Goal: Task Accomplishment & Management: Use online tool/utility

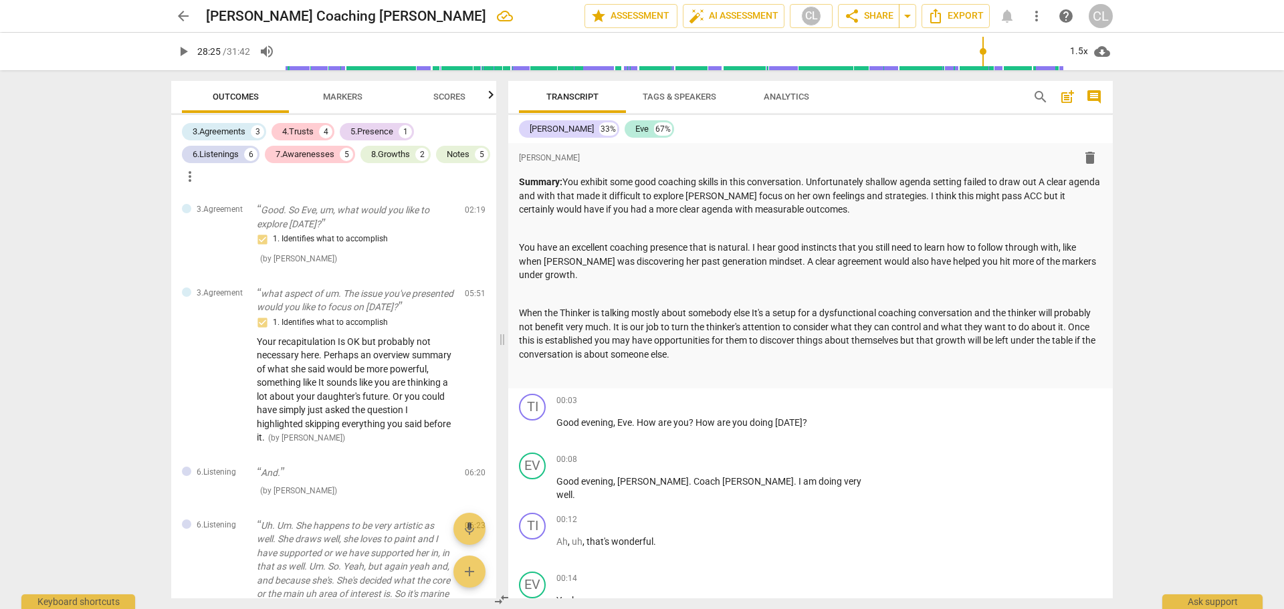
scroll to position [6643, 0]
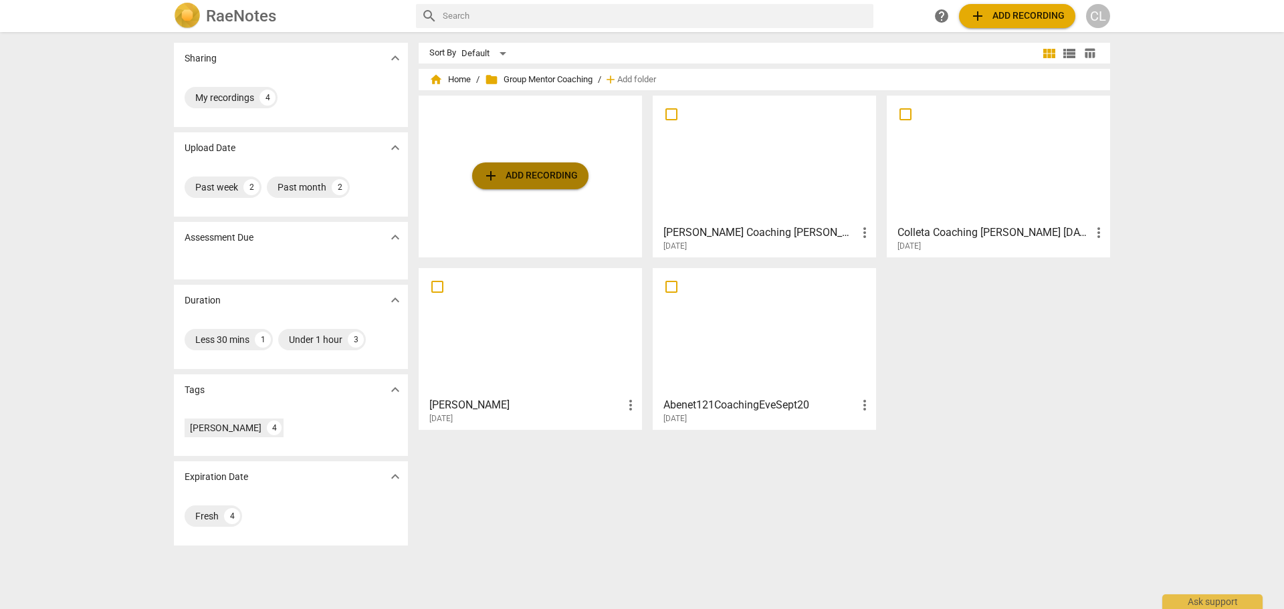
click at [538, 175] on span "add Add recording" at bounding box center [530, 176] width 95 height 16
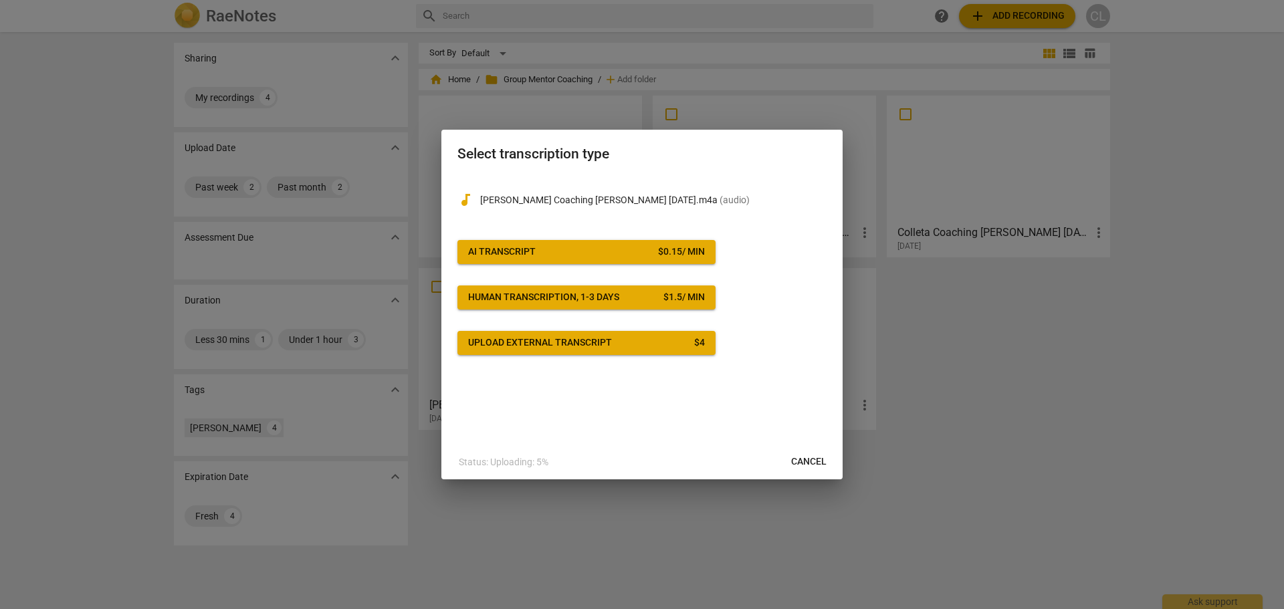
click at [632, 242] on button "AI Transcript $ 0.15 / min" at bounding box center [587, 252] width 258 height 24
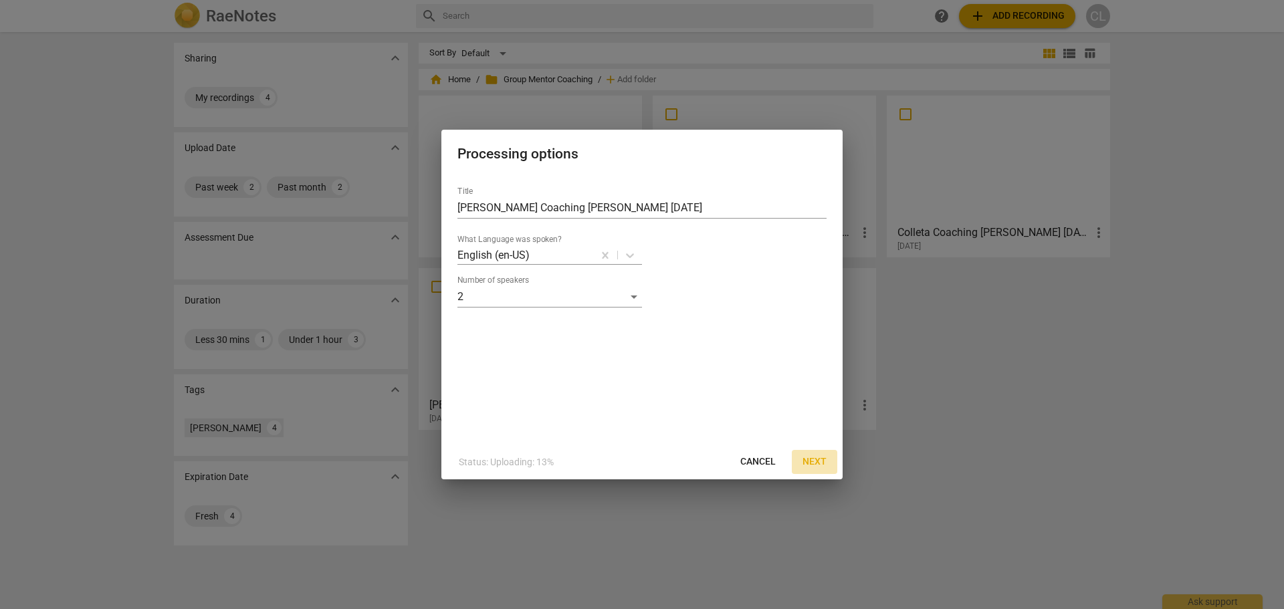
click at [807, 468] on span "Next" at bounding box center [815, 462] width 24 height 13
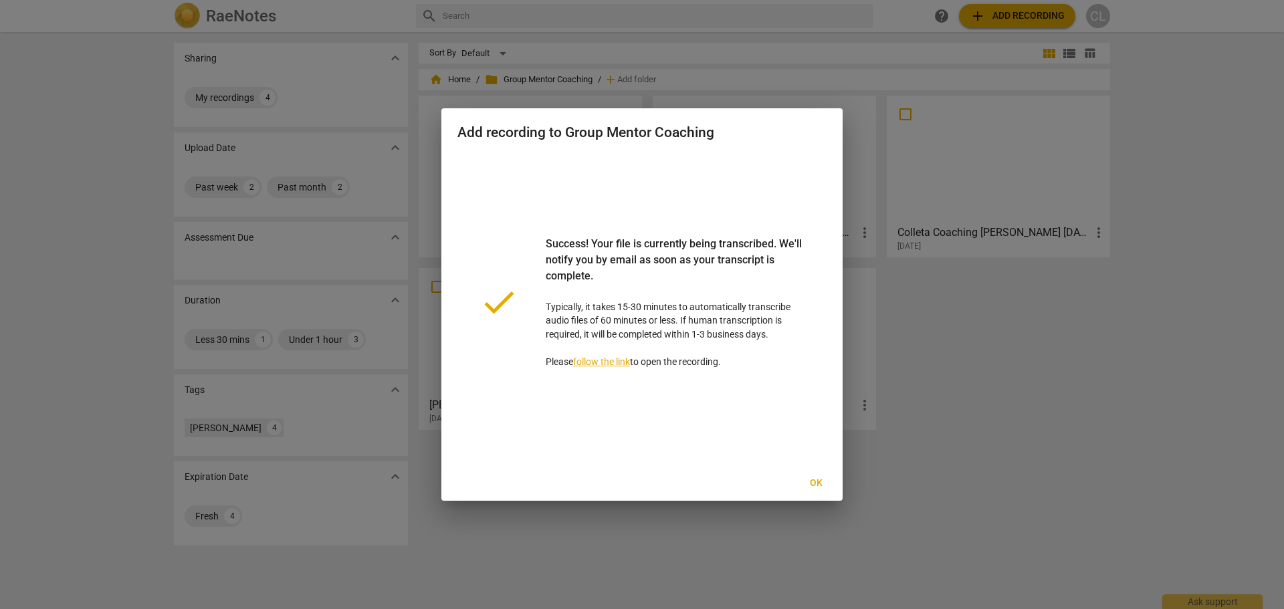
click at [813, 485] on span "Ok" at bounding box center [815, 483] width 21 height 13
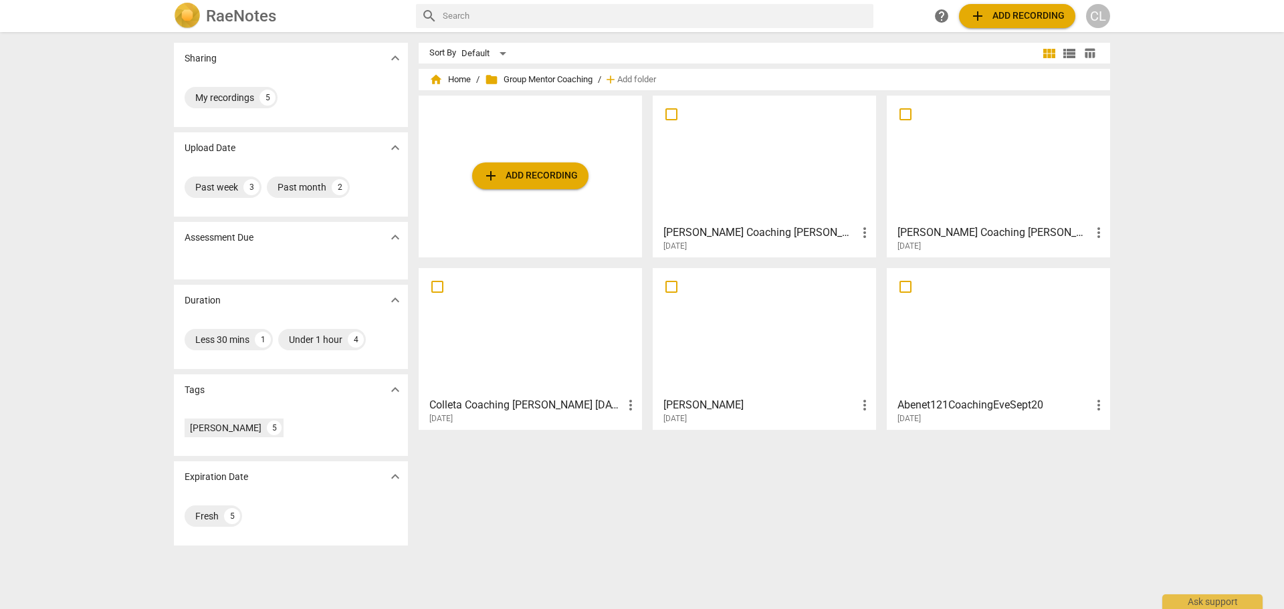
click at [750, 188] on div at bounding box center [765, 159] width 214 height 118
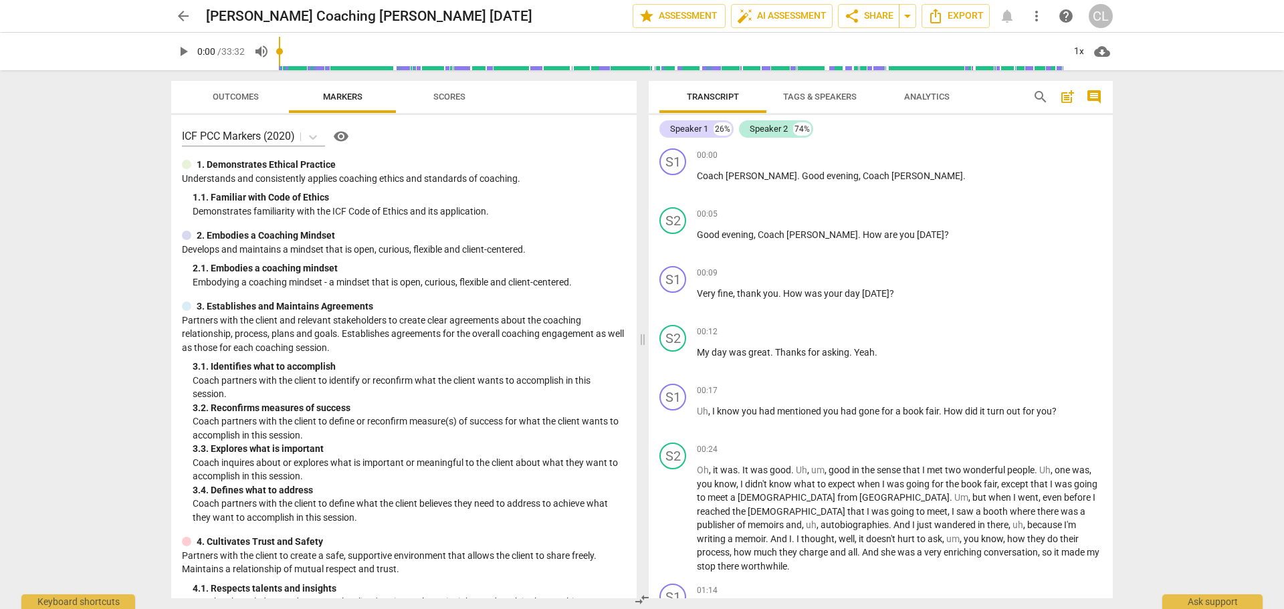
click at [825, 94] on span "Tags & Speakers" at bounding box center [820, 97] width 74 height 10
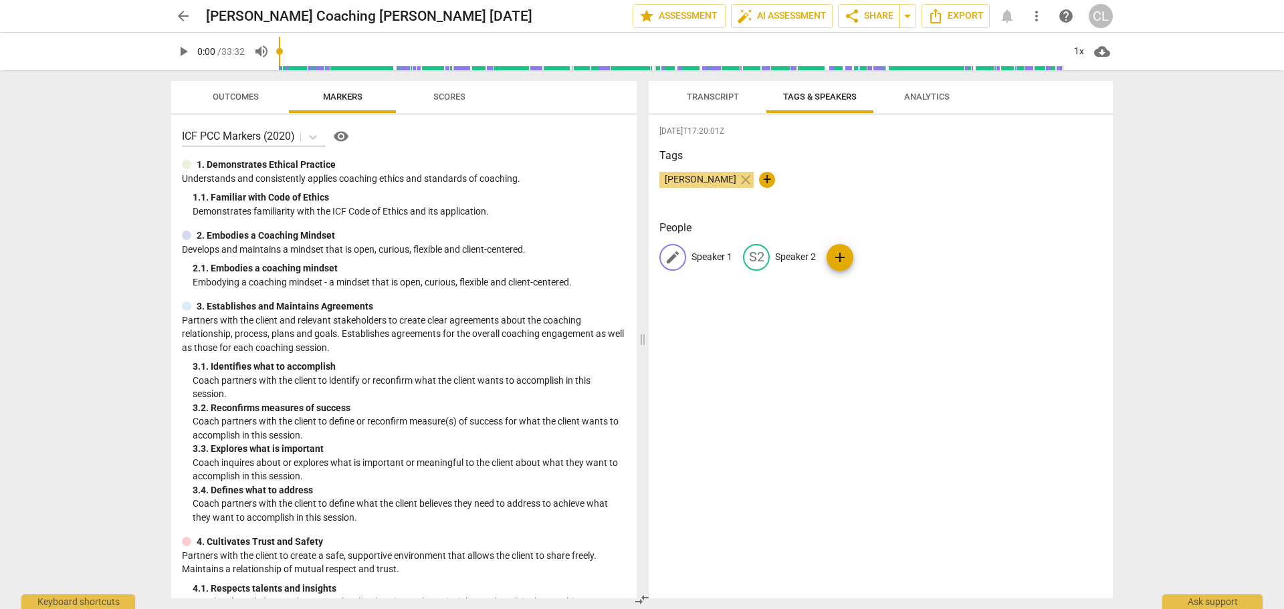
click at [712, 256] on p "Speaker 1" at bounding box center [712, 257] width 41 height 14
type input "[PERSON_NAME]"
click at [885, 258] on p "Speaker 2" at bounding box center [882, 257] width 41 height 14
type input "Colleta"
click at [724, 90] on span "Transcript" at bounding box center [713, 97] width 84 height 18
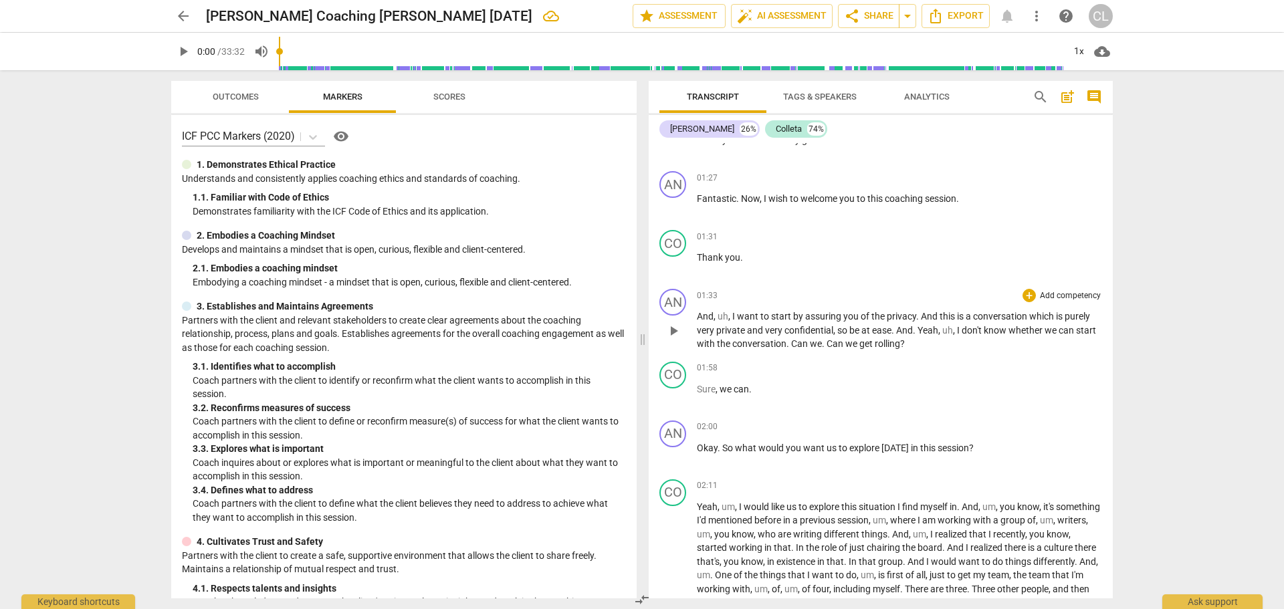
scroll to position [535, 0]
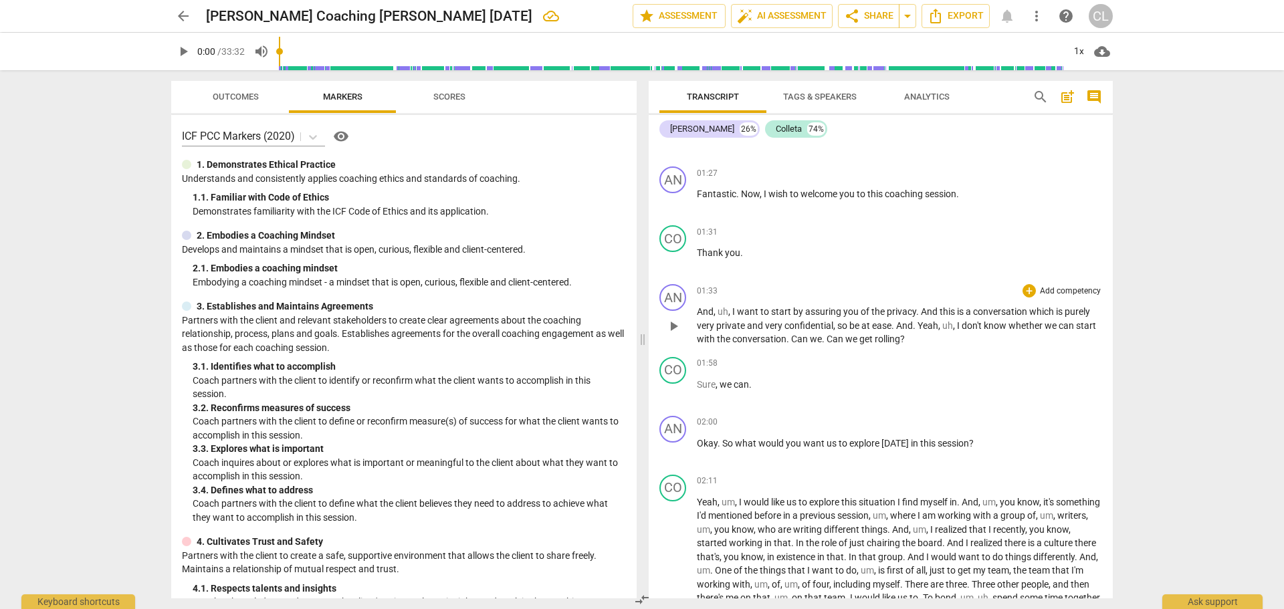
click at [680, 318] on span "play_arrow" at bounding box center [674, 326] width 16 height 16
click at [1026, 284] on div "+" at bounding box center [1029, 290] width 13 height 13
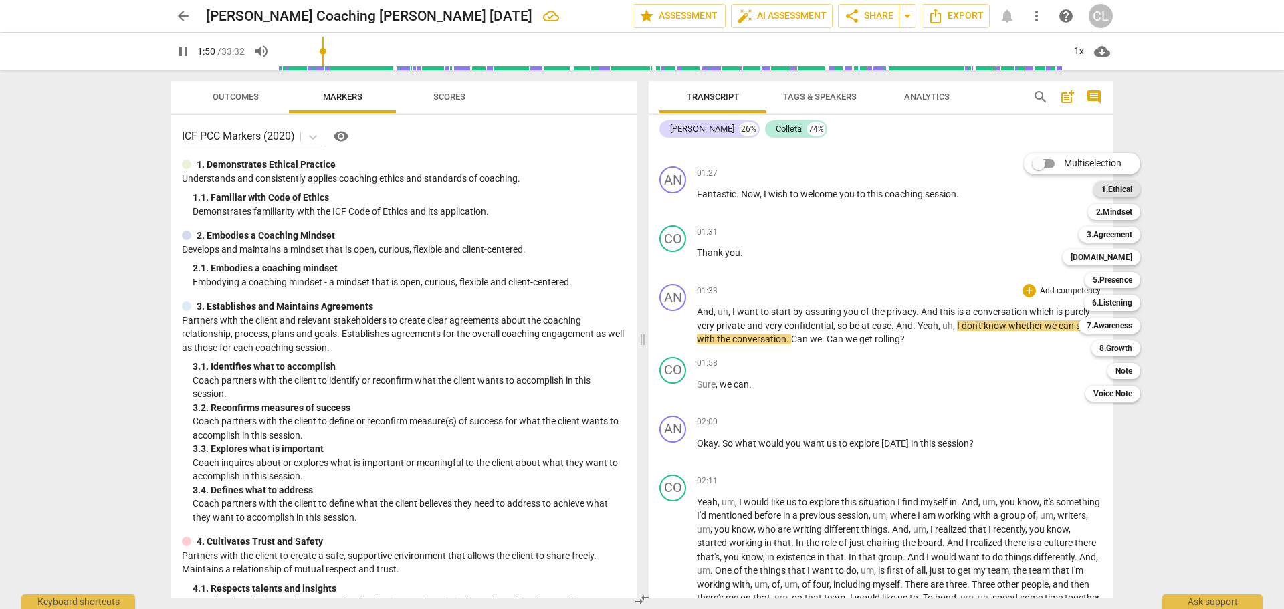
click at [1127, 186] on b "1.Ethical" at bounding box center [1117, 189] width 31 height 16
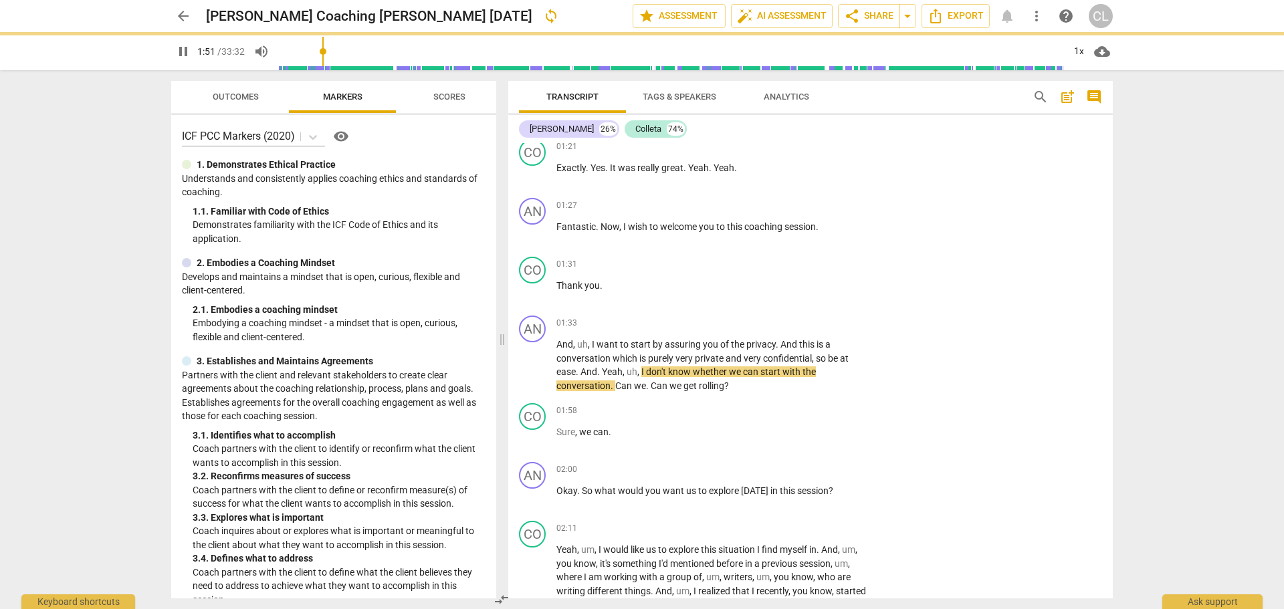
type input "111"
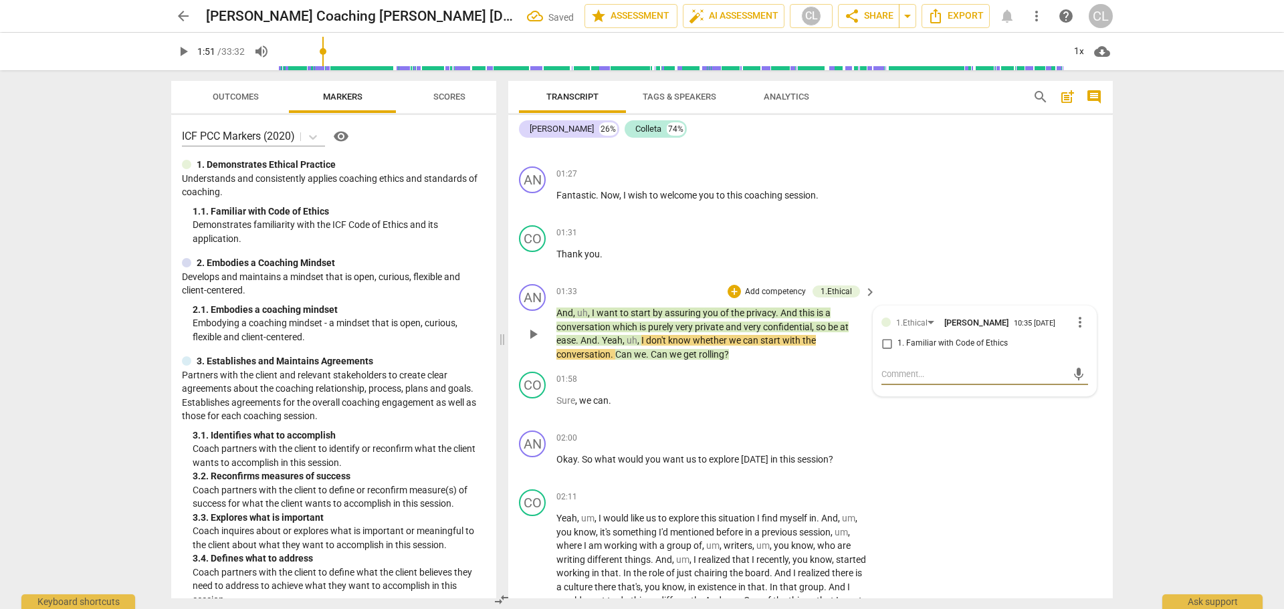
click at [885, 336] on input "1. Familiar with Code of Ethics" at bounding box center [886, 344] width 21 height 16
checkbox input "true"
click at [793, 352] on div "AN play_arrow pause 01:33 + Add competency 1.Ethical keyboard_arrow_right And ,…" at bounding box center [810, 323] width 605 height 88
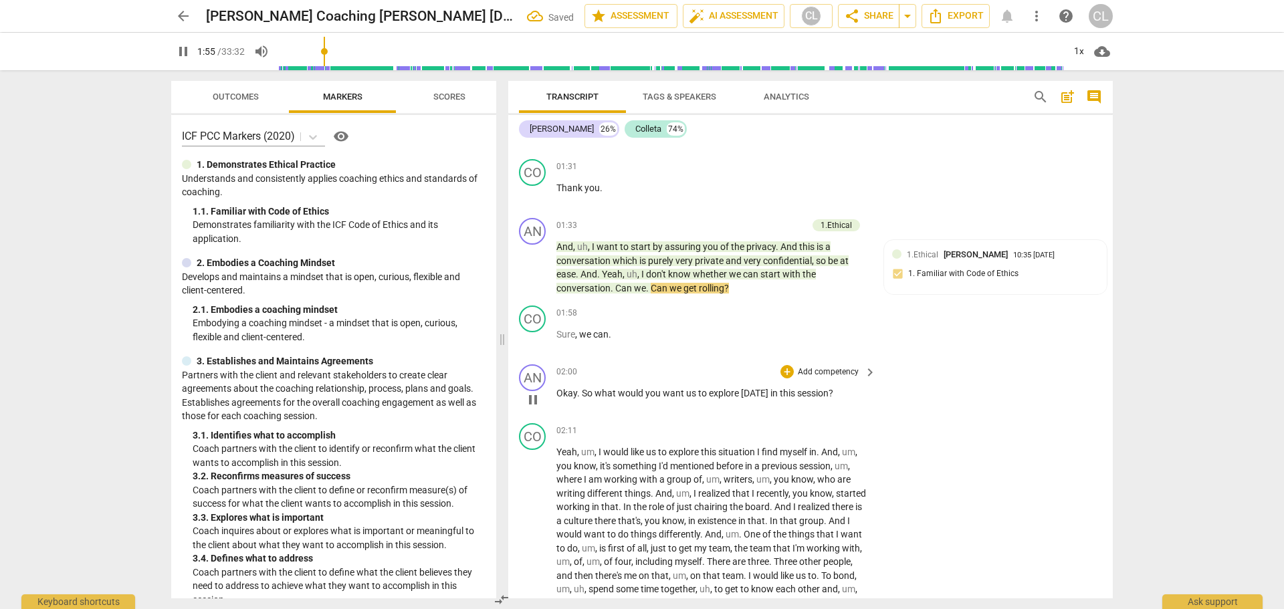
scroll to position [633, 0]
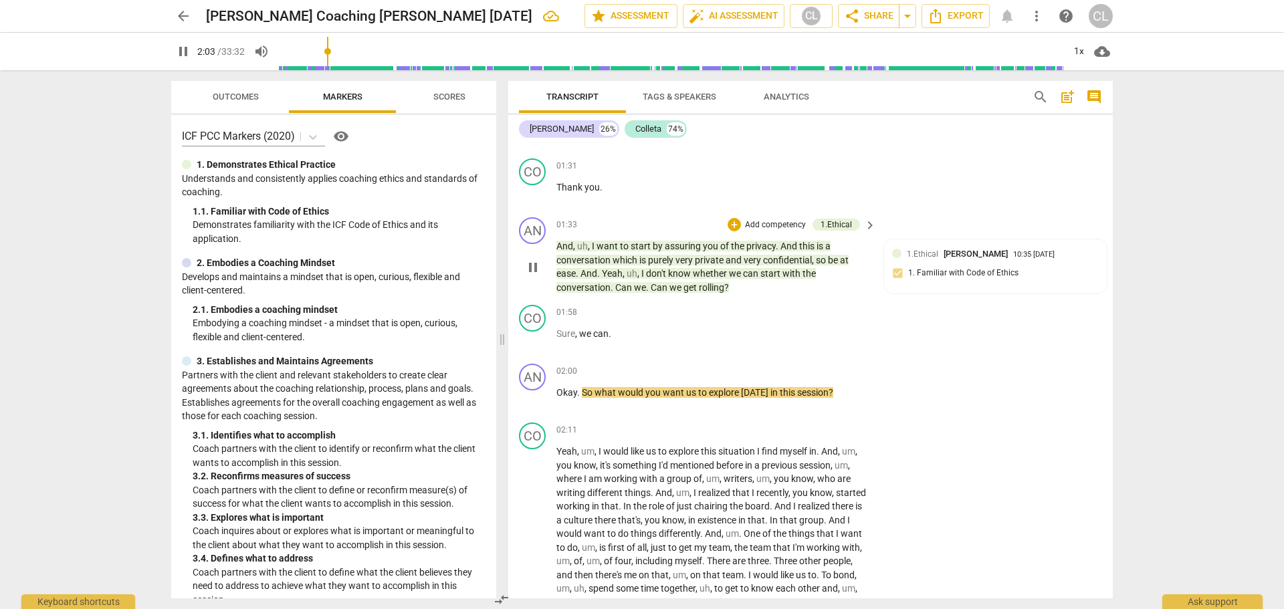
click at [659, 268] on span "don't" at bounding box center [657, 273] width 22 height 11
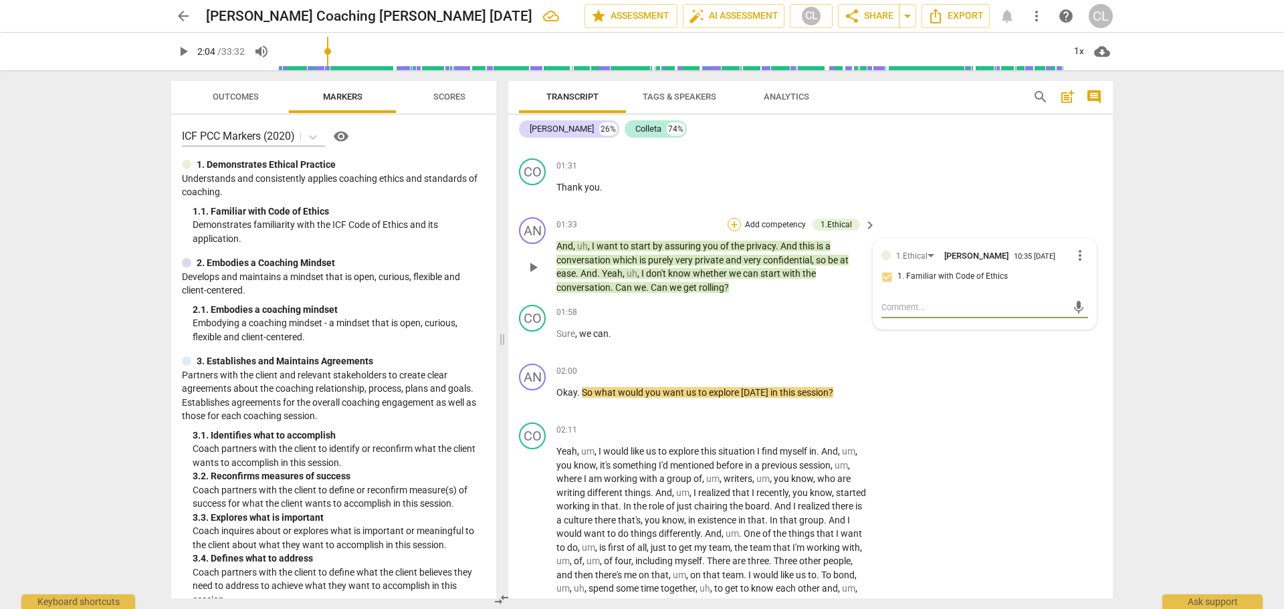
click at [731, 218] on div "+" at bounding box center [734, 224] width 13 height 13
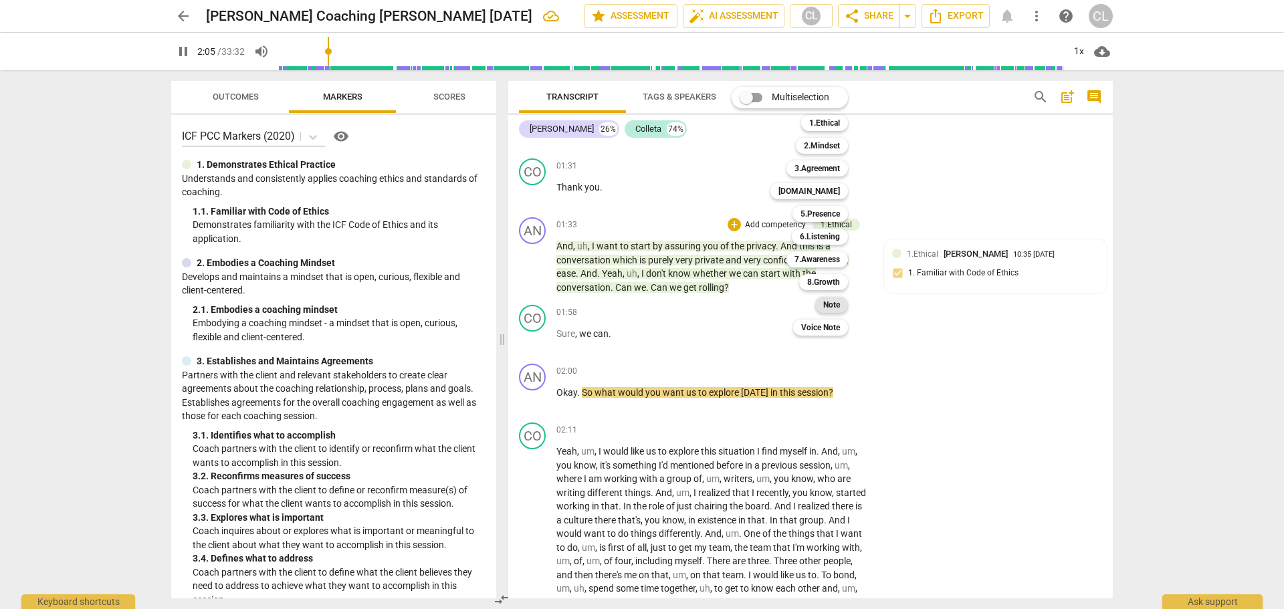
click at [824, 308] on b "Note" at bounding box center [831, 305] width 17 height 16
type input "126"
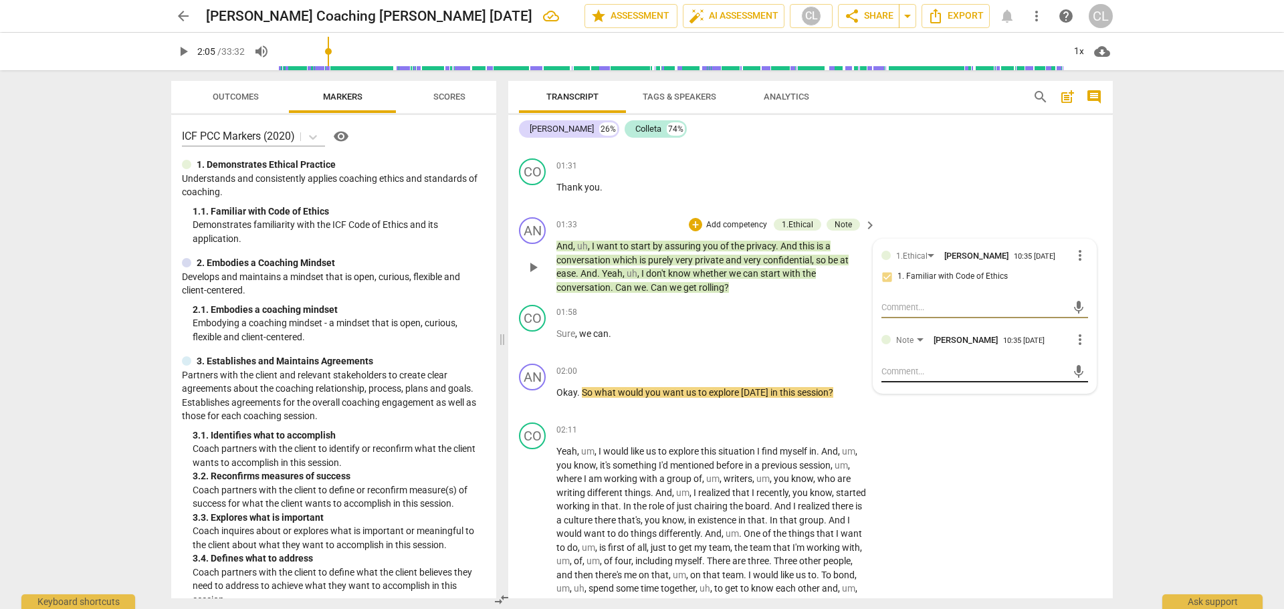
click at [954, 365] on textarea at bounding box center [974, 371] width 185 height 13
type textarea "I"
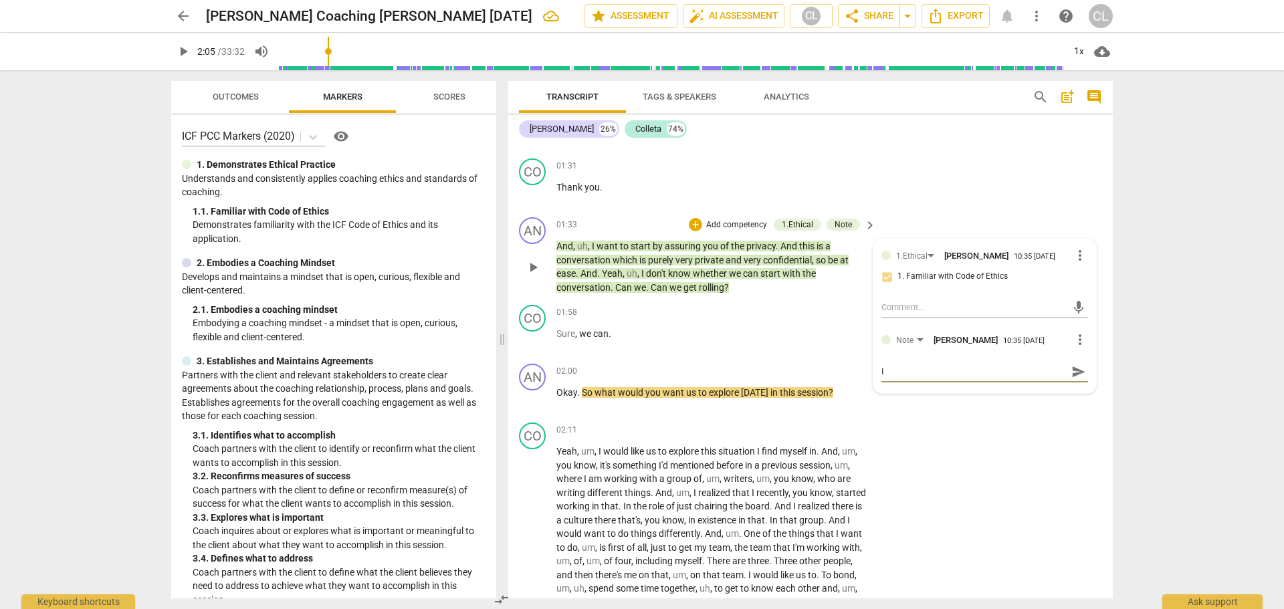
type textarea "I"
type textarea "C"
type textarea "Co"
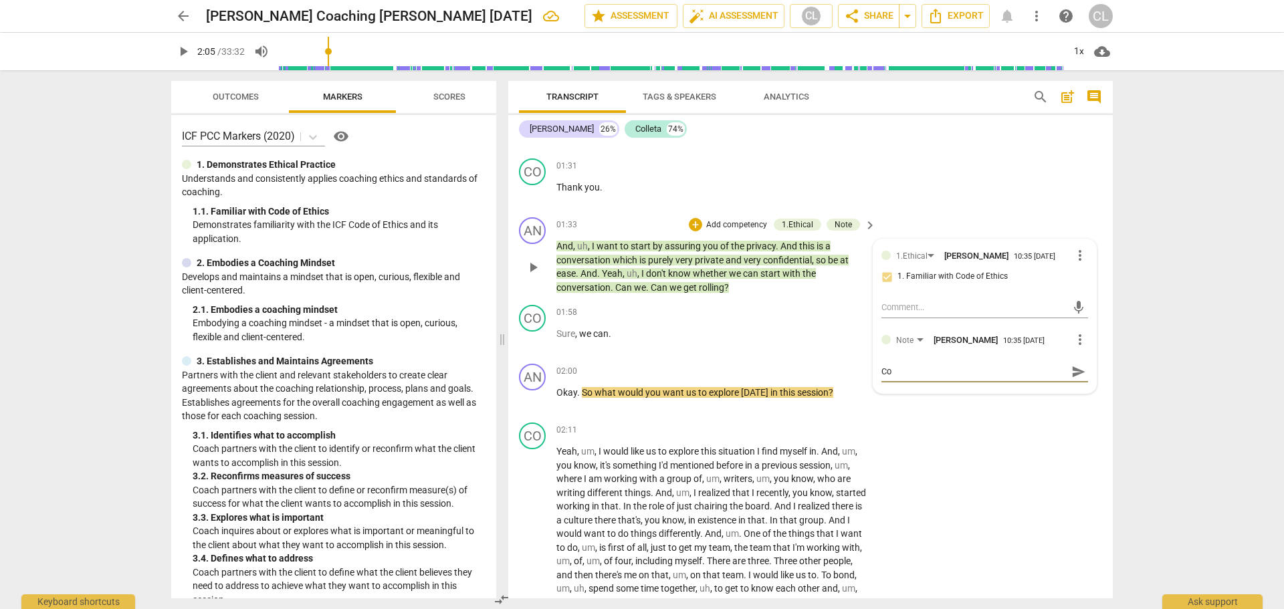
type textarea "Coo"
type textarea "Coop"
type textarea "Coope"
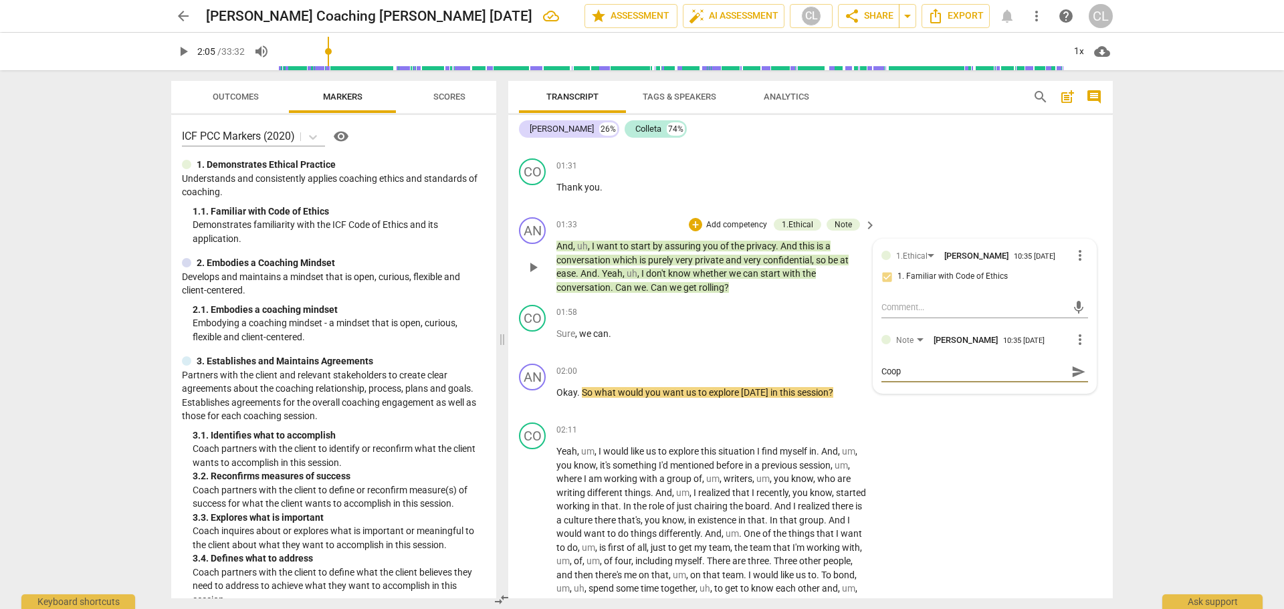
type textarea "Coope"
type textarea "[PERSON_NAME]"
type textarea "Coopera"
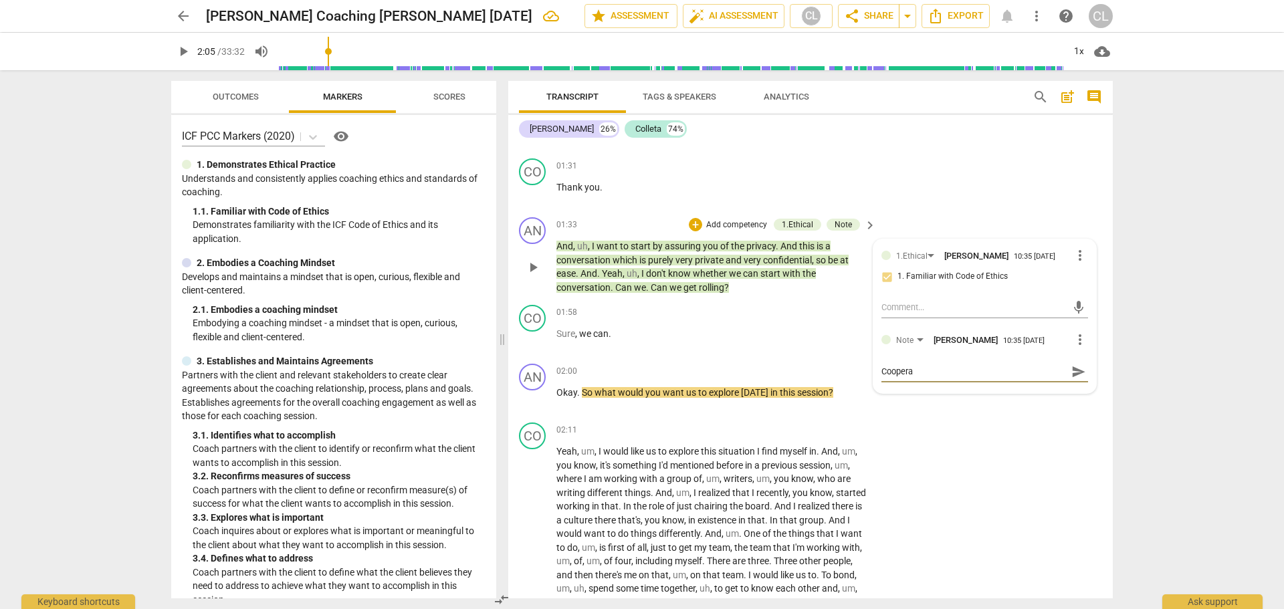
type textarea "Cooperat"
type textarea "Cooperati"
type textarea "Cooperativ"
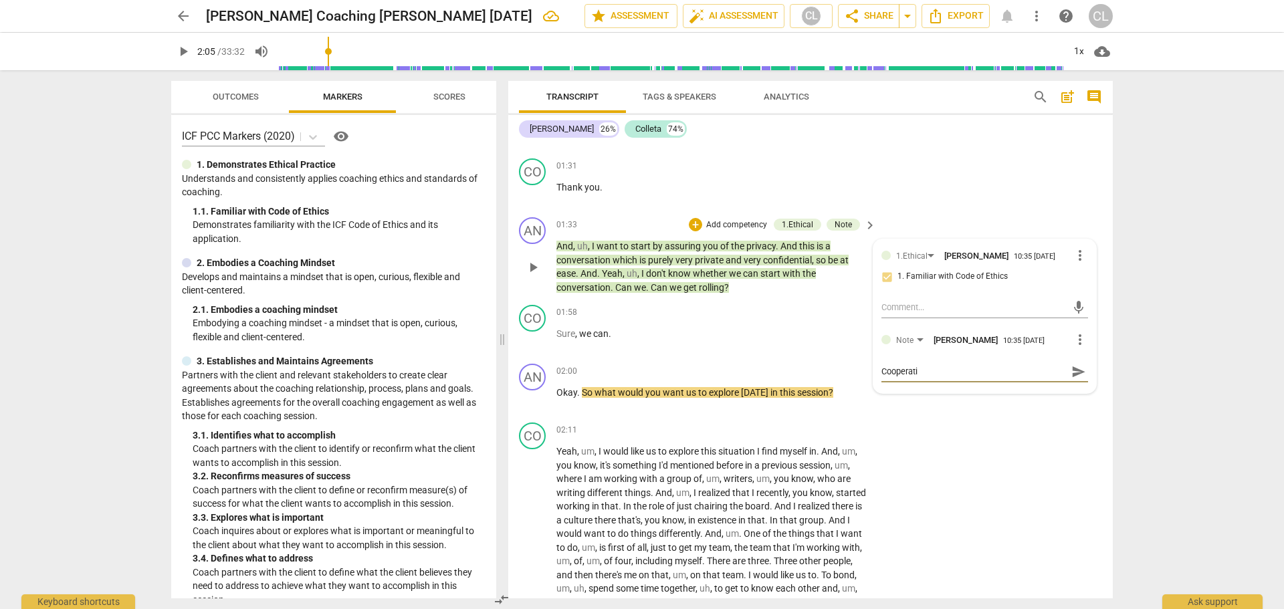
type textarea "Cooperativ"
type textarea "Cooperative"
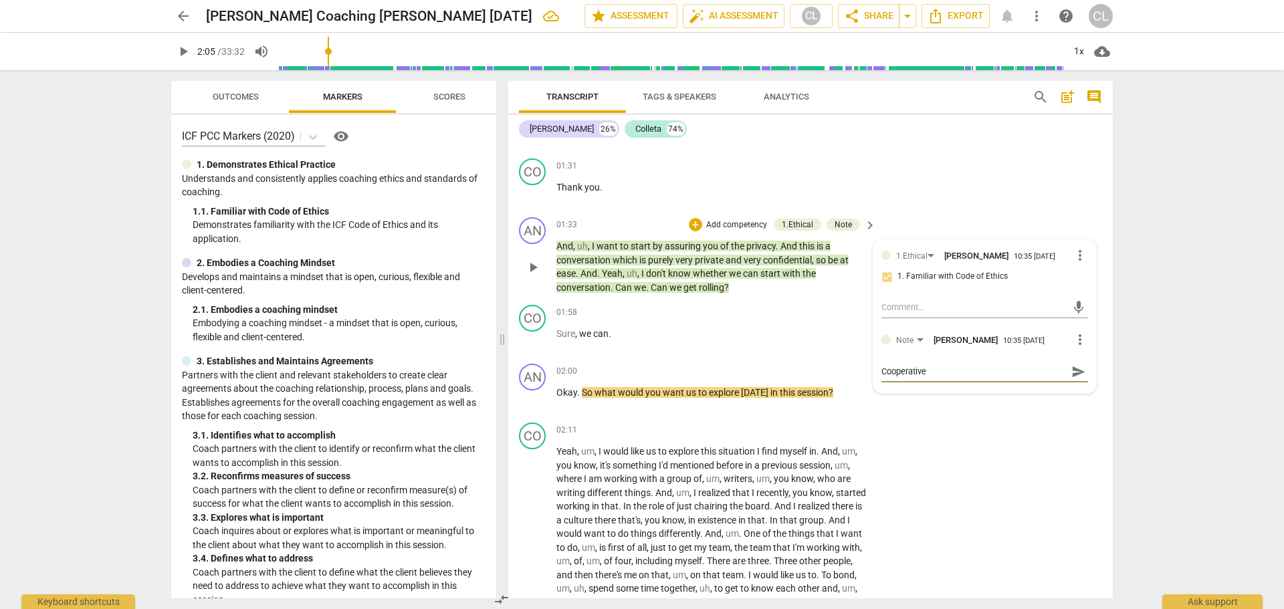
type textarea "Cooperative i"
type textarea "Cooperative is"
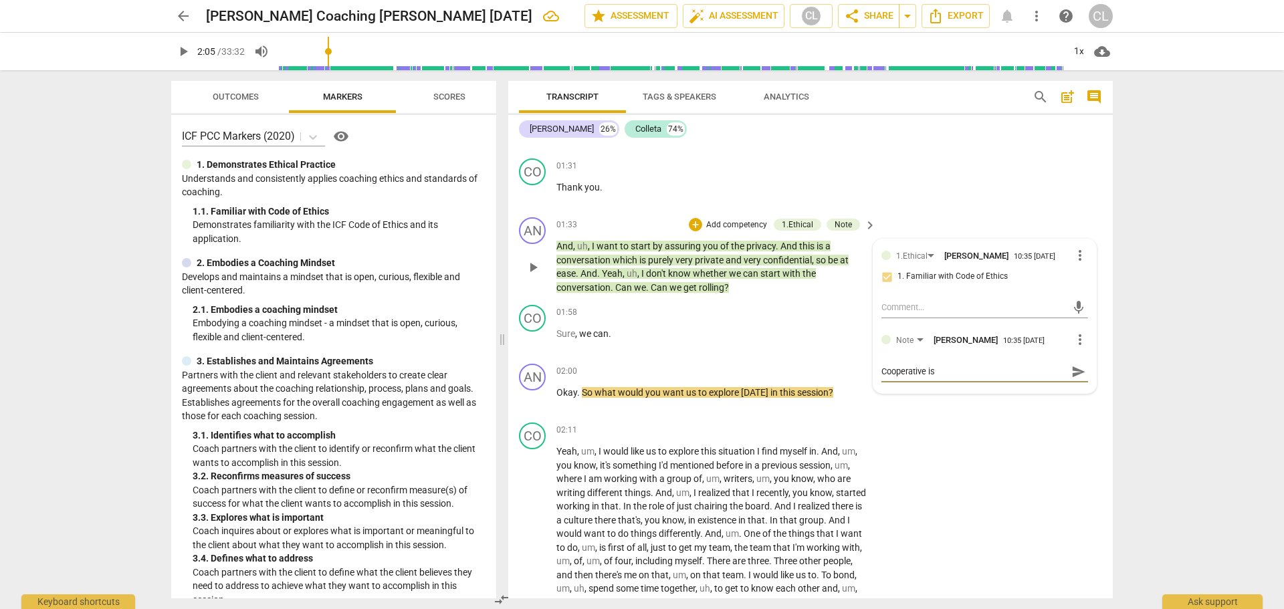
type textarea "Cooperative is"
type textarea "Cooperative is g"
type textarea "Cooperative is go"
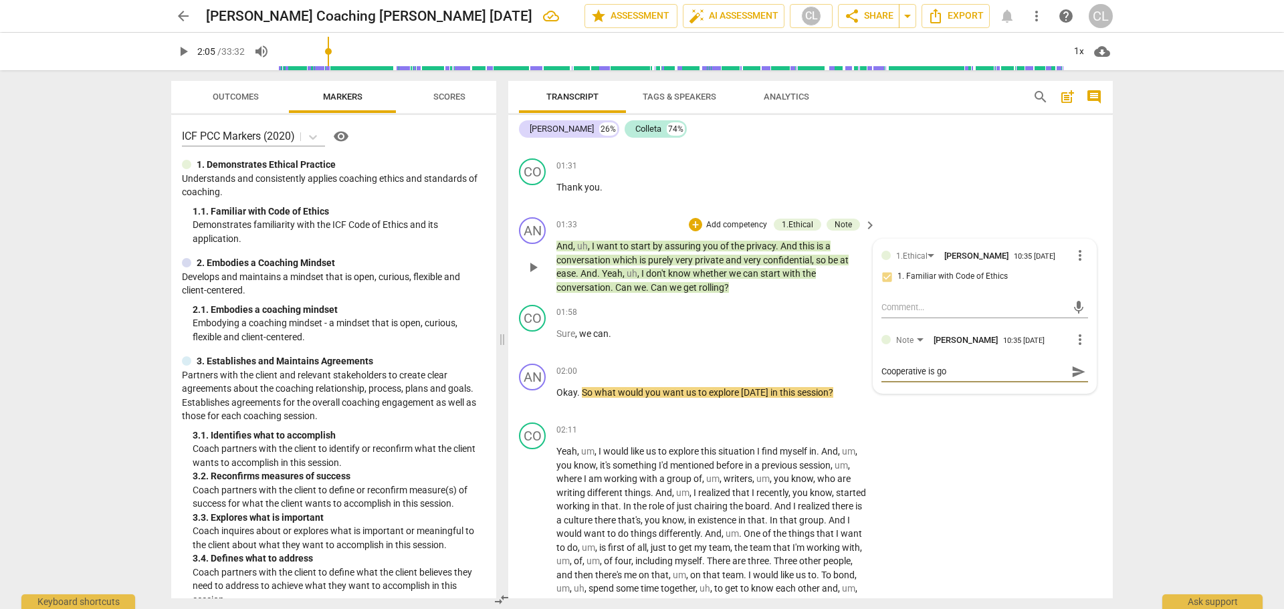
type textarea "Cooperative is goo"
type textarea "Cooperative is go"
type textarea "Cooperative is g"
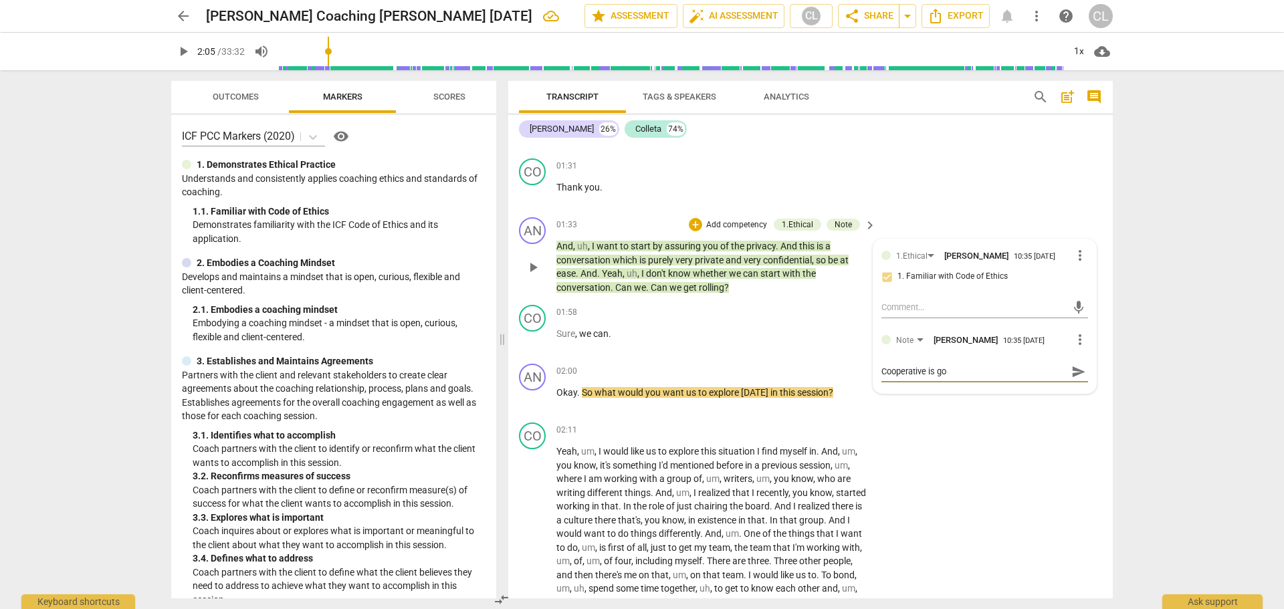
type textarea "Cooperative is g"
type textarea "Cooperative is gr"
type textarea "Cooperative is gre"
type textarea "Cooperative is grea"
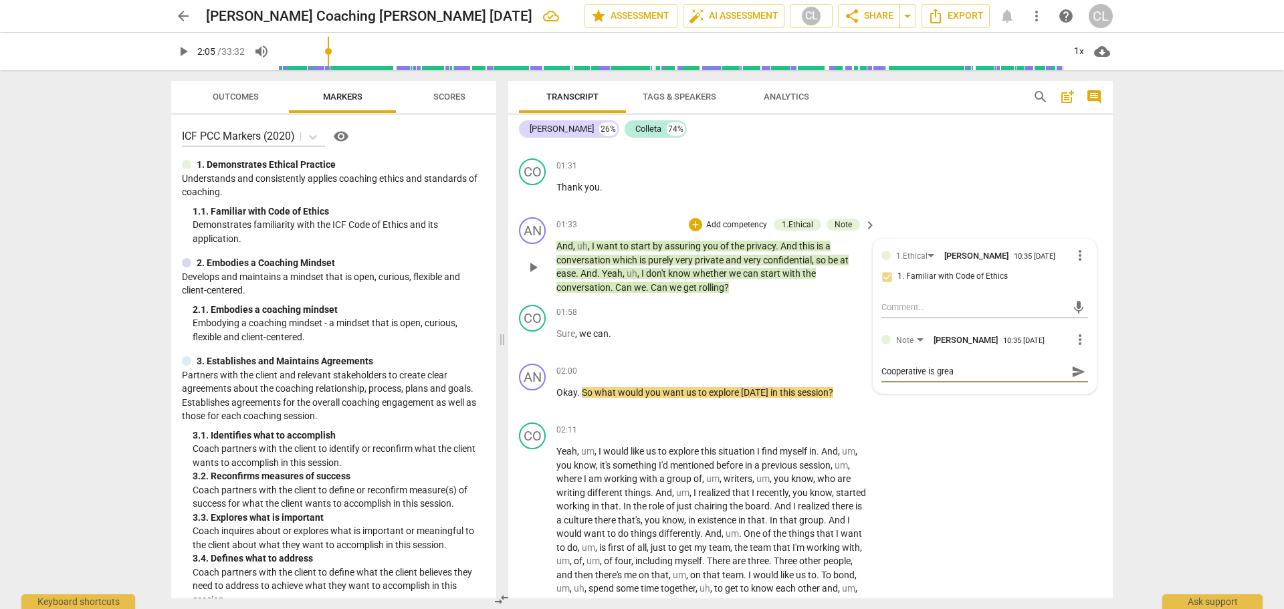
type textarea "Cooperative is great"
type textarea "Cooperative is great,"
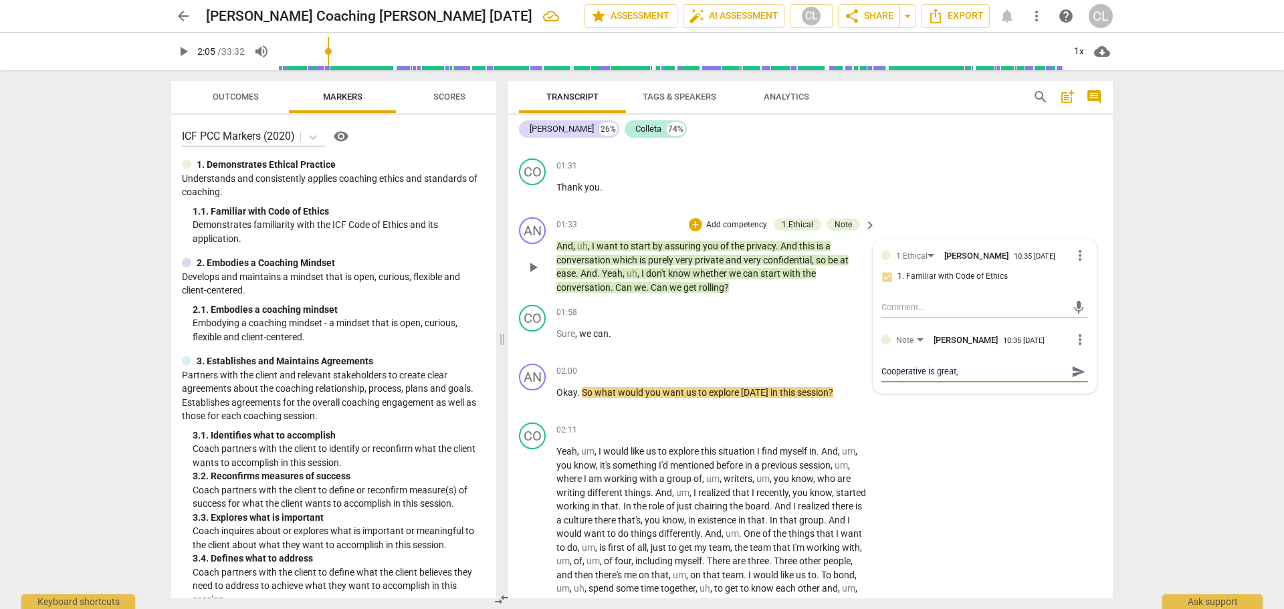
type textarea "Cooperative is great,"
type textarea "Cooperative is great, l"
type textarea "Cooperative is great, lo"
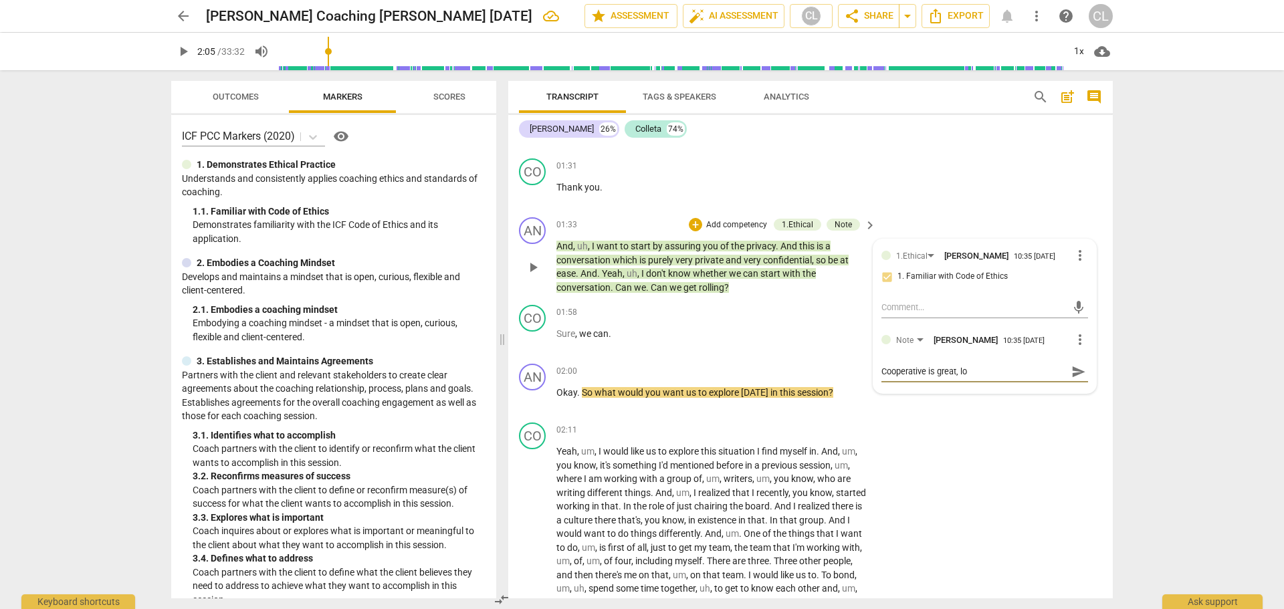
type textarea "Cooperative is great, low"
type textarea "Cooperative is great, low c"
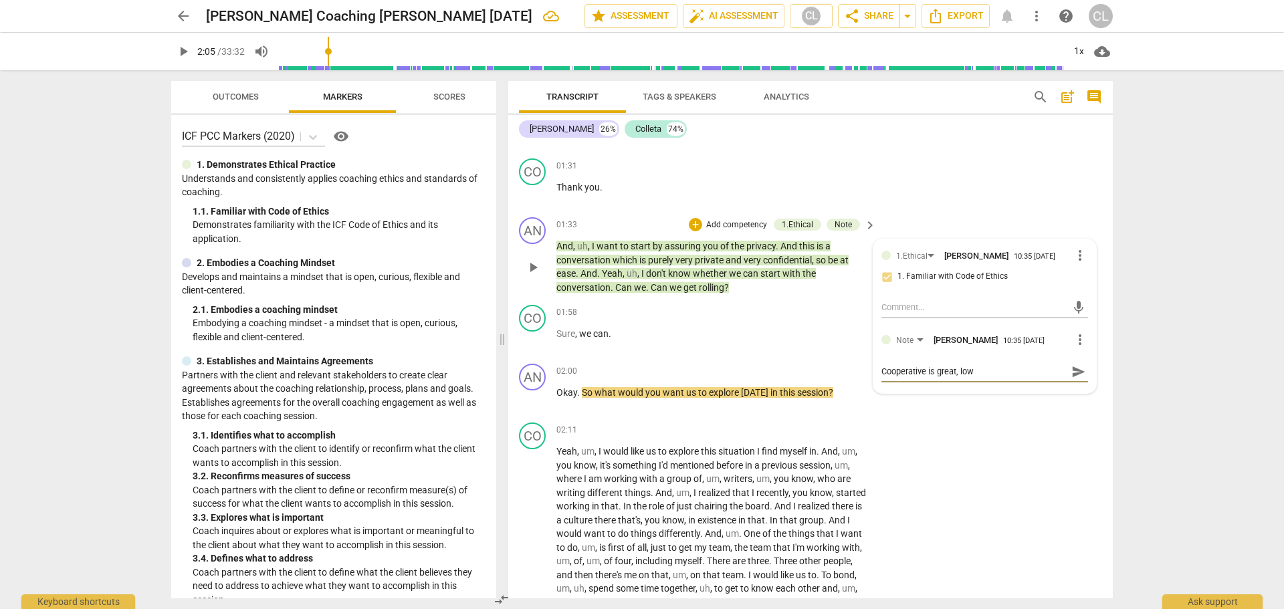
type textarea "Cooperative is great, low c"
type textarea "Cooperative is great, low co"
type textarea "Cooperative is great, low con"
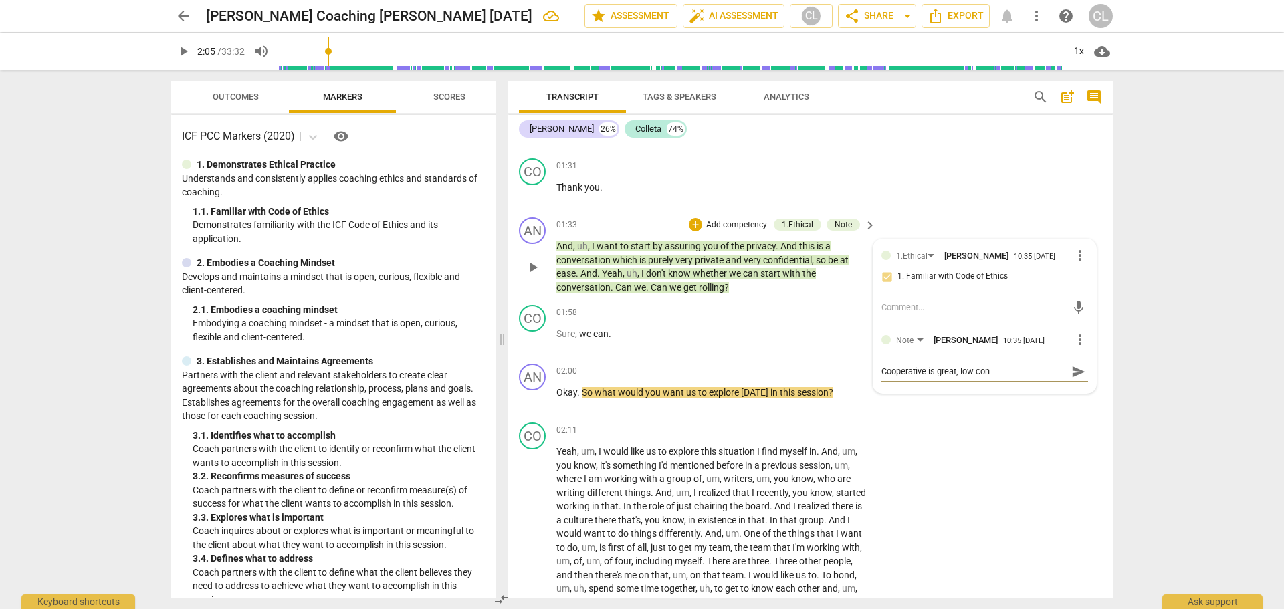
type textarea "Cooperative is great, low conf"
type textarea "Cooperative is great, low confi"
type textarea "Cooperative is great, low confid"
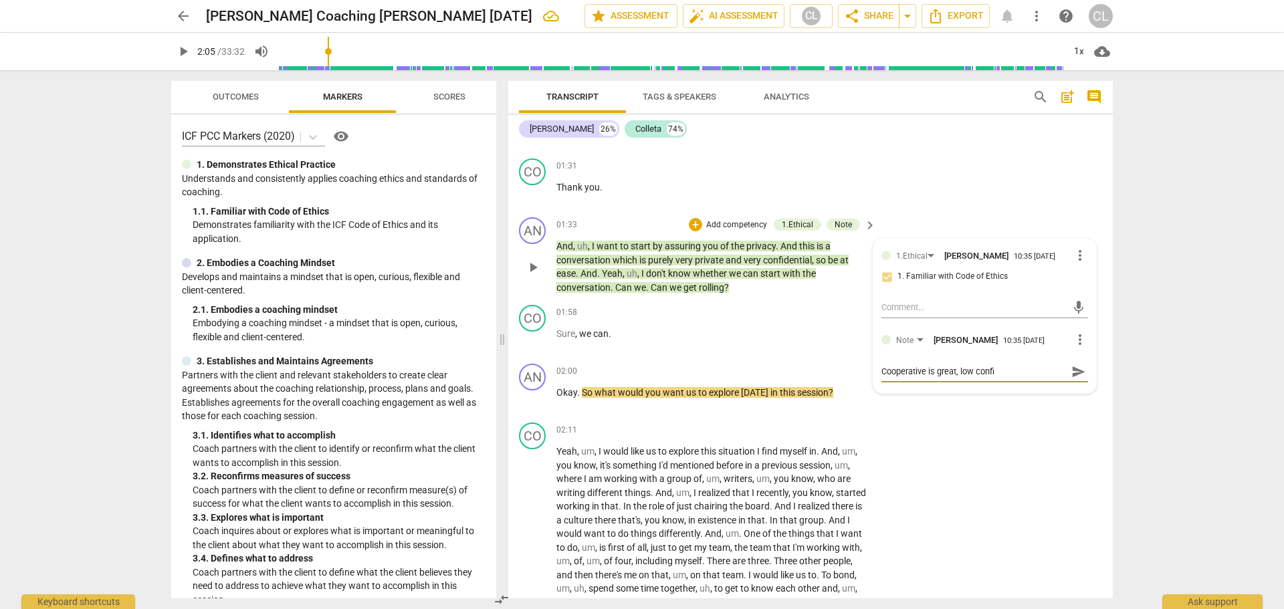
type textarea "Cooperative is great, low confid"
type textarea "Cooperative is great, low confide"
type textarea "Cooperative is great, low confiden"
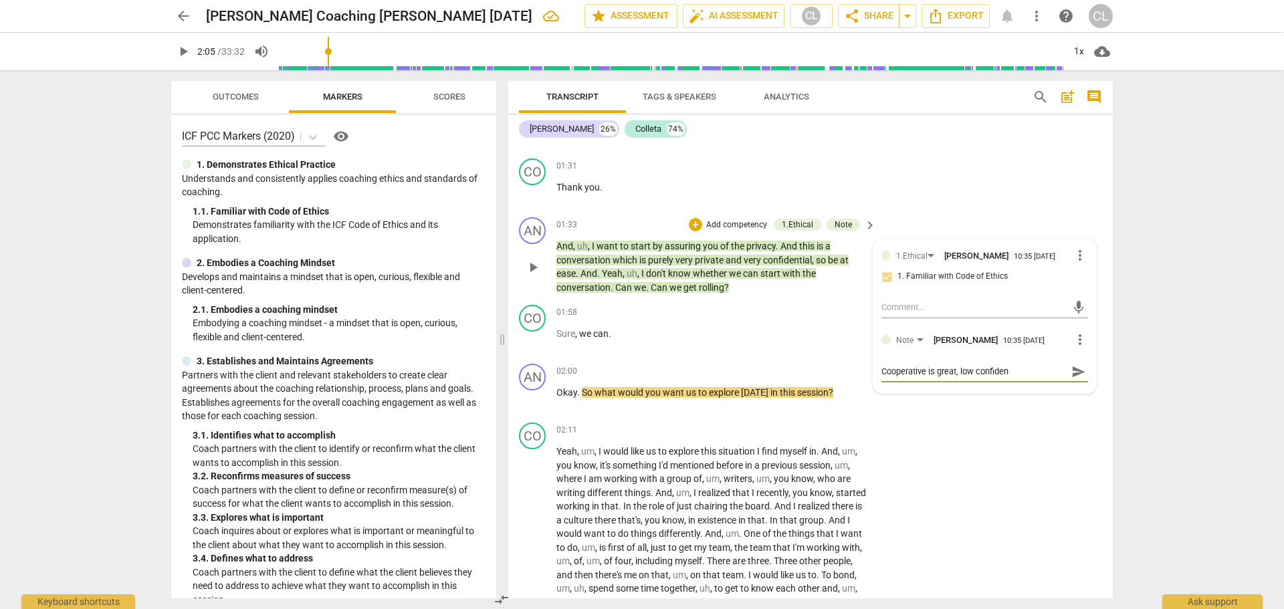
type textarea "Cooperative is great, low confidenc"
type textarea "Cooperative is great, low confidence"
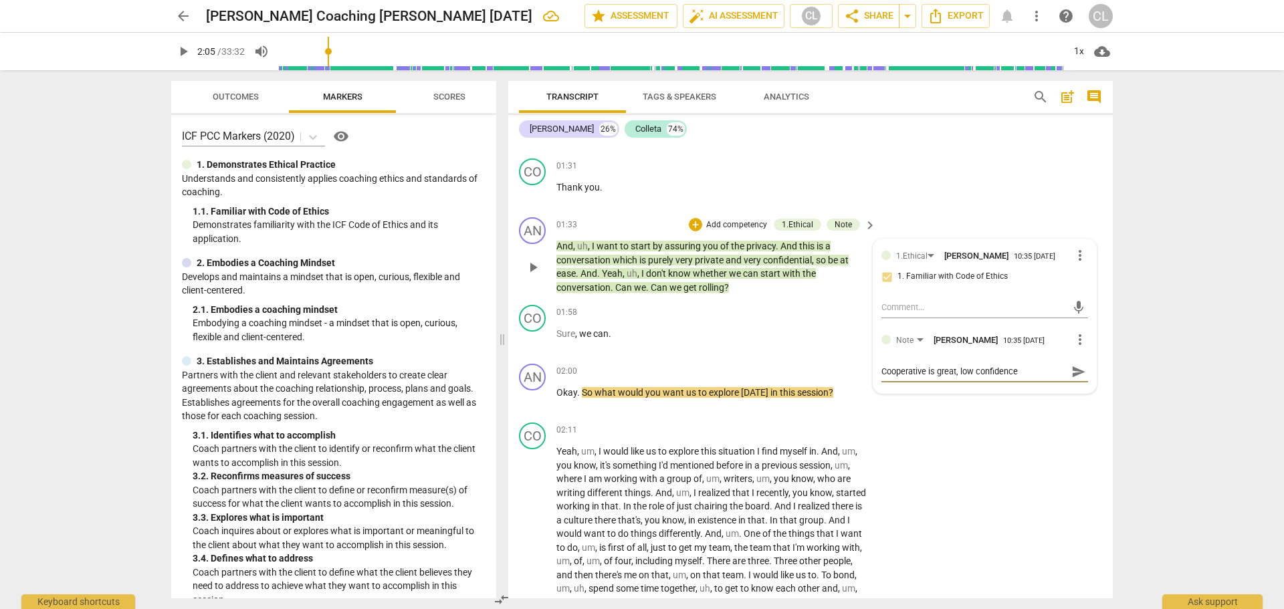
type textarea "Cooperative is great, low confidence"
type textarea "Cooperative is great, low confidence i"
type textarea "Cooperative is great, low confidence is"
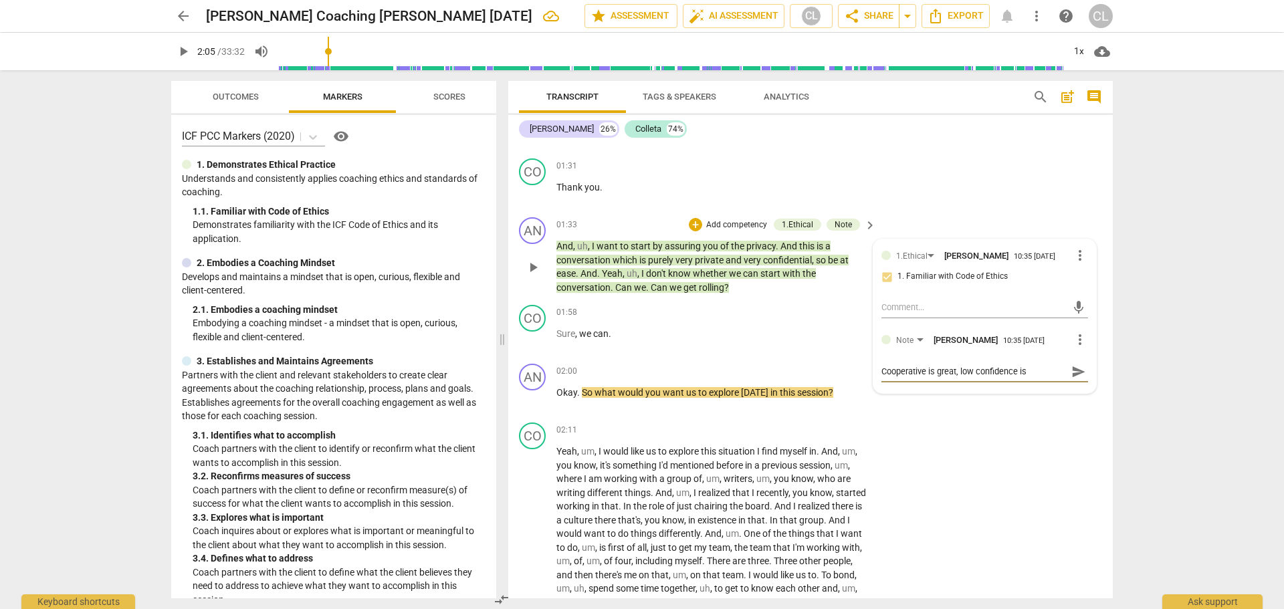
type textarea "Cooperative is great, low confidence is n"
type textarea "Cooperative is great, low confidence is no"
type textarea "Cooperative is great, low confidence is not"
type textarea "Cooperative is great, low confidence is not."
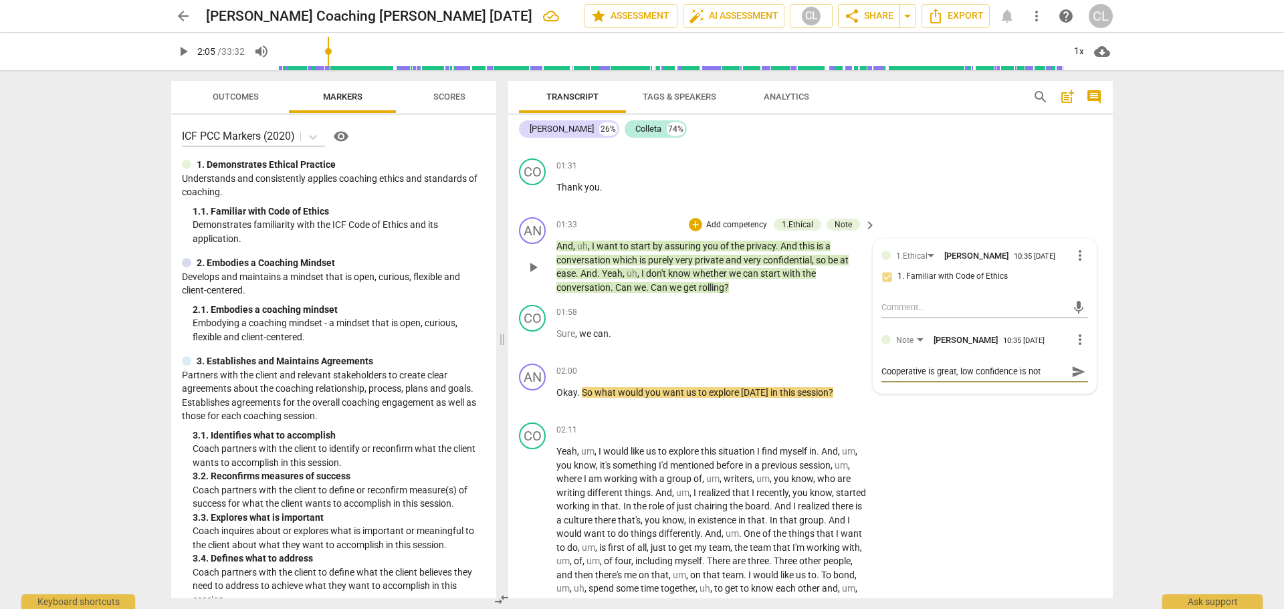
type textarea "Cooperative is great, low confidence is not."
type textarea "Cooperative is great, low confidence is not. ""
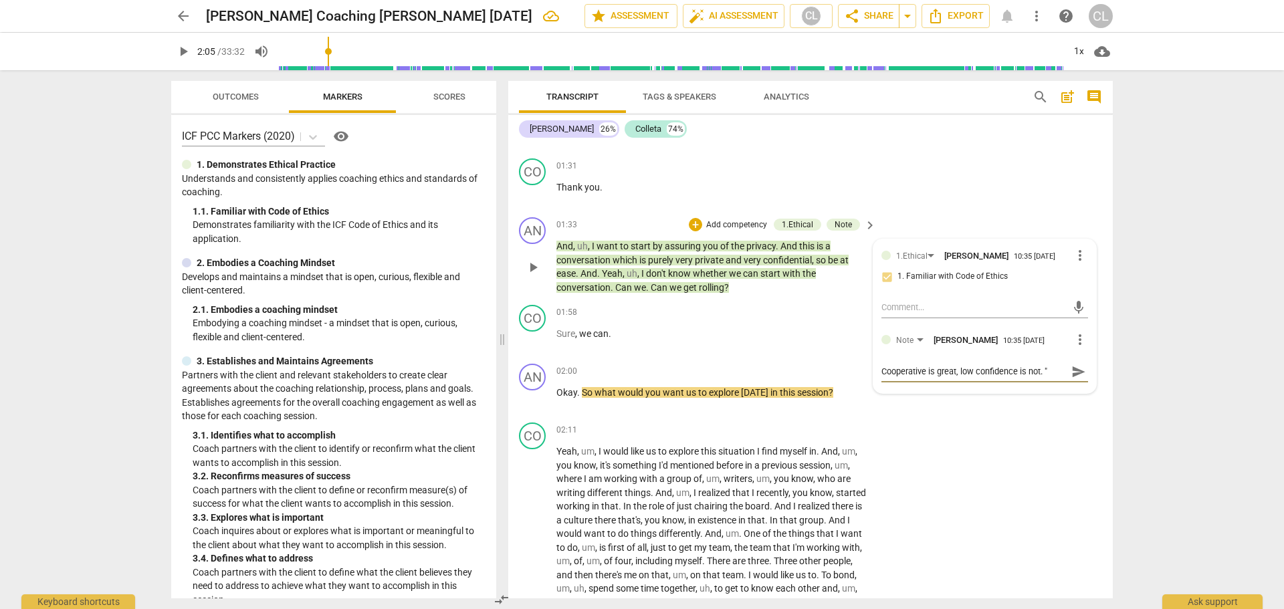
type textarea "Cooperative is great, low confidence is not. ""
type textarea "Cooperative is great, low confidence is not. " I"
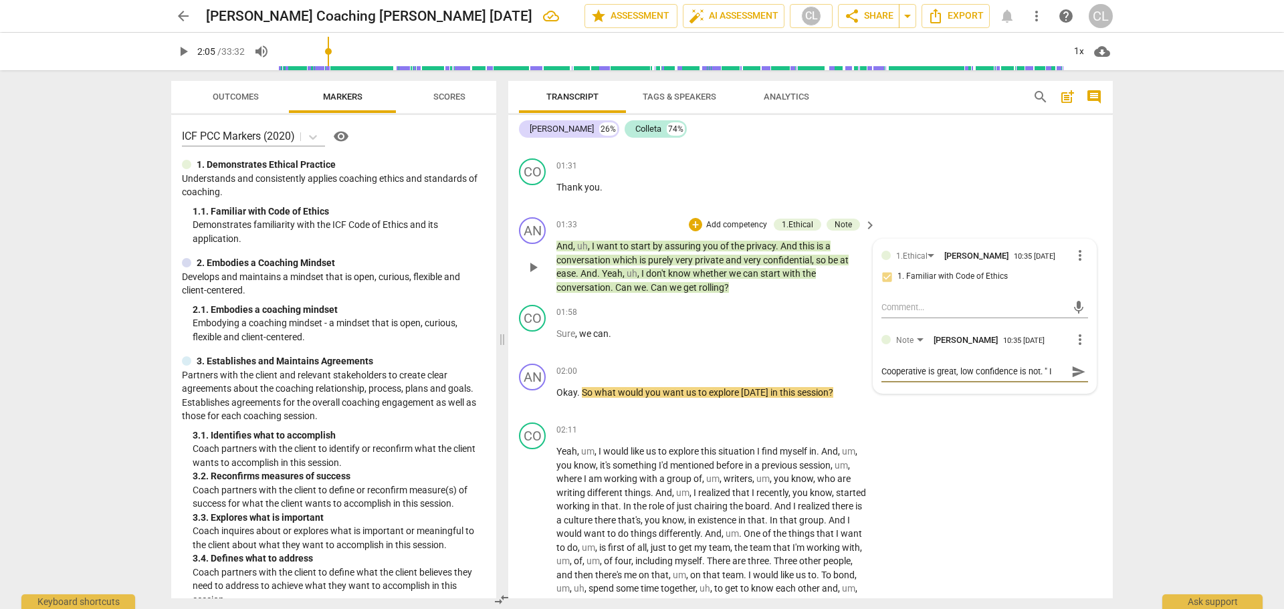
type textarea "Cooperative is great, low confidence is not. " I"
type textarea "Cooperative is great, low confidence is not. " I d"
type textarea "Cooperative is great, low confidence is not. " I do"
type textarea "Cooperative is great, low confidence is not. " I don"
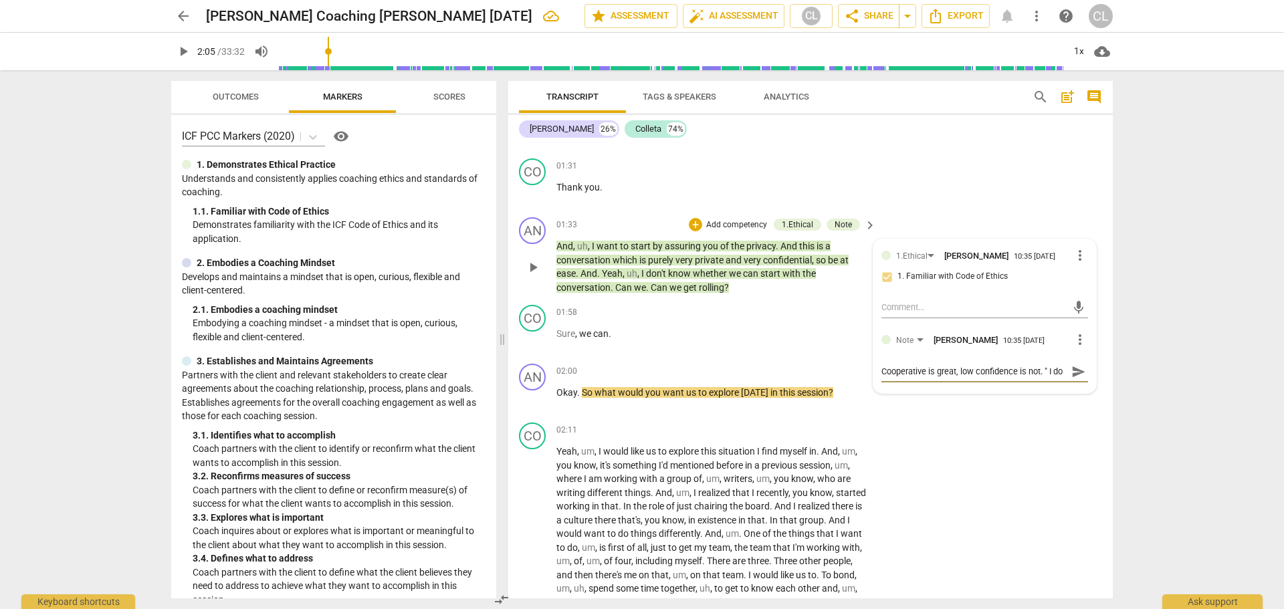
type textarea "Cooperative is great, low confidence is not. " I don"
type textarea "Cooperative is great, low confidence is not. " I dont"
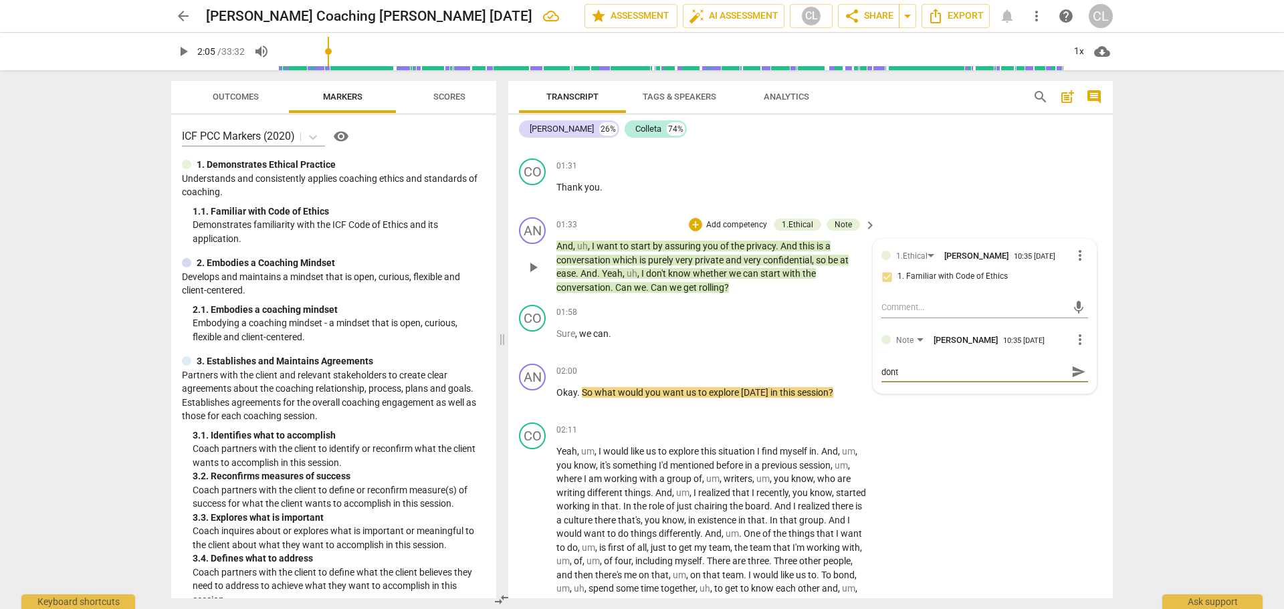
type textarea "Cooperative is great, low confidence is not. " I dont k"
type textarea "Cooperative is great, low confidence is not. " I dont kn"
type textarea "Cooperative is great, low confidence is not. " I dont kno"
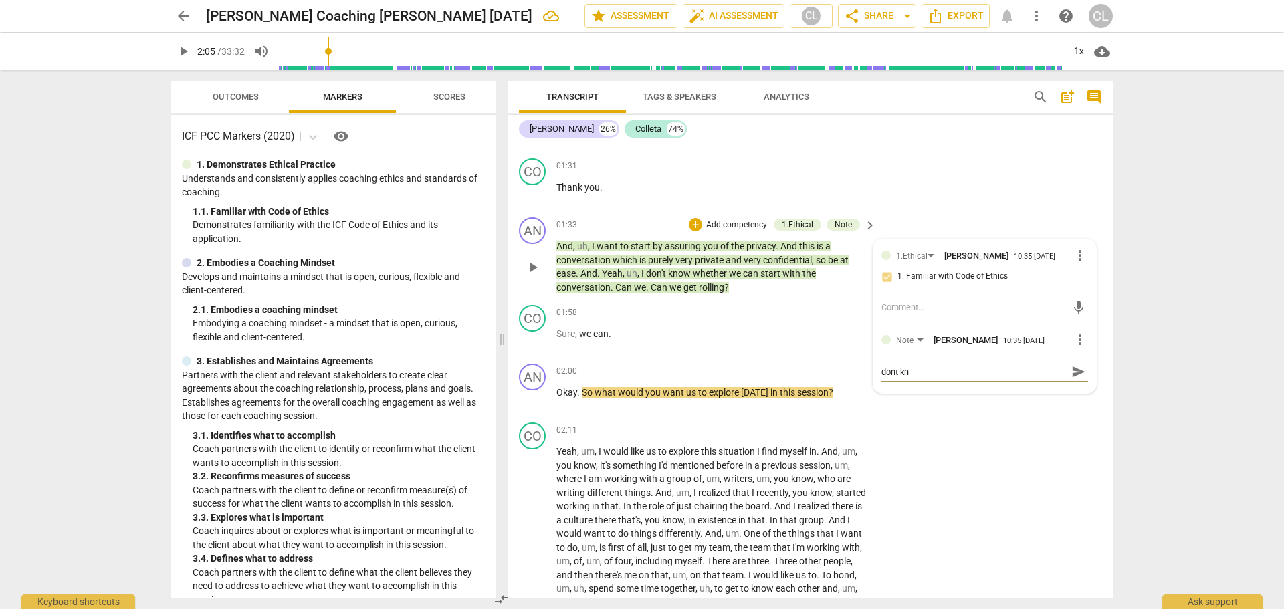
type textarea "Cooperative is great, low confidence is not. " I dont kno"
type textarea "Cooperative is great, low confidence is not. " I dont know"
type textarea "Cooperative is great, low confidence is not. " I dont know."
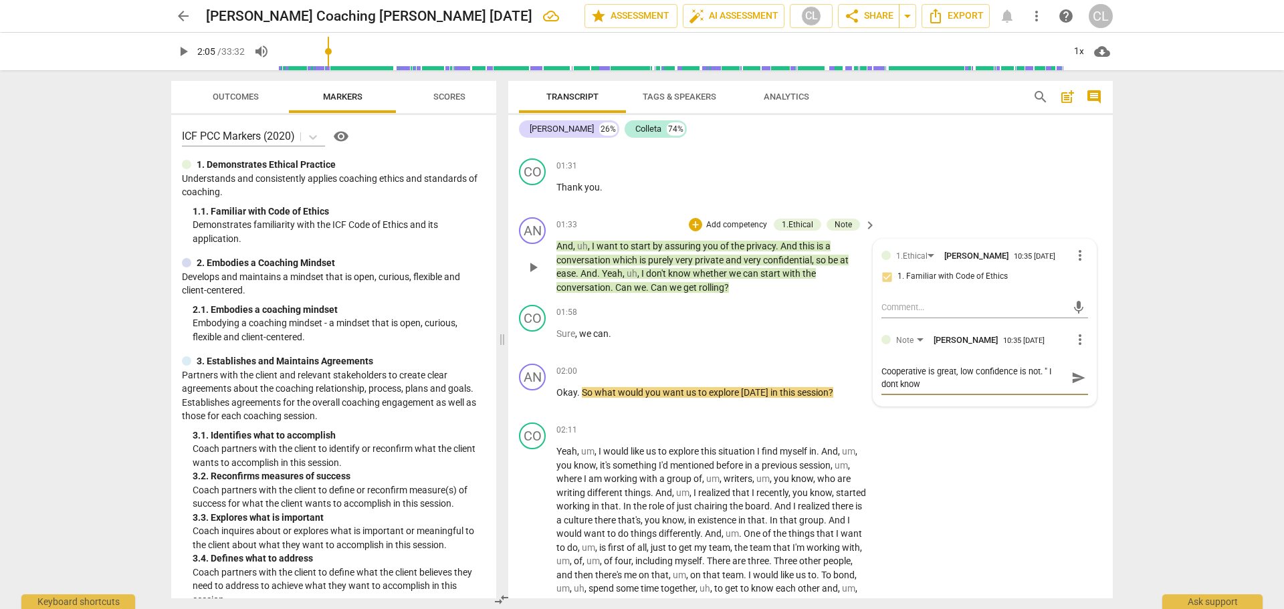
type textarea "Cooperative is great, low confidence is not. " I dont know."
type textarea "Cooperative is great, low confidence is not. " I dont know.."
type textarea "Cooperative is great, low confidence is not. " I dont know..."
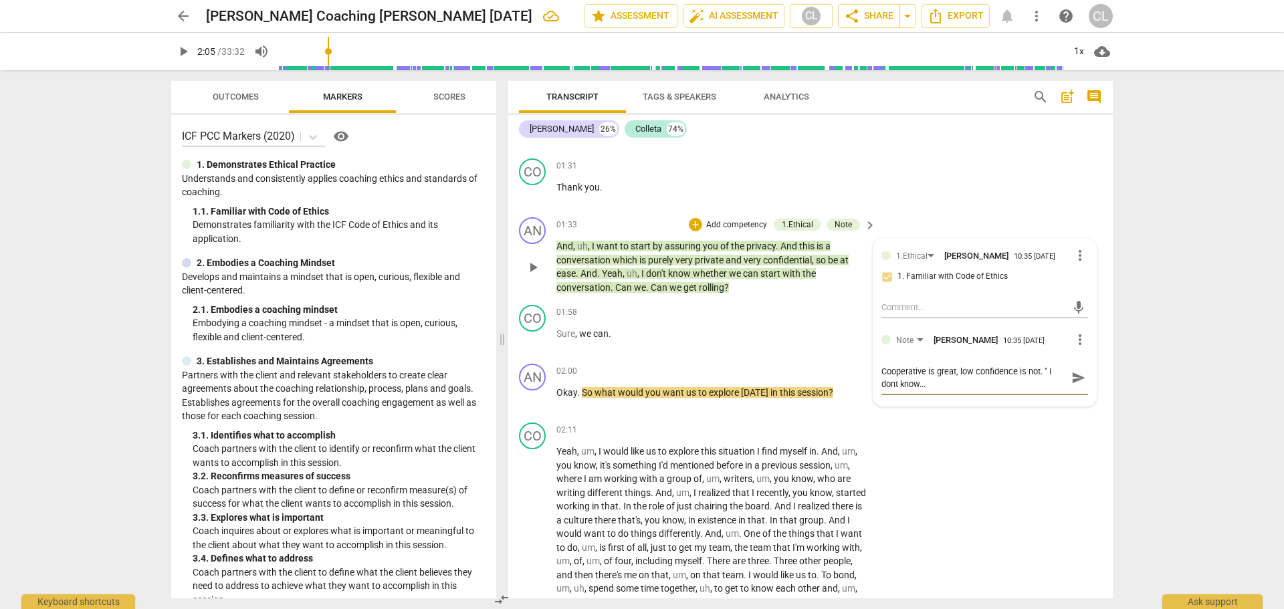
type textarea "Cooperative is great, low confidence is not. " I dont know...."
type textarea "Cooperative is great, low confidence is not. " I dont know....""
click at [1072, 371] on span "send" at bounding box center [1079, 378] width 15 height 15
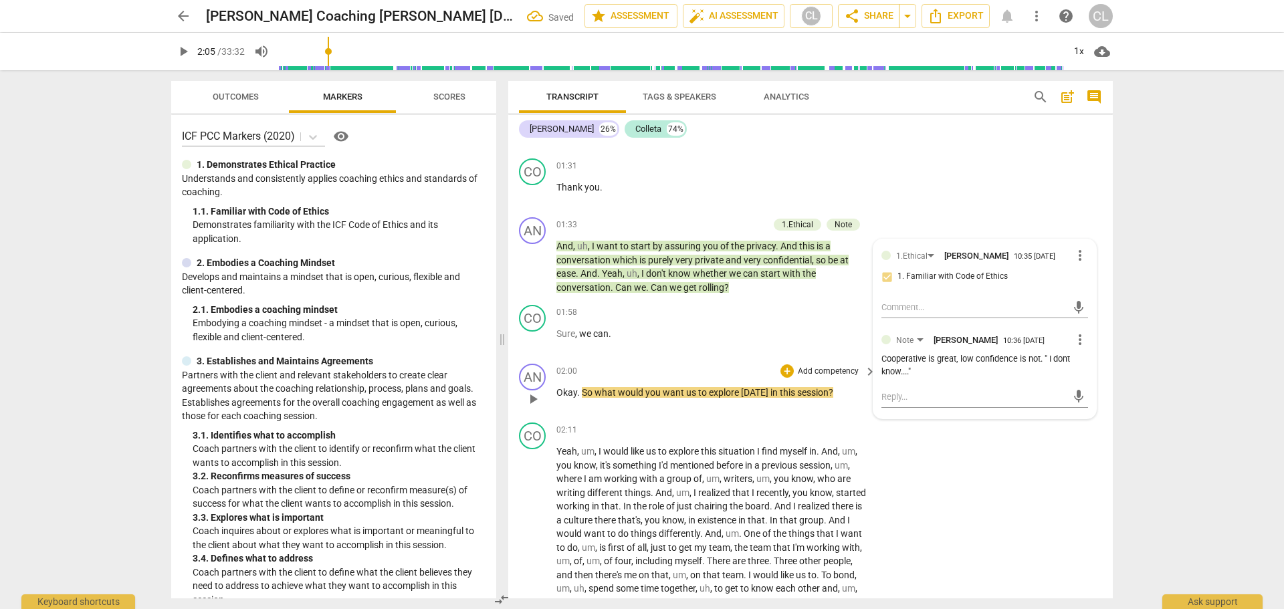
click at [534, 391] on span "play_arrow" at bounding box center [533, 399] width 16 height 16
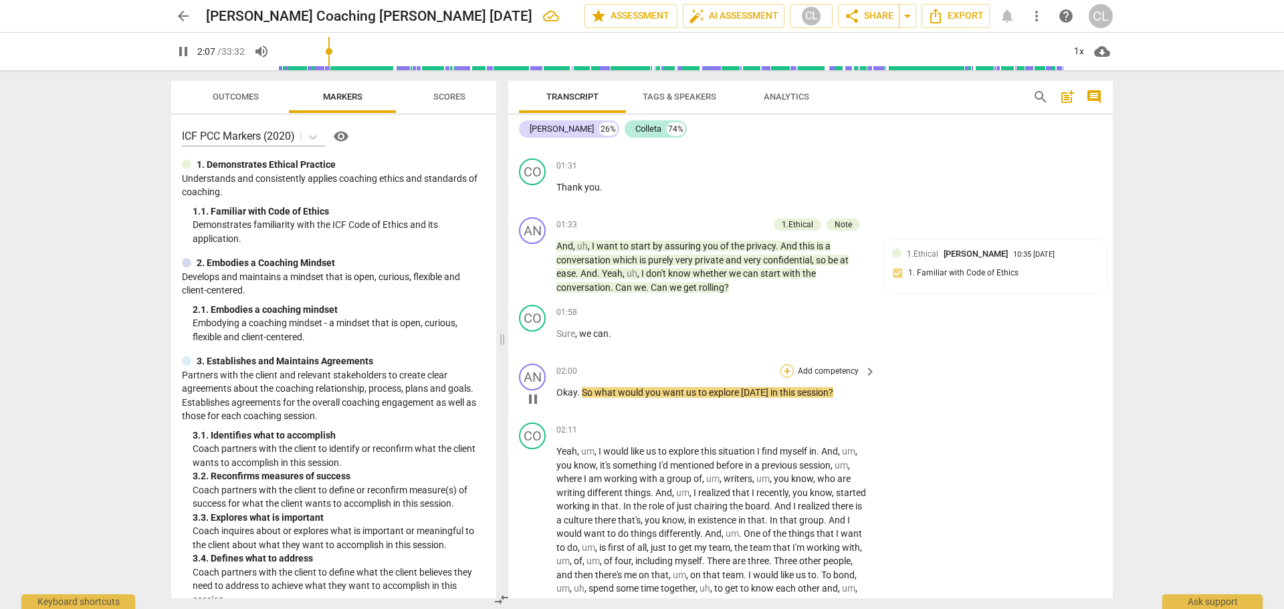
click at [782, 365] on div "+" at bounding box center [787, 371] width 13 height 13
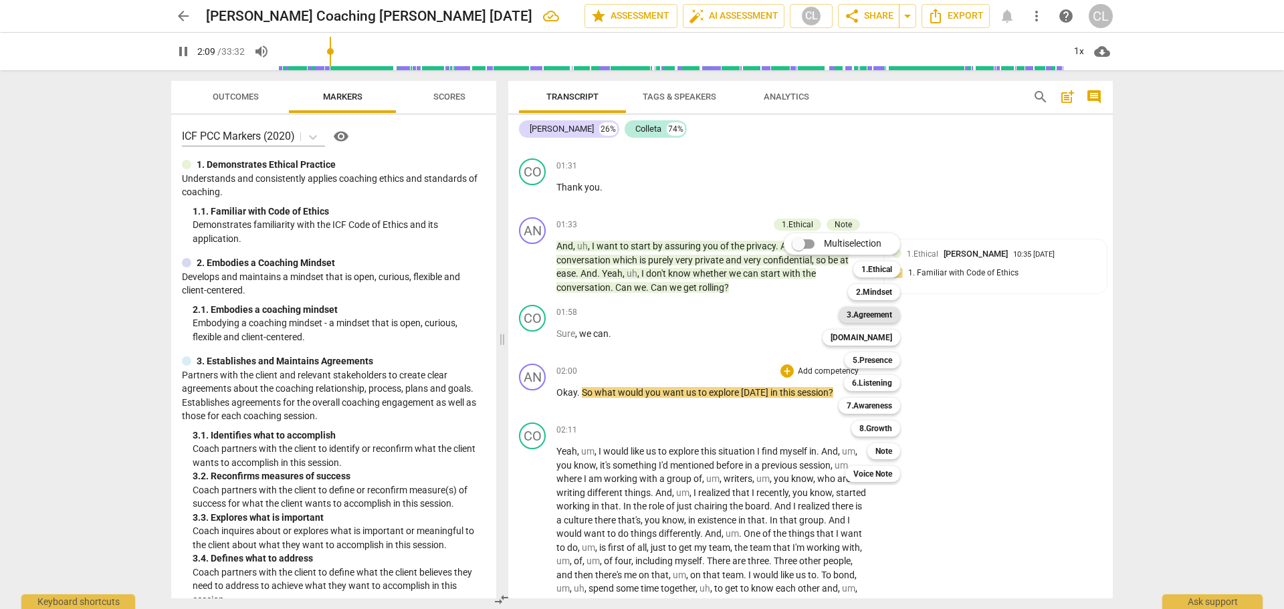
click at [888, 315] on b "3.Agreement" at bounding box center [869, 315] width 45 height 16
type input "130"
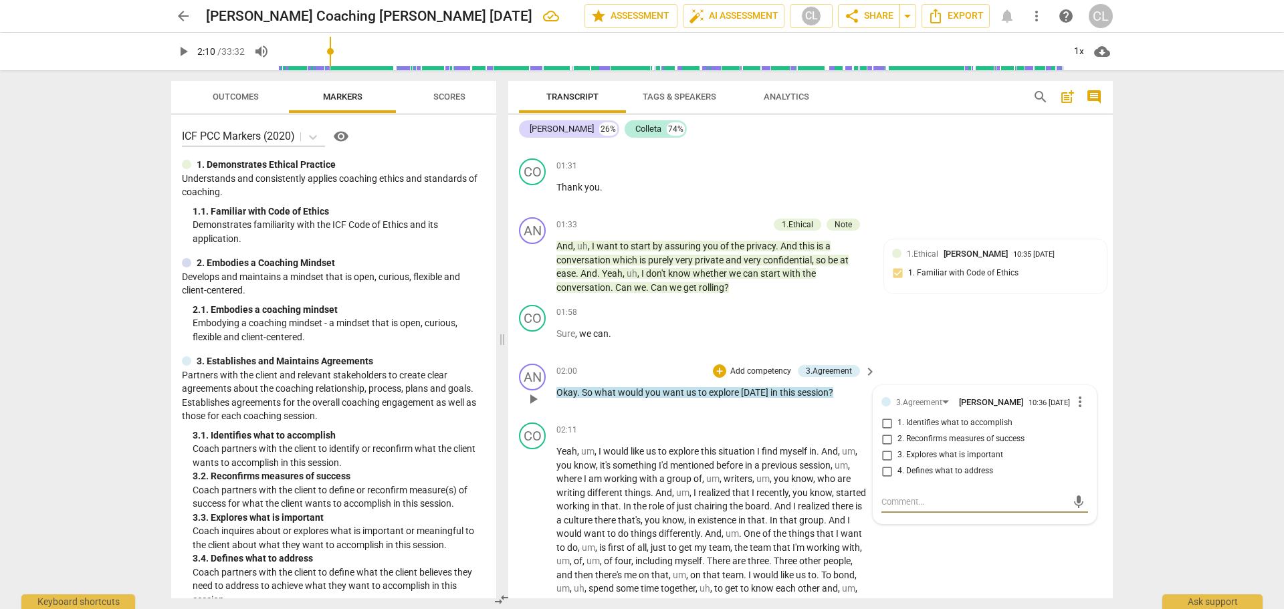
click at [888, 417] on input "1. Identifies what to accomplish" at bounding box center [886, 423] width 21 height 16
checkbox input "true"
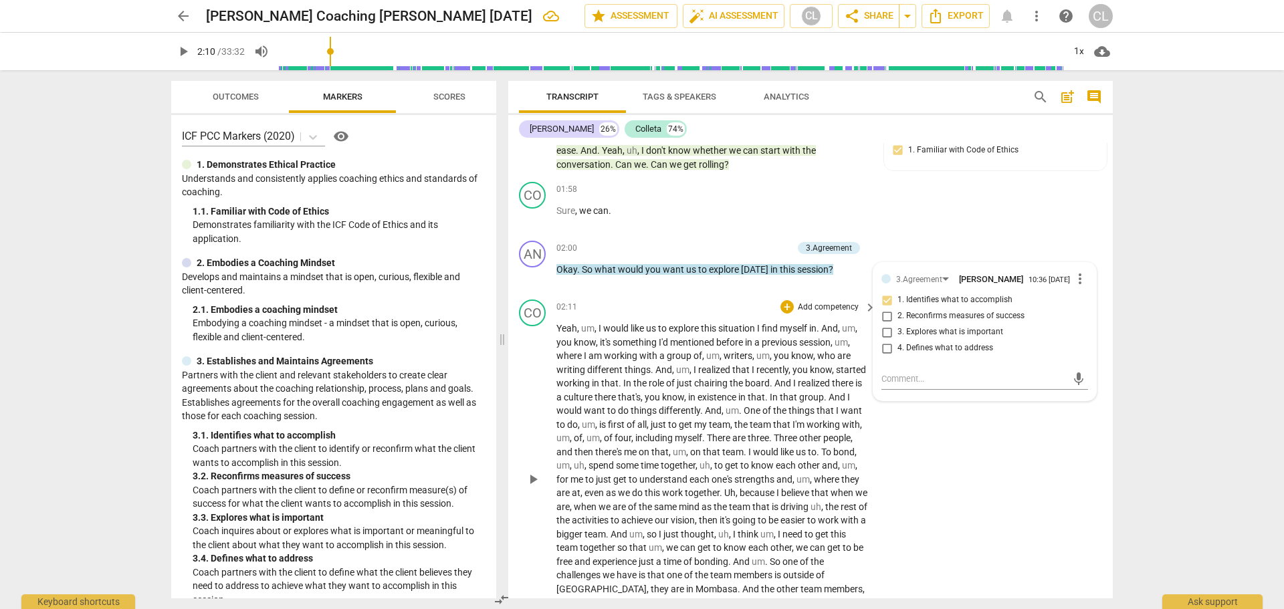
scroll to position [767, 0]
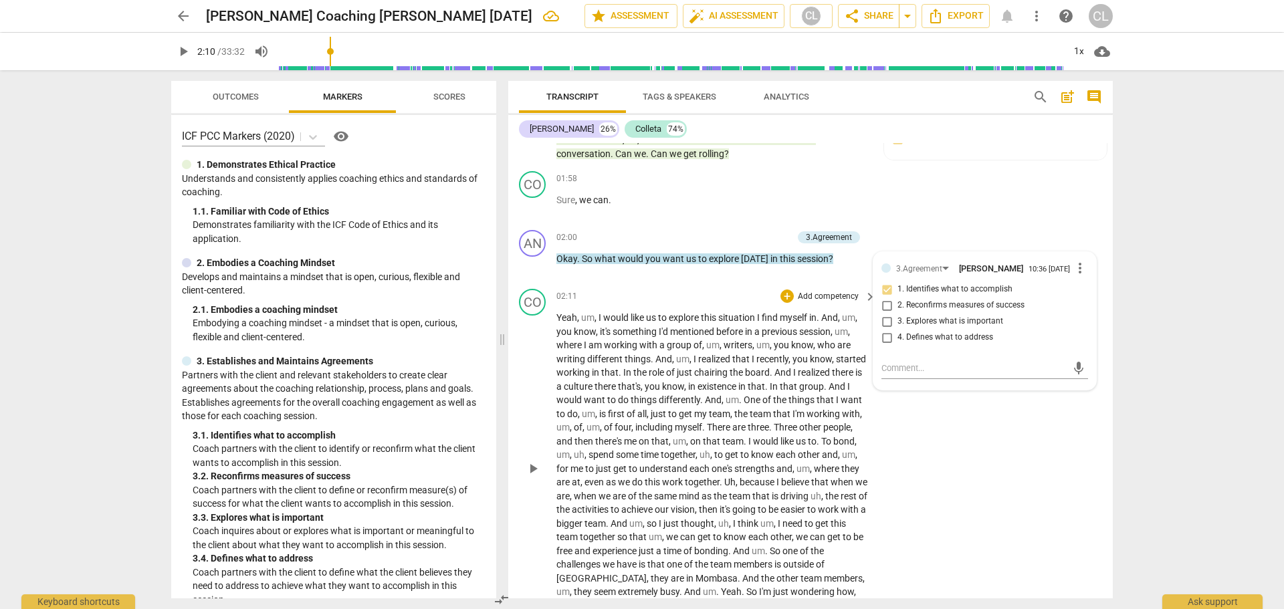
click at [534, 461] on span "play_arrow" at bounding box center [533, 469] width 16 height 16
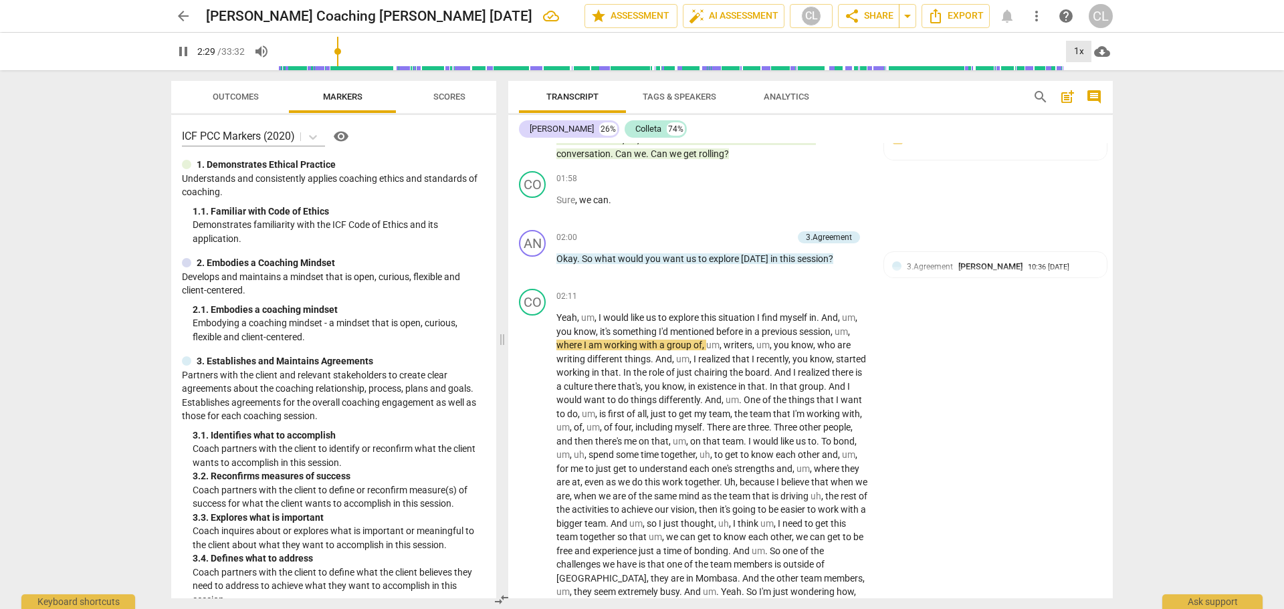
click at [1080, 49] on div "1x" at bounding box center [1078, 51] width 25 height 21
click at [1081, 152] on li "2x" at bounding box center [1088, 154] width 45 height 25
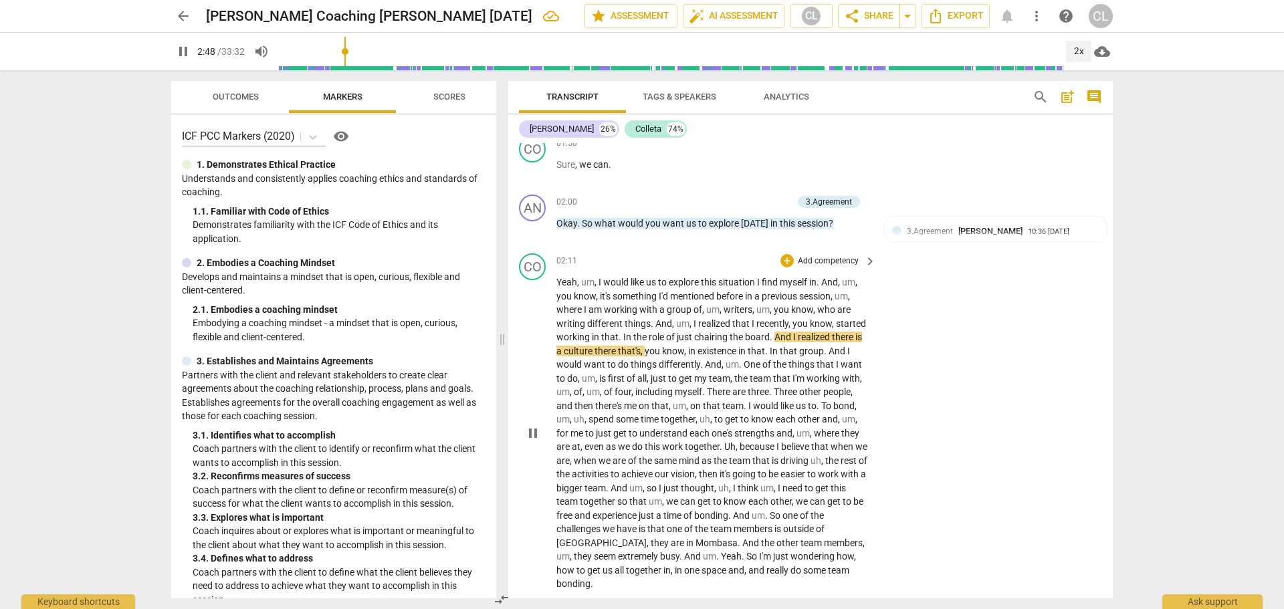
scroll to position [901, 0]
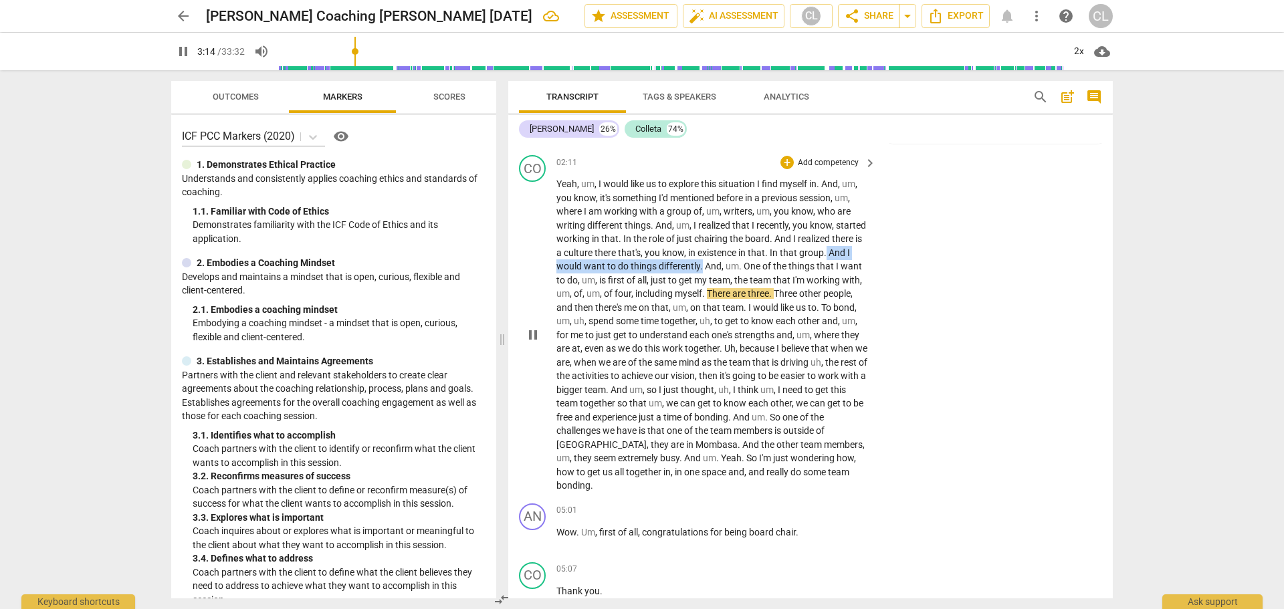
drag, startPoint x: 827, startPoint y: 237, endPoint x: 702, endPoint y: 251, distance: 126.5
click at [702, 251] on p "Yeah , um , I would like us to explore this situation I find myself in . And , …" at bounding box center [713, 335] width 313 height 316
click at [737, 235] on icon "button" at bounding box center [734, 235] width 13 height 16
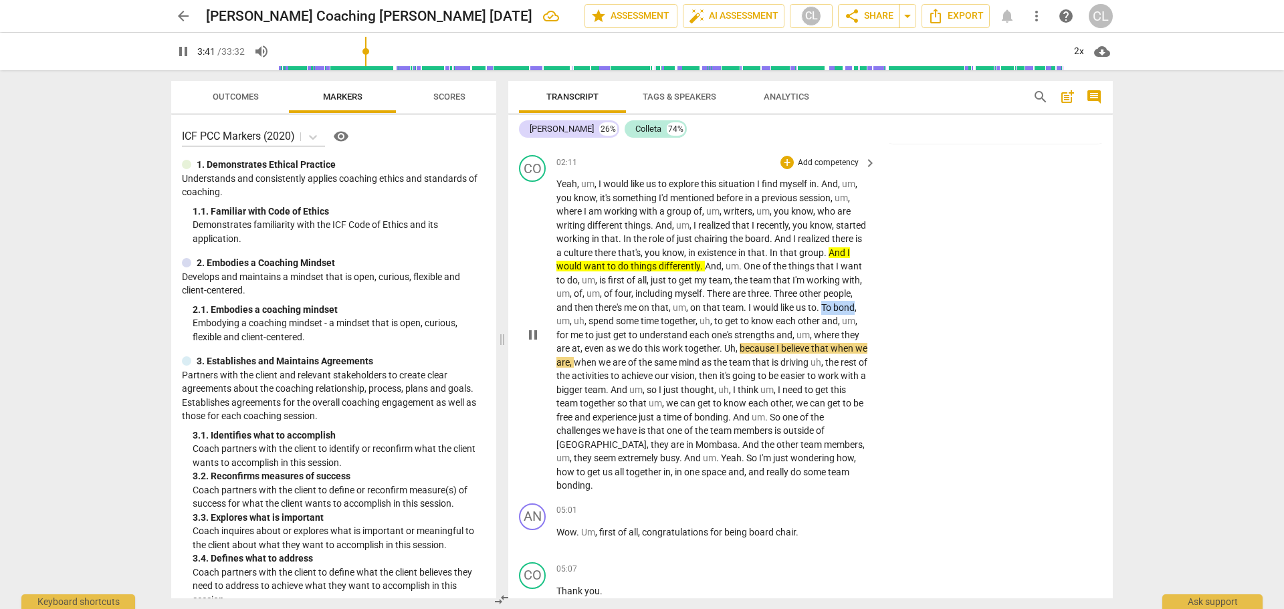
drag, startPoint x: 823, startPoint y: 291, endPoint x: 855, endPoint y: 300, distance: 33.4
click at [855, 300] on p "Yeah , um , I would like us to explore this situation I find myself in . And , …" at bounding box center [713, 335] width 313 height 316
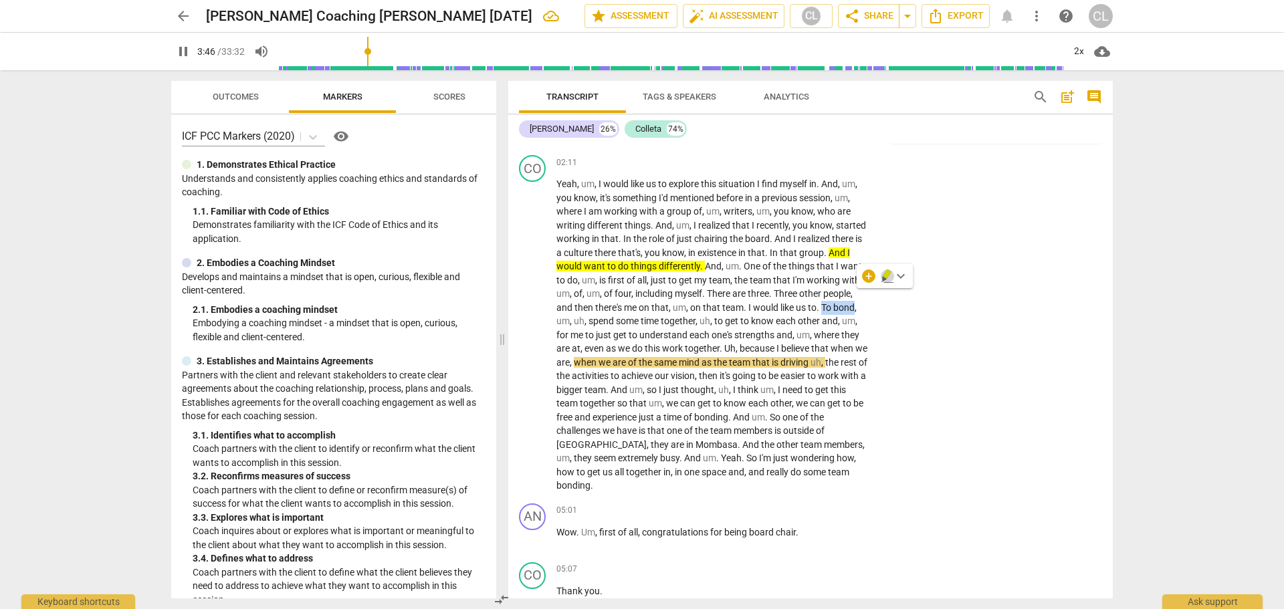
click at [886, 278] on icon "button" at bounding box center [887, 274] width 8 height 9
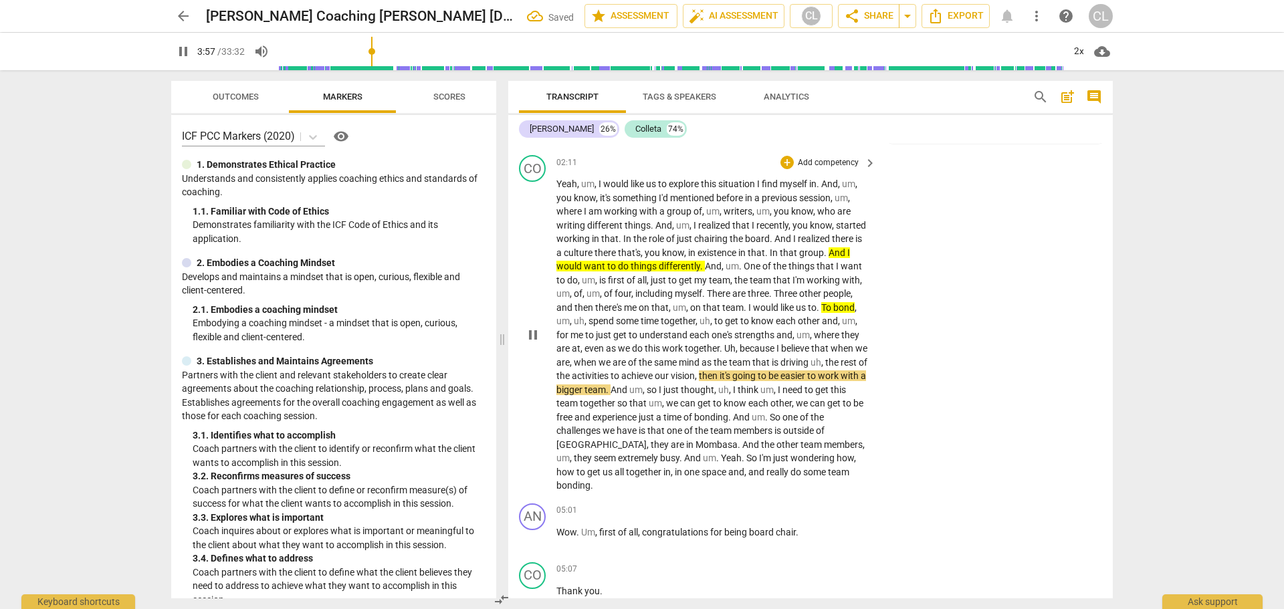
click at [823, 302] on span "To" at bounding box center [827, 307] width 12 height 11
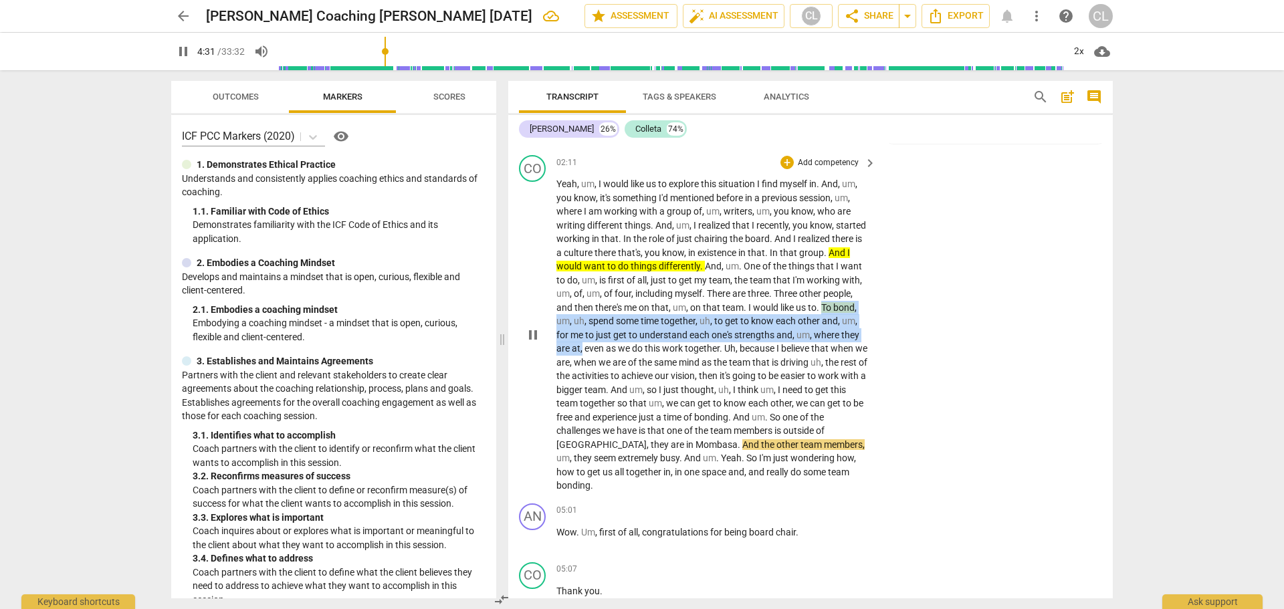
drag, startPoint x: 823, startPoint y: 290, endPoint x: 583, endPoint y: 337, distance: 244.6
click at [583, 337] on p "Yeah , um , I would like us to explore this situation I find myself in . And , …" at bounding box center [713, 335] width 313 height 316
click at [611, 319] on icon "button" at bounding box center [612, 320] width 5 height 5
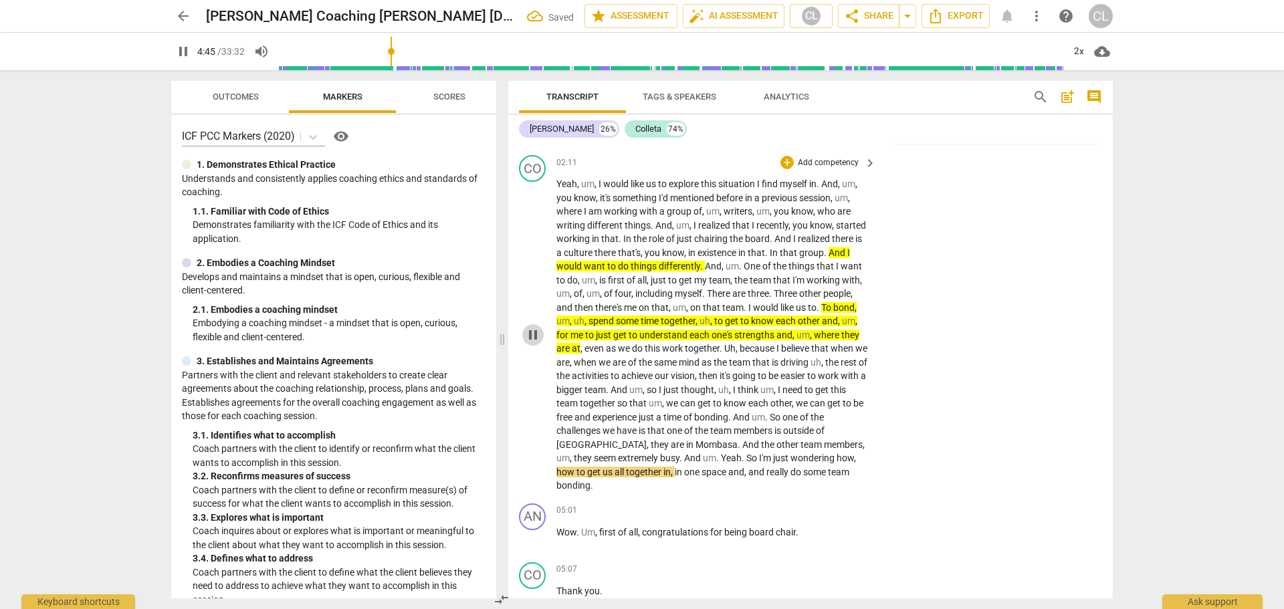
click at [530, 327] on span "pause" at bounding box center [533, 335] width 16 height 16
type input "287"
drag, startPoint x: 740, startPoint y: 334, endPoint x: 777, endPoint y: 336, distance: 36.2
click at [777, 343] on span "because" at bounding box center [758, 348] width 37 height 11
click at [817, 316] on span "keyboard_arrow_down" at bounding box center [822, 318] width 16 height 16
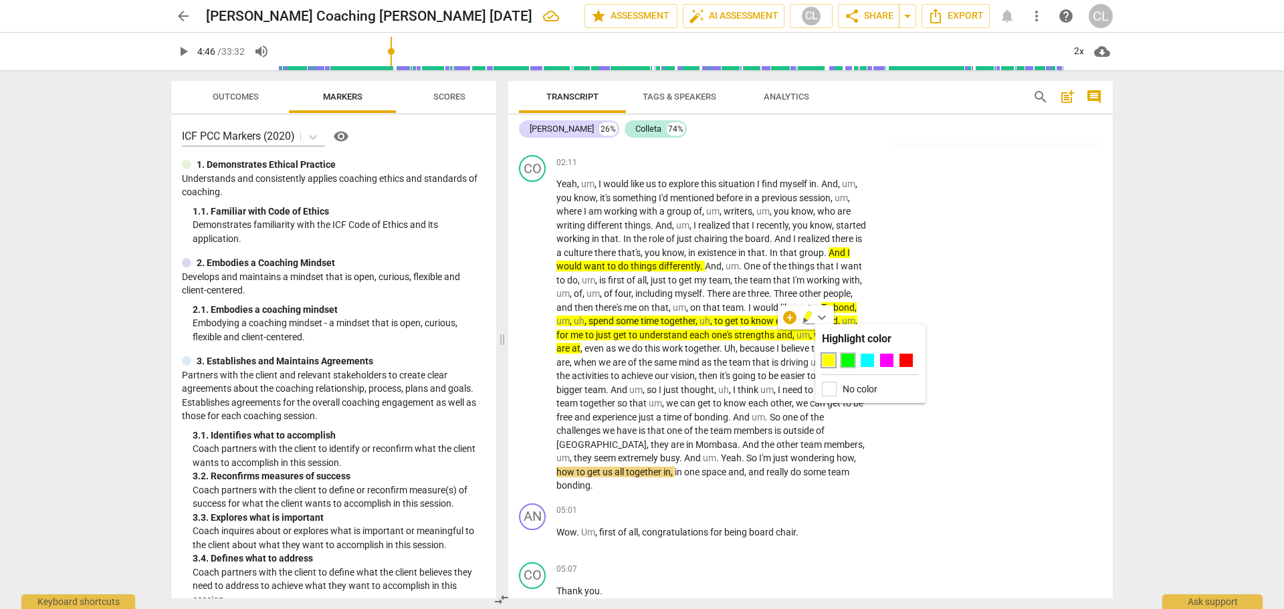
click at [846, 364] on div at bounding box center [847, 360] width 13 height 13
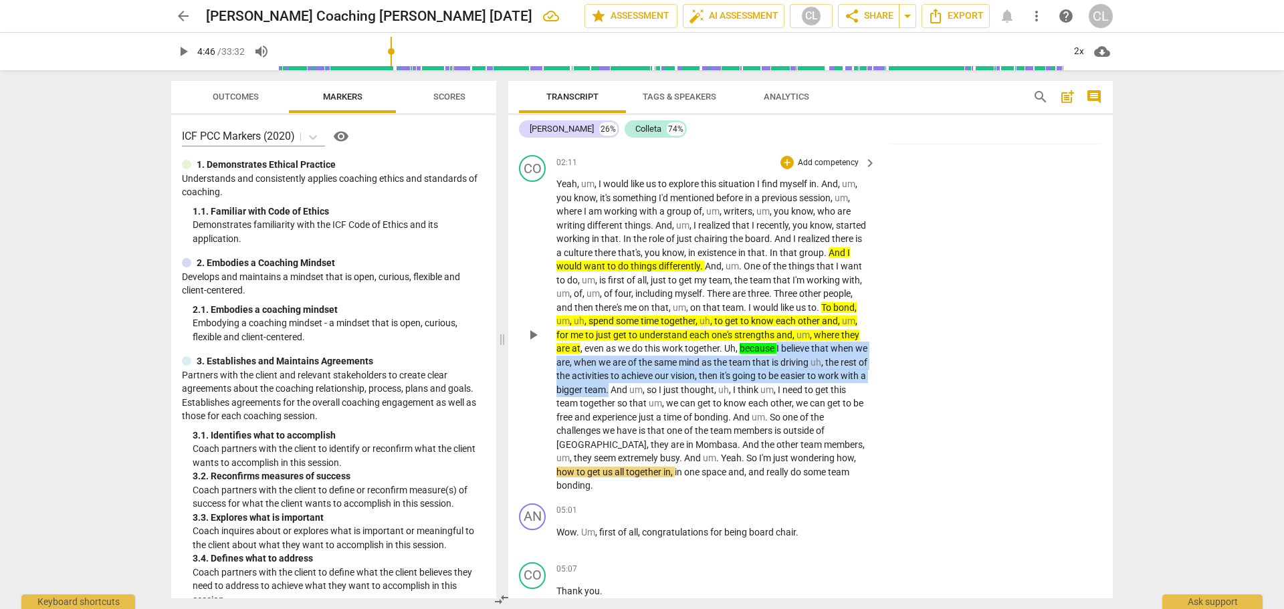
drag, startPoint x: 778, startPoint y: 335, endPoint x: 660, endPoint y: 373, distance: 124.4
click at [660, 373] on p "Yeah , um , I would like us to explore this situation I find myself in . And , …" at bounding box center [713, 335] width 313 height 316
click at [787, 156] on div "+" at bounding box center [787, 162] width 13 height 13
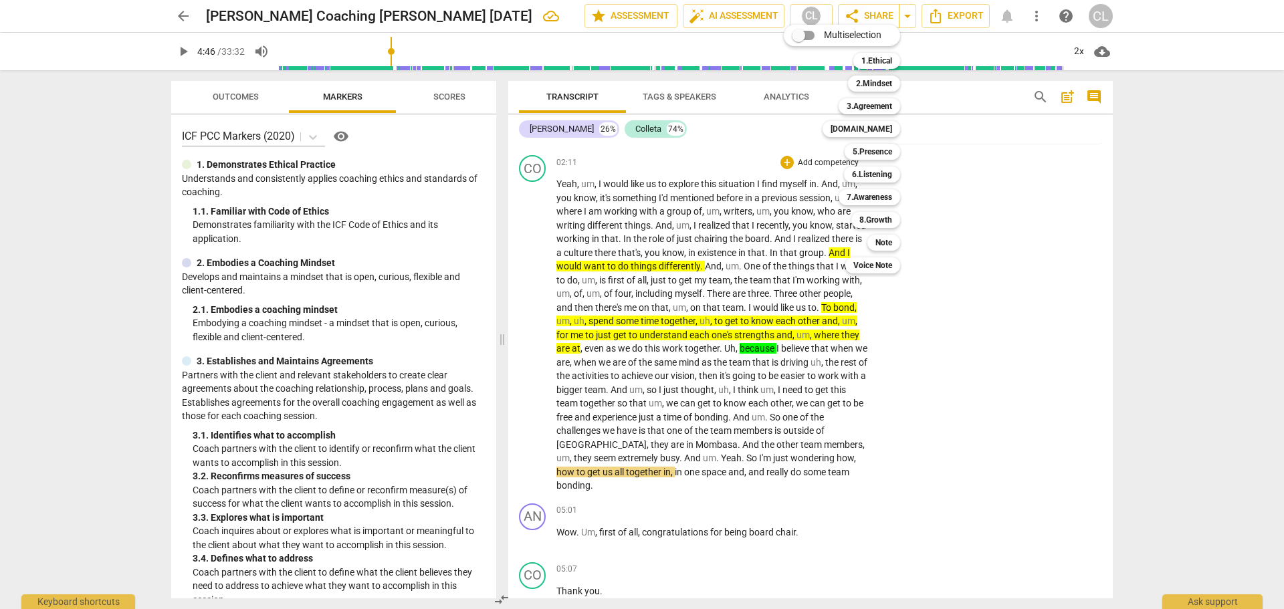
click at [783, 339] on div at bounding box center [642, 304] width 1284 height 609
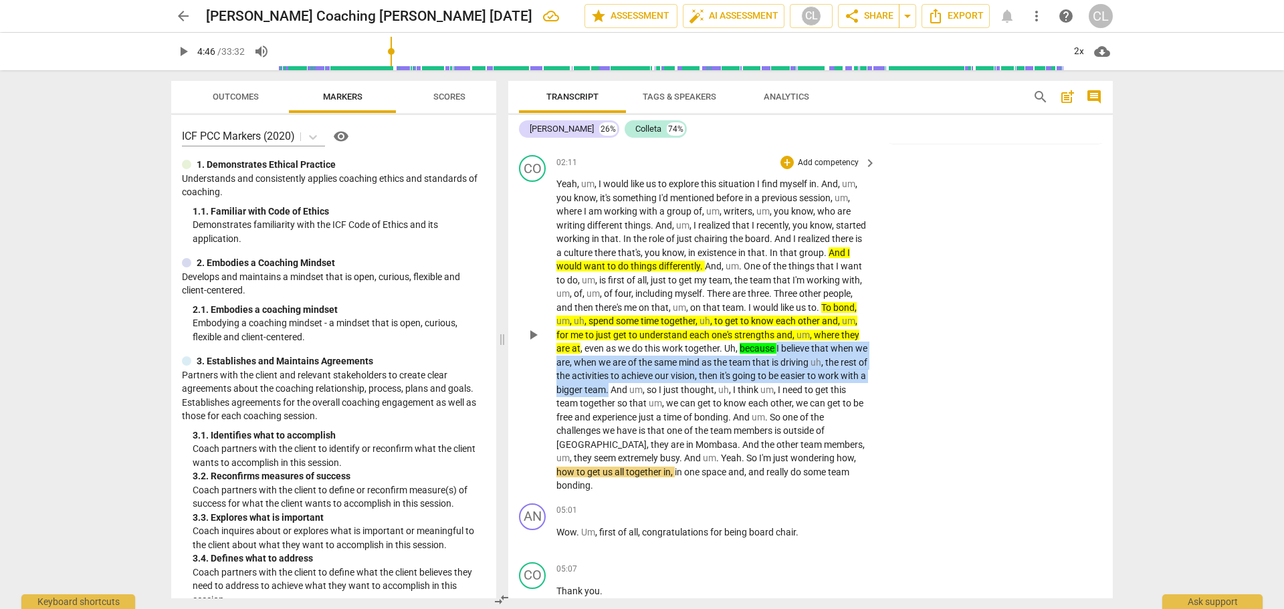
drag, startPoint x: 779, startPoint y: 333, endPoint x: 659, endPoint y: 374, distance: 127.1
click at [659, 374] on p "Yeah , um , I would like us to explore this situation I find myself in . And , …" at bounding box center [713, 335] width 313 height 316
click at [704, 355] on span "keyboard_arrow_down" at bounding box center [705, 358] width 16 height 16
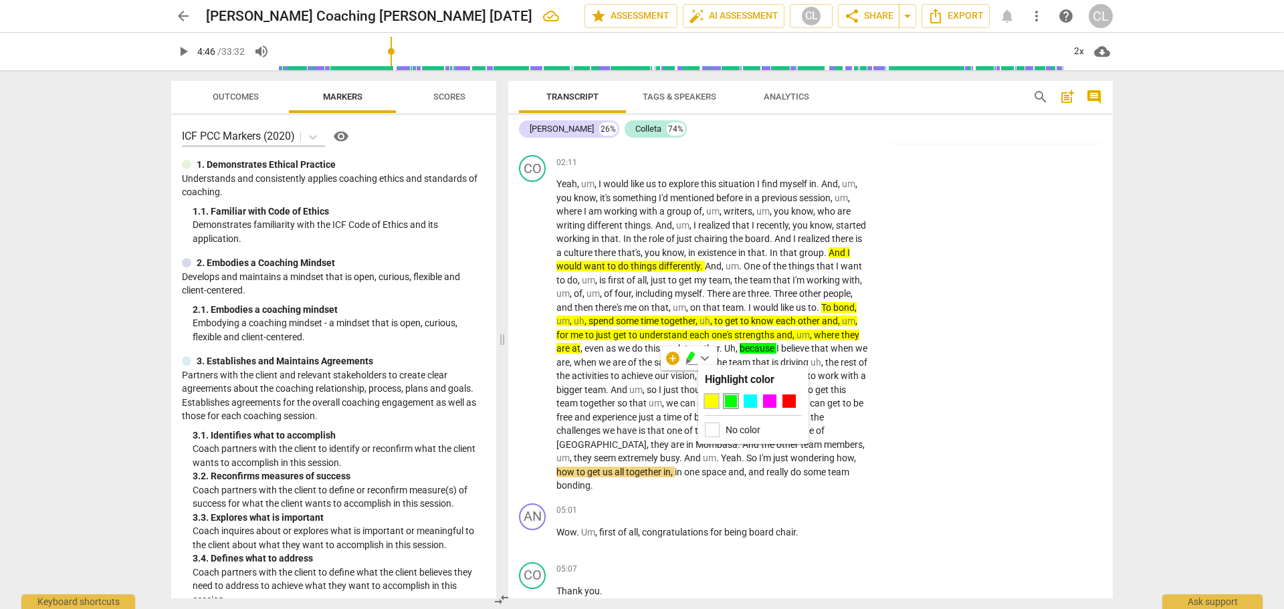
click at [714, 402] on div at bounding box center [711, 401] width 13 height 13
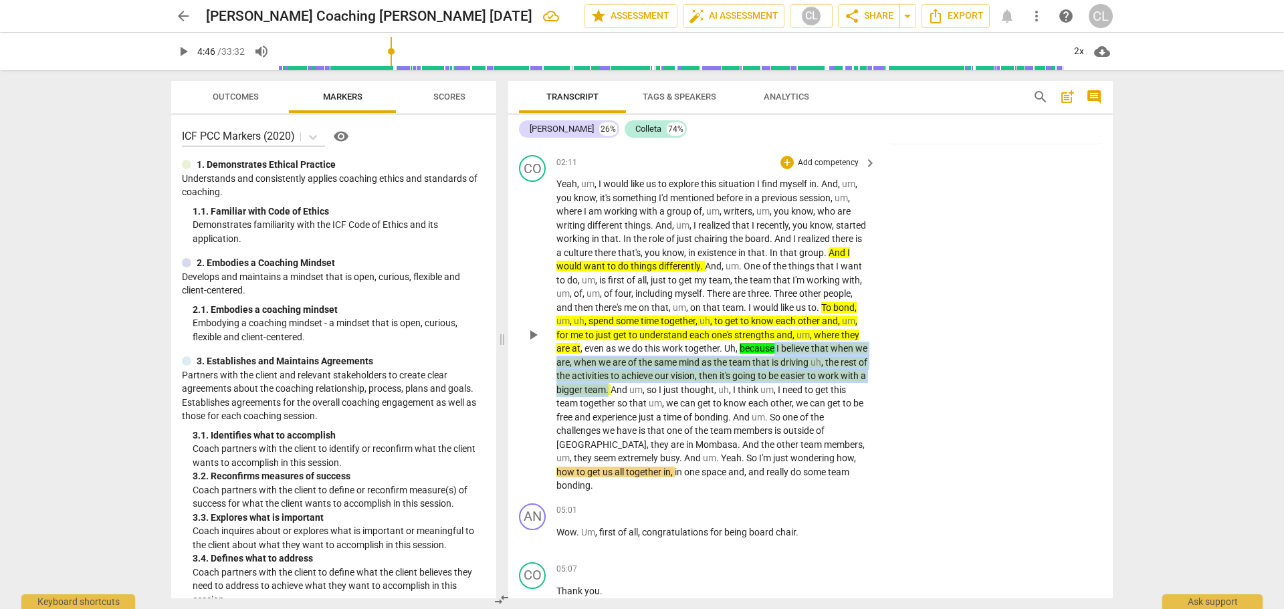
drag, startPoint x: 777, startPoint y: 333, endPoint x: 659, endPoint y: 375, distance: 125.0
click at [659, 375] on p "Yeah , um , I would like us to explore this situation I find myself in . And , …" at bounding box center [713, 335] width 313 height 316
click at [705, 361] on span "keyboard_arrow_down" at bounding box center [705, 358] width 16 height 16
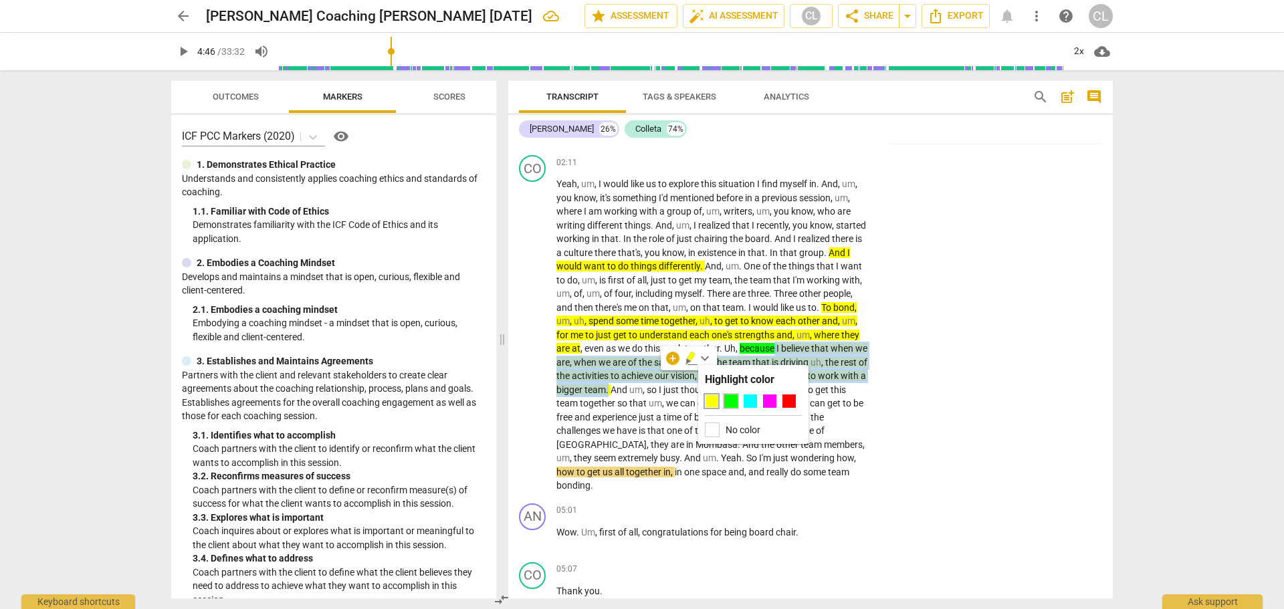
click at [730, 403] on div at bounding box center [730, 401] width 13 height 13
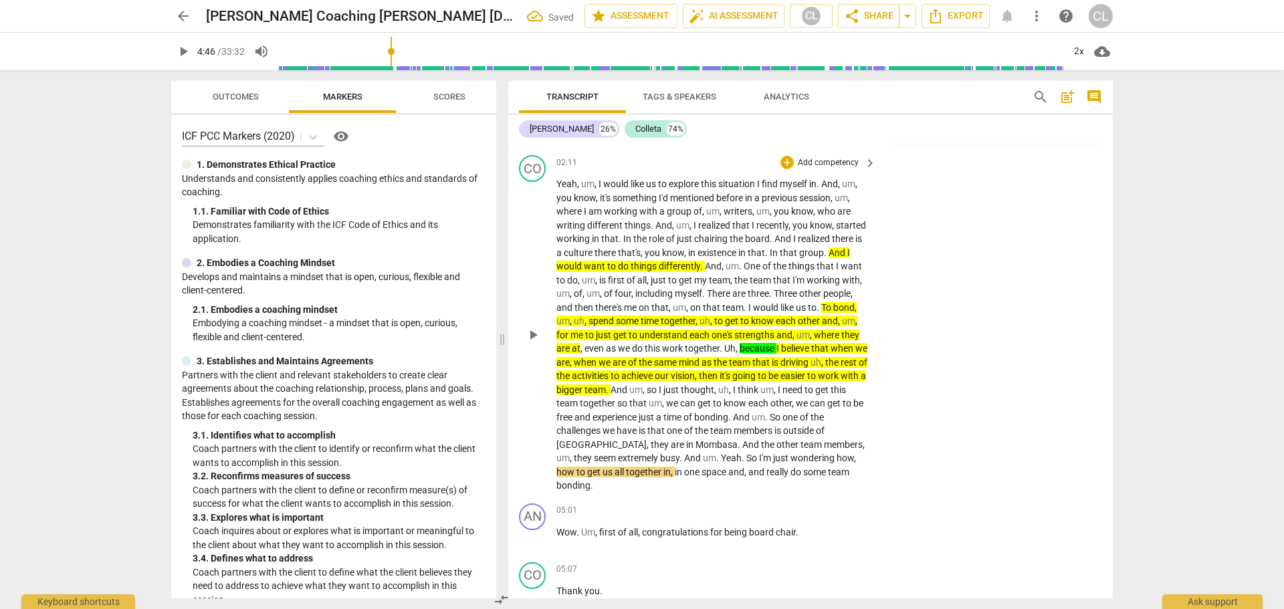
click at [909, 332] on div "CO play_arrow pause 02:11 + Add competency keyboard_arrow_right Yeah , um , I w…" at bounding box center [810, 324] width 605 height 348
click at [777, 343] on span "because" at bounding box center [758, 348] width 37 height 11
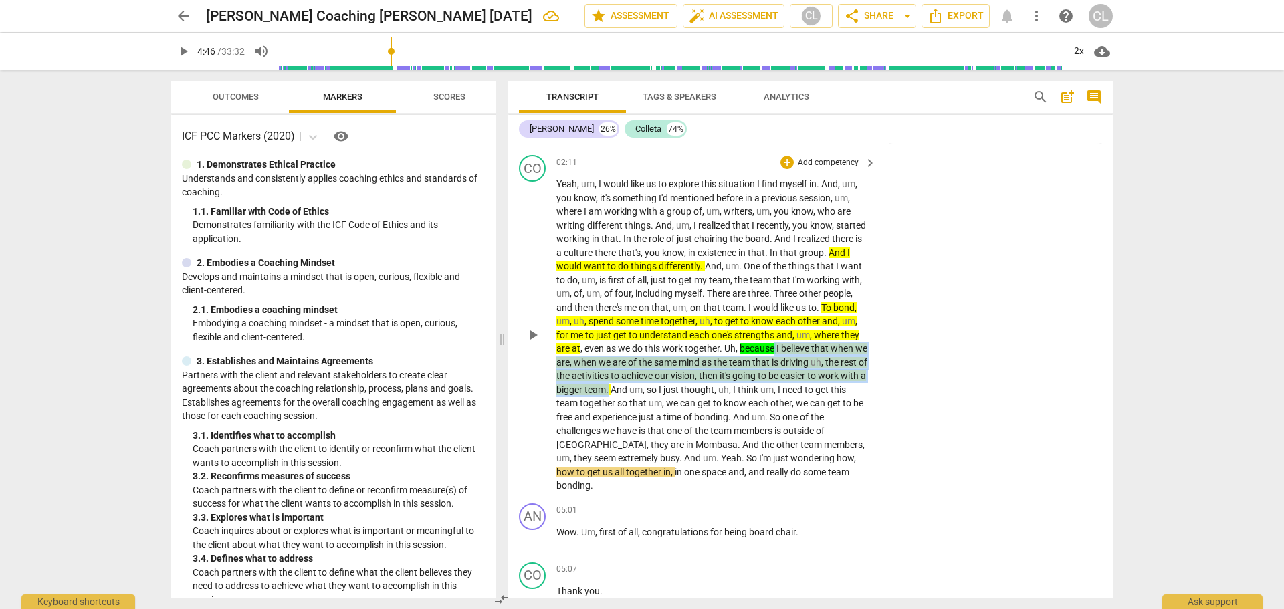
drag, startPoint x: 777, startPoint y: 337, endPoint x: 659, endPoint y: 369, distance: 122.0
click at [659, 369] on p "Yeah , um , I would like us to explore this situation I find myself in . And , …" at bounding box center [713, 335] width 313 height 316
click at [691, 357] on icon "button" at bounding box center [691, 356] width 8 height 9
drag, startPoint x: 774, startPoint y: 332, endPoint x: 673, endPoint y: 375, distance: 109.4
click at [673, 375] on p "Yeah , um , I would like us to explore this situation I find myself in . And , …" at bounding box center [713, 335] width 313 height 316
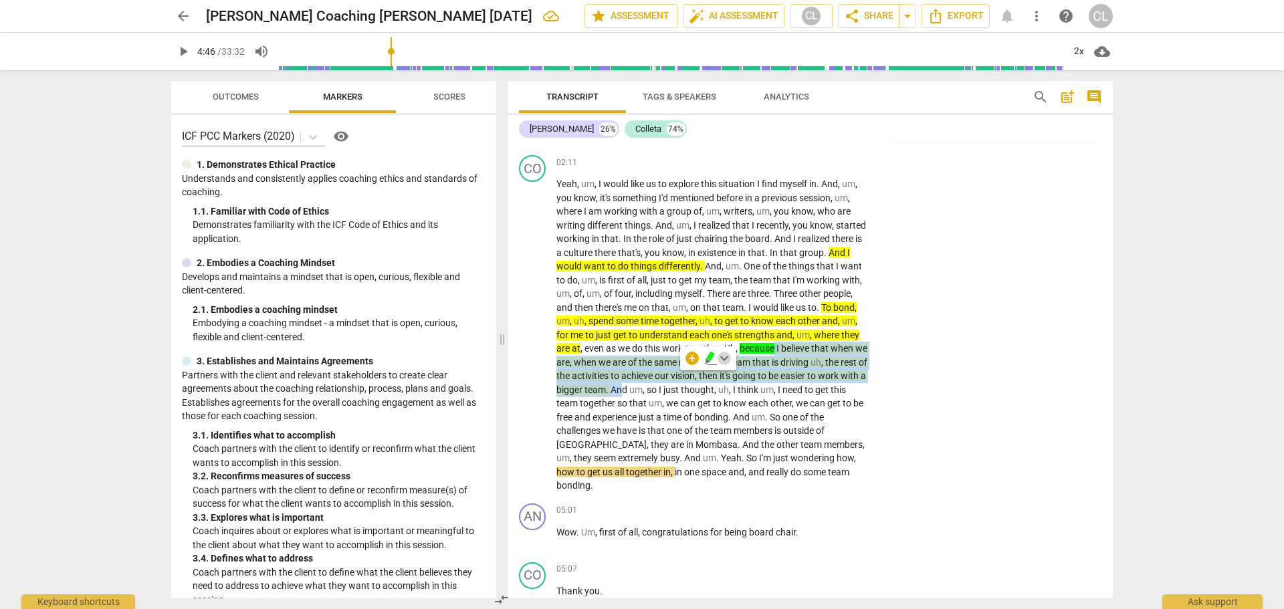
click at [724, 361] on span "keyboard_arrow_down" at bounding box center [724, 358] width 16 height 16
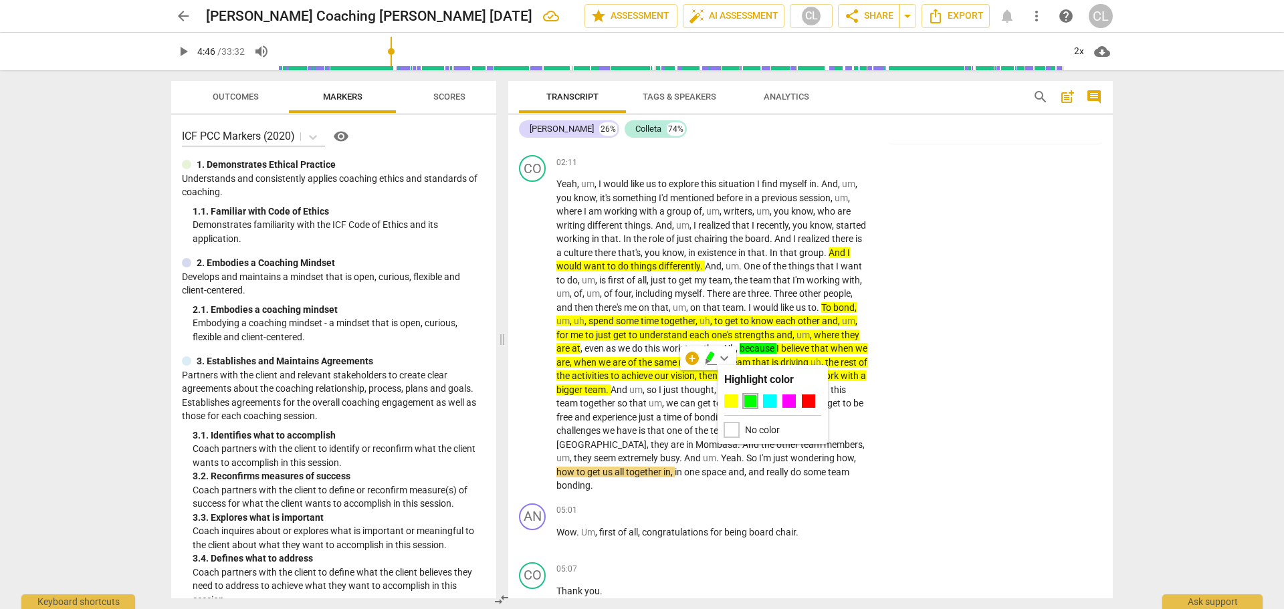
click at [733, 430] on div at bounding box center [731, 430] width 15 height 15
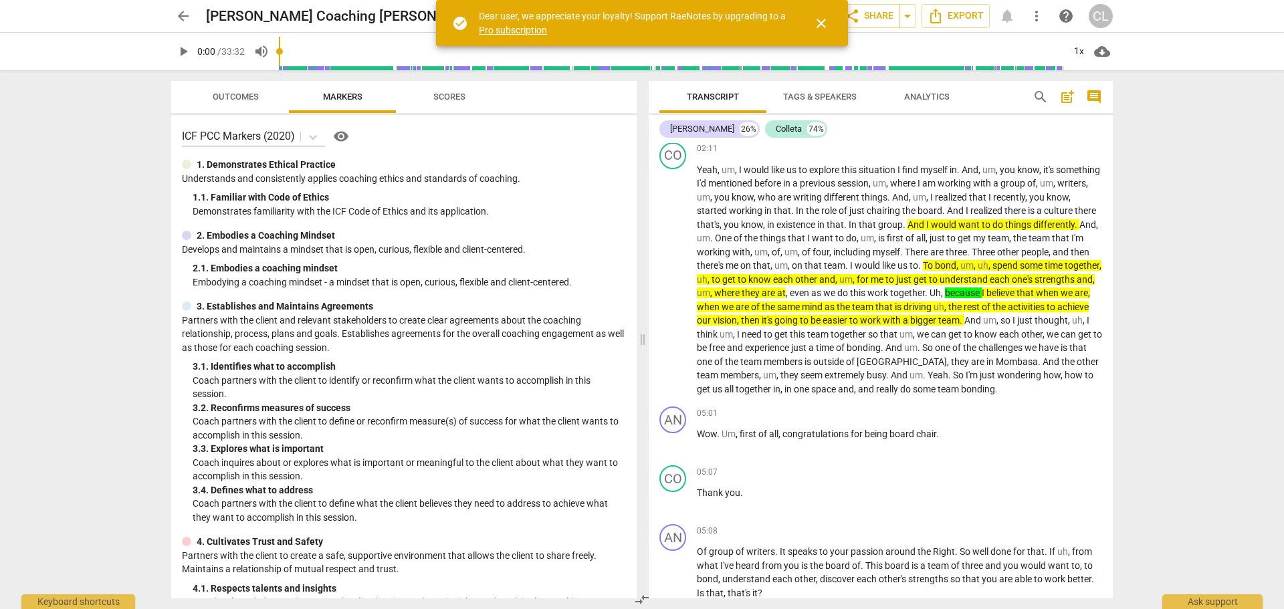
scroll to position [870, 0]
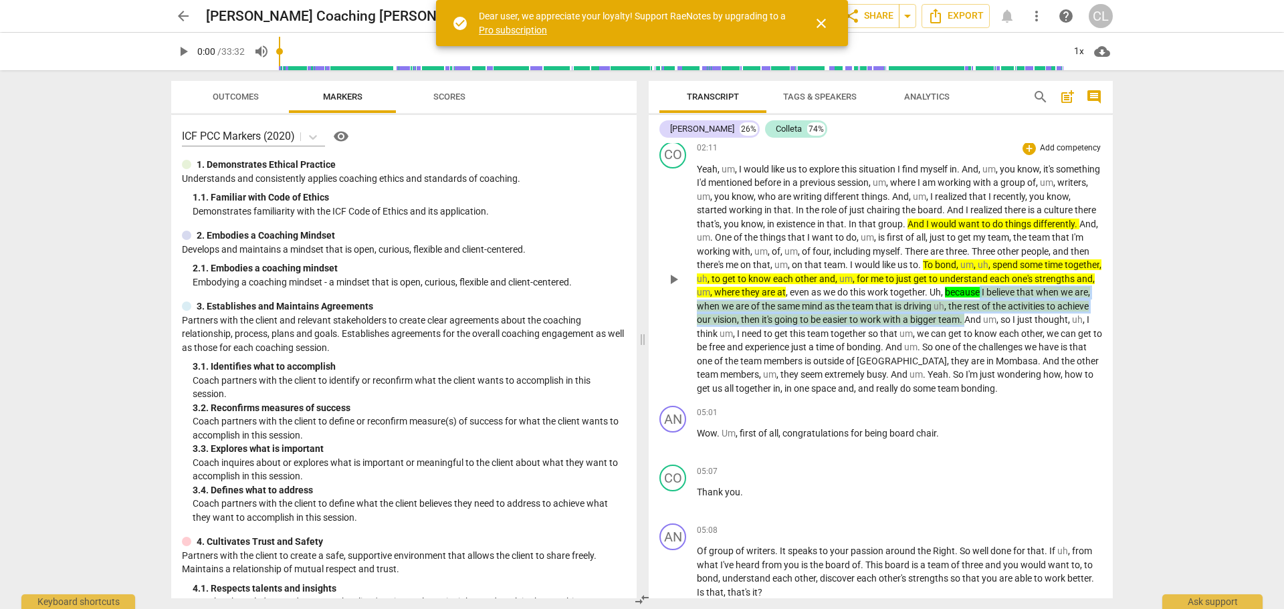
drag, startPoint x: 1064, startPoint y: 278, endPoint x: 1081, endPoint y: 306, distance: 32.1
click at [1081, 306] on p "Yeah , um , I would like us to explore this situation I find myself in . And , …" at bounding box center [899, 279] width 405 height 233
click at [1119, 291] on span "keyboard_arrow_down" at bounding box center [1123, 289] width 16 height 16
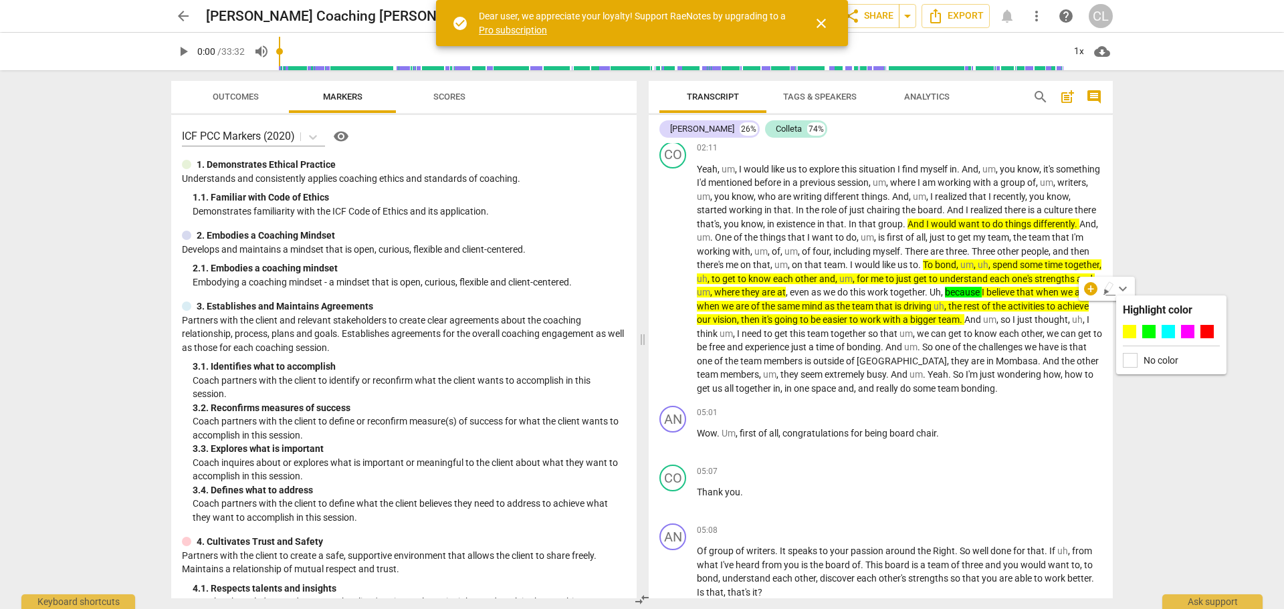
click at [1148, 329] on div at bounding box center [1148, 331] width 13 height 13
click at [881, 342] on span "bonding" at bounding box center [864, 347] width 34 height 11
click at [822, 23] on span "close" at bounding box center [821, 23] width 16 height 16
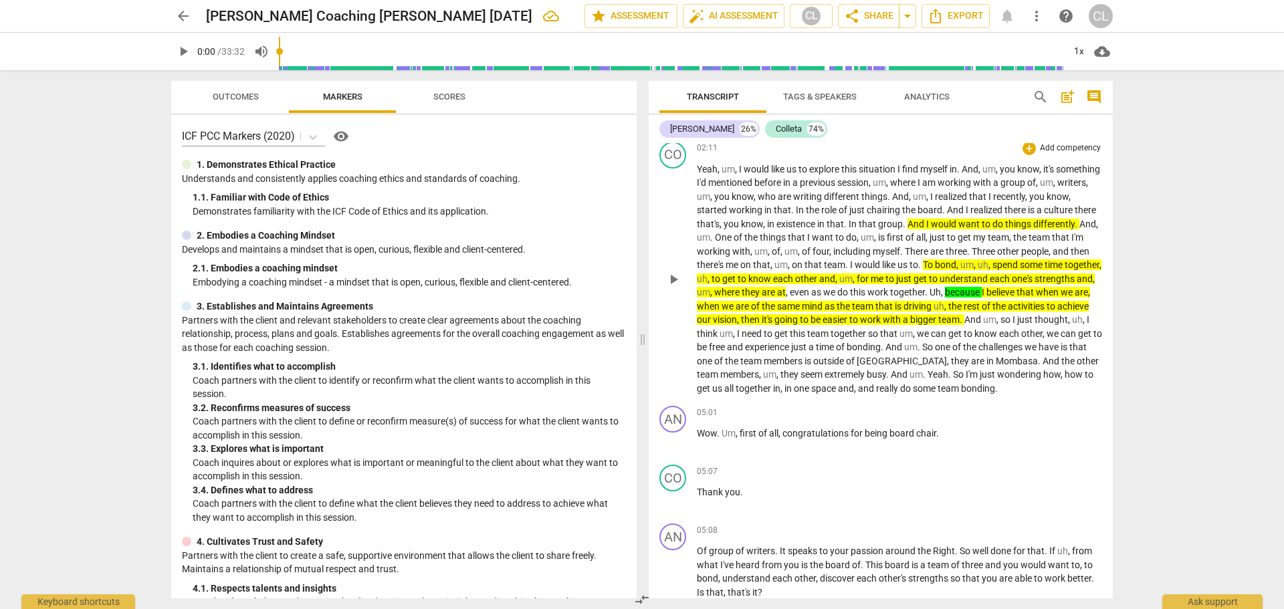
click at [720, 369] on span "team" at bounding box center [708, 374] width 23 height 11
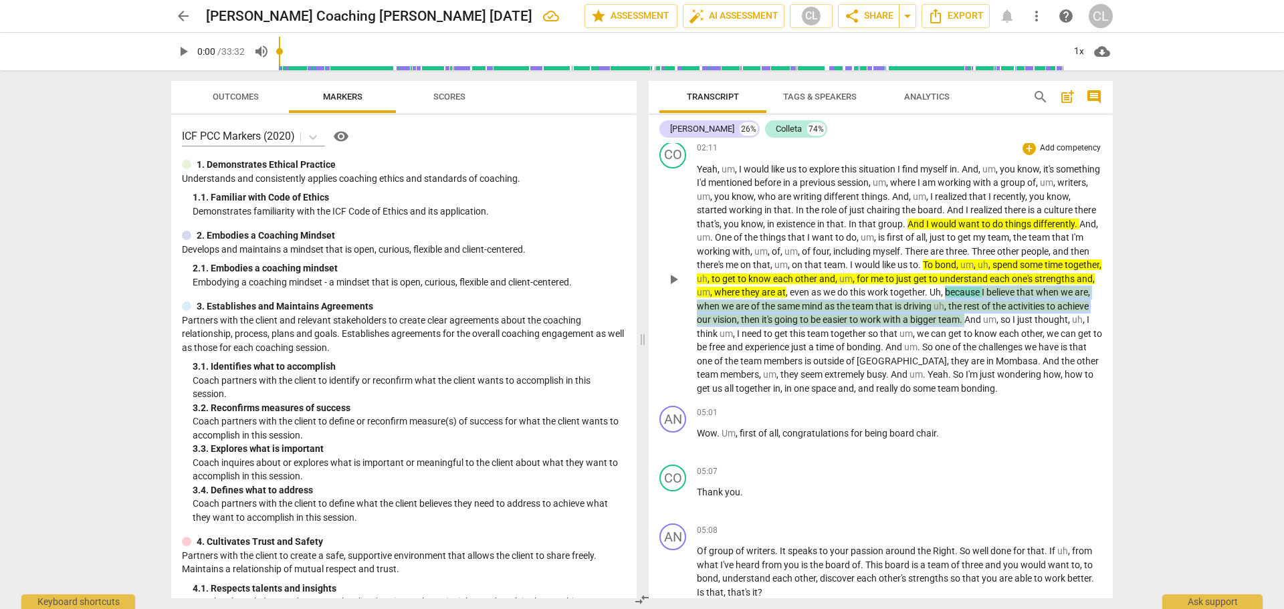
drag, startPoint x: 1031, startPoint y: 277, endPoint x: 1078, endPoint y: 303, distance: 53.0
click at [1078, 303] on p "Yeah , um , I would like us to explore this situation I find myself in . And , …" at bounding box center [899, 279] width 405 height 233
copy p "because I believe that when we are , when we are of the same mind as the team t…"
click at [1026, 411] on div "+" at bounding box center [1029, 412] width 13 height 13
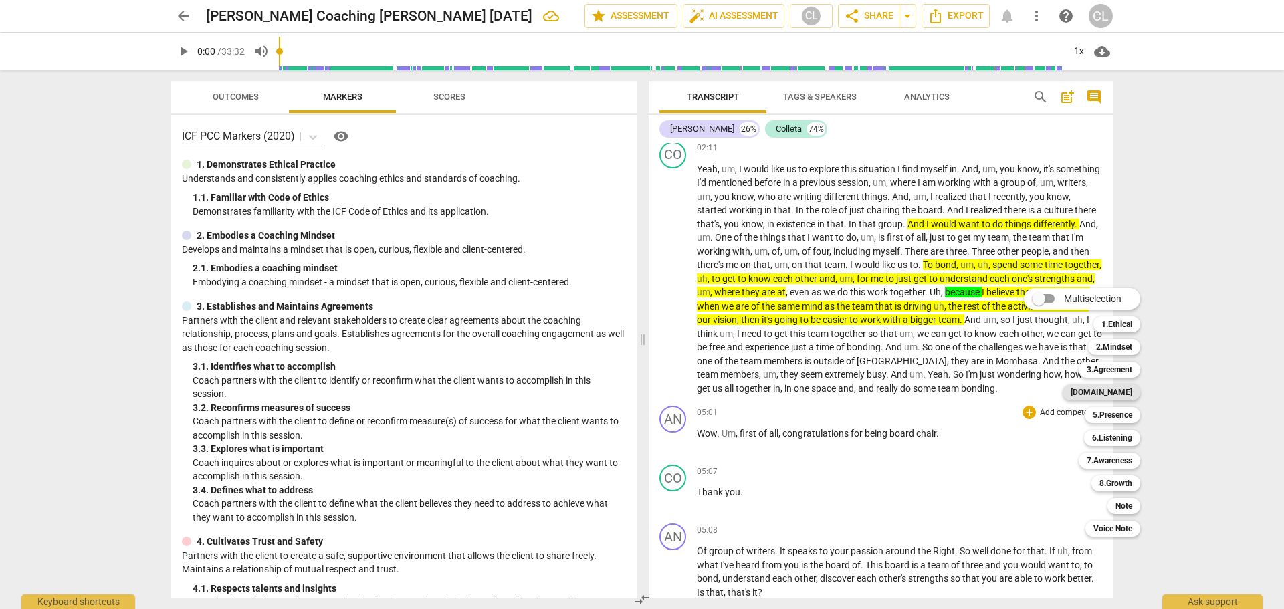
click at [1126, 395] on b "[DOMAIN_NAME]" at bounding box center [1102, 393] width 62 height 16
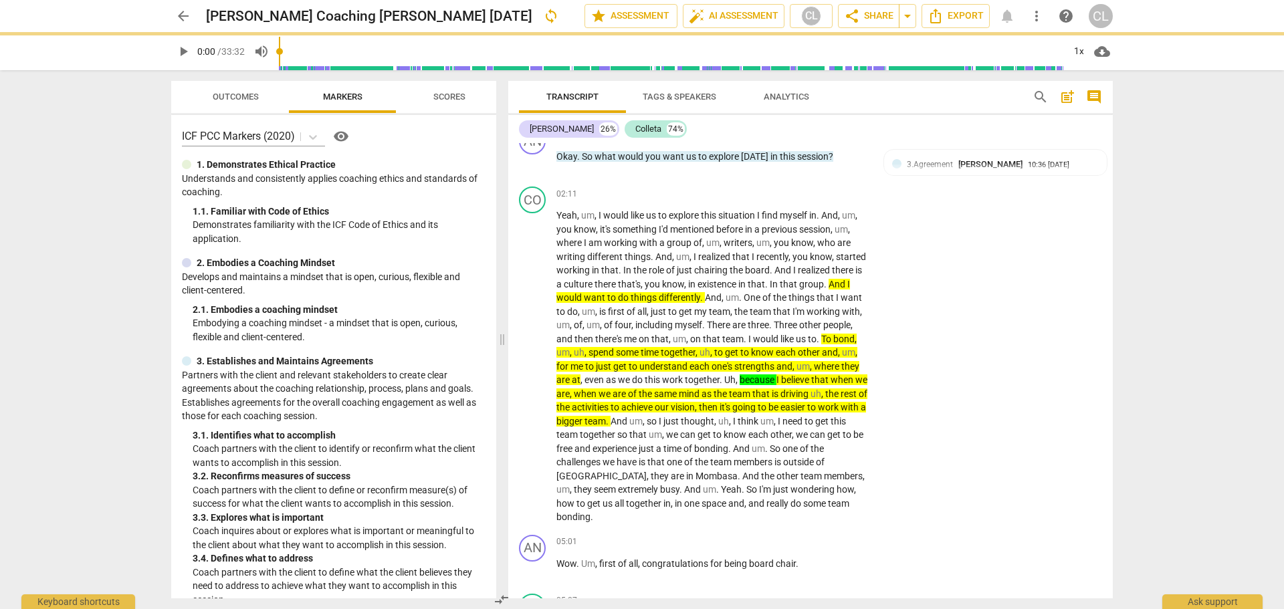
scroll to position [914, 0]
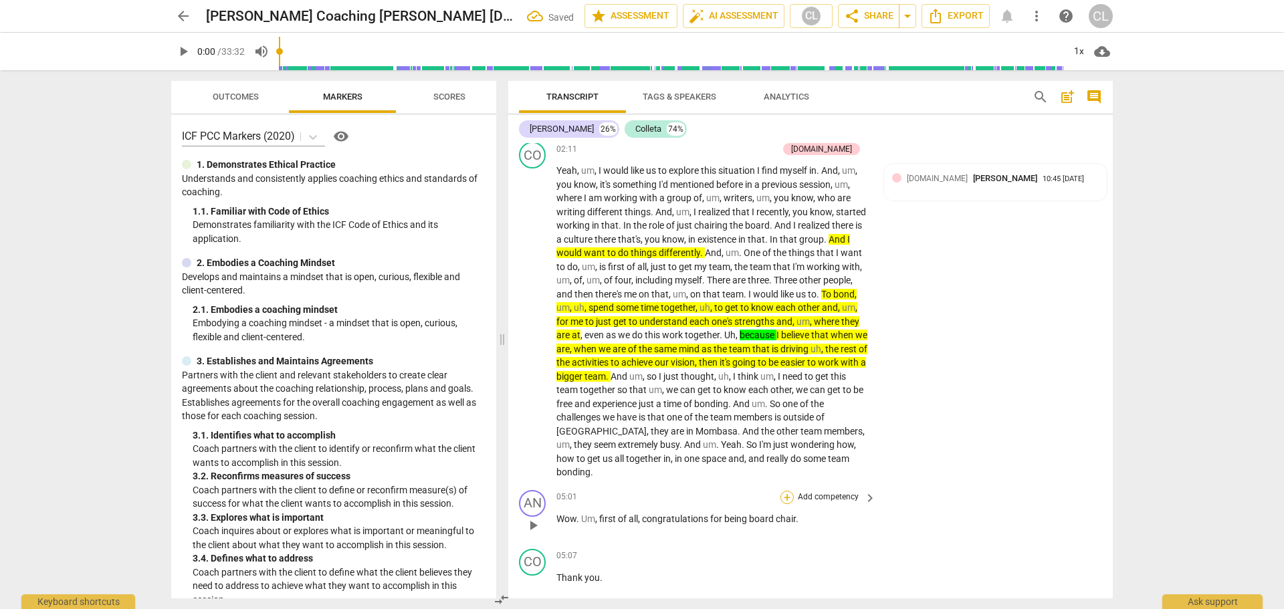
click at [782, 491] on div "+" at bounding box center [787, 497] width 13 height 13
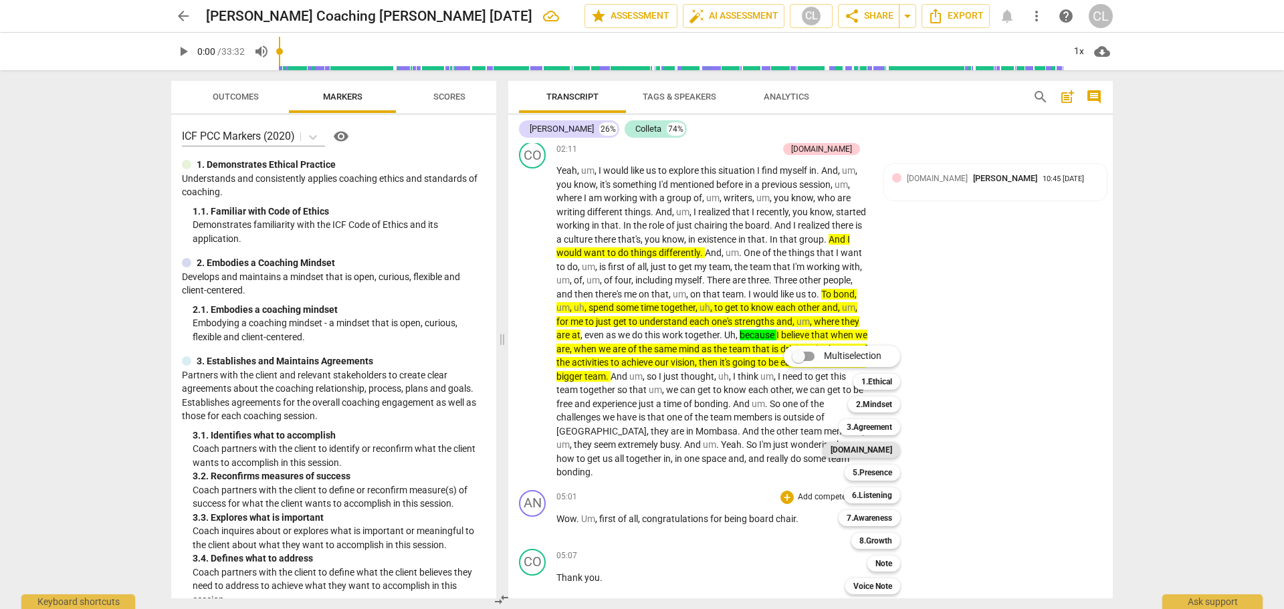
click at [888, 450] on b "[DOMAIN_NAME]" at bounding box center [862, 450] width 62 height 16
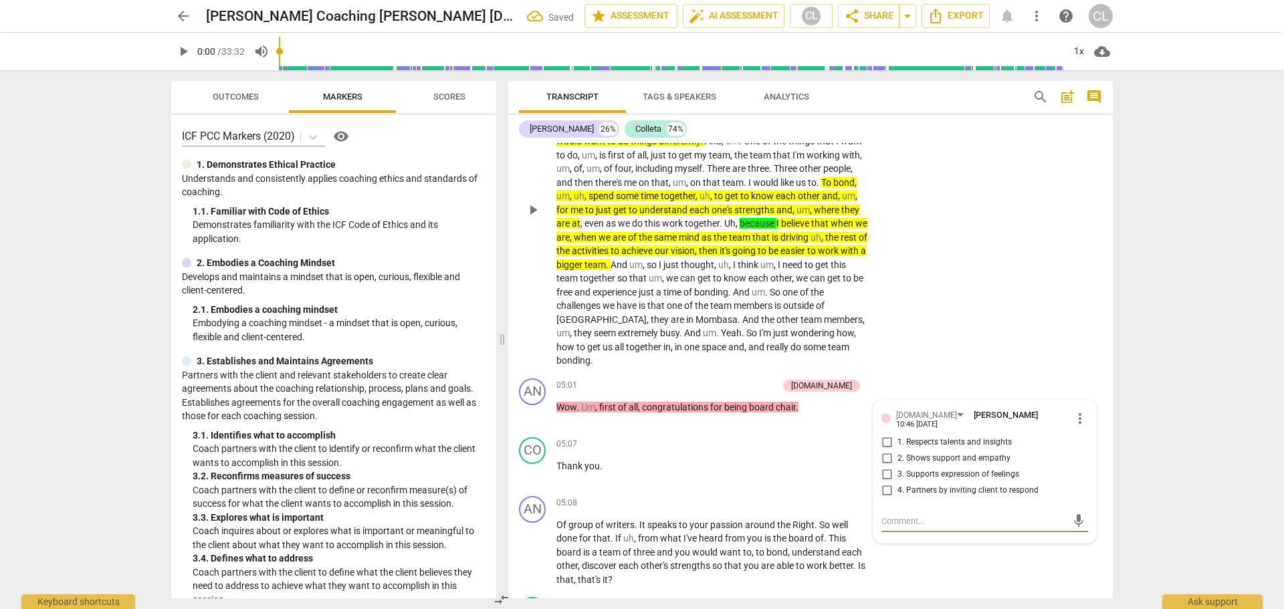
scroll to position [1055, 0]
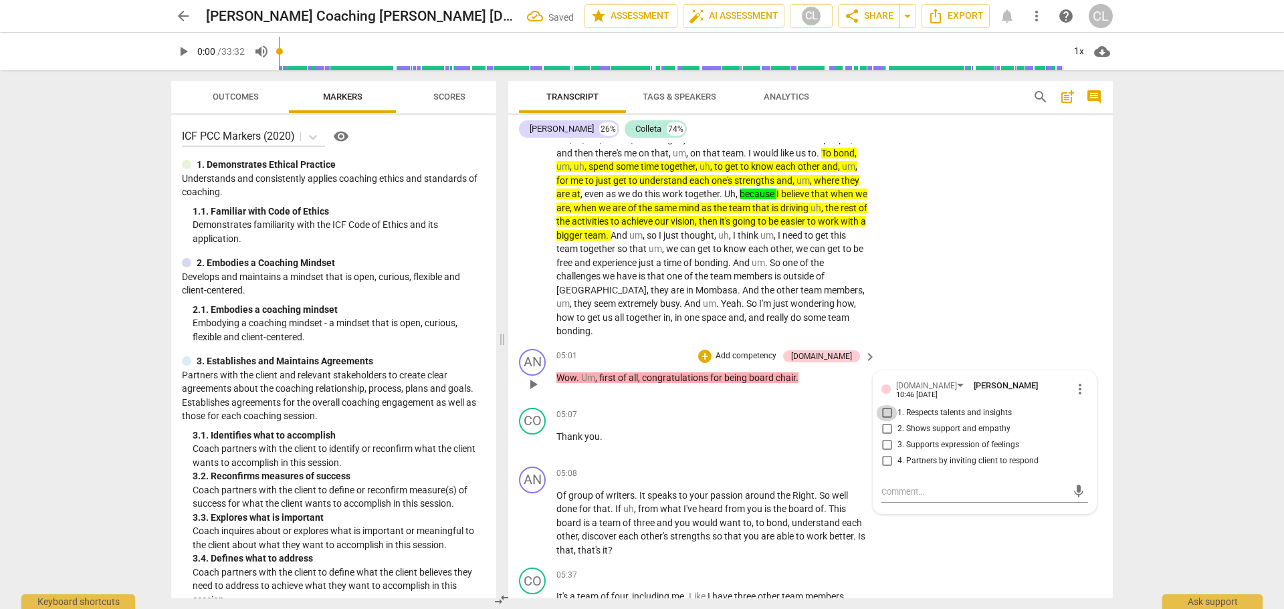
click at [884, 405] on input "1. Respects talents and insights" at bounding box center [886, 413] width 21 height 16
checkbox input "true"
click at [712, 350] on div "+" at bounding box center [704, 356] width 13 height 13
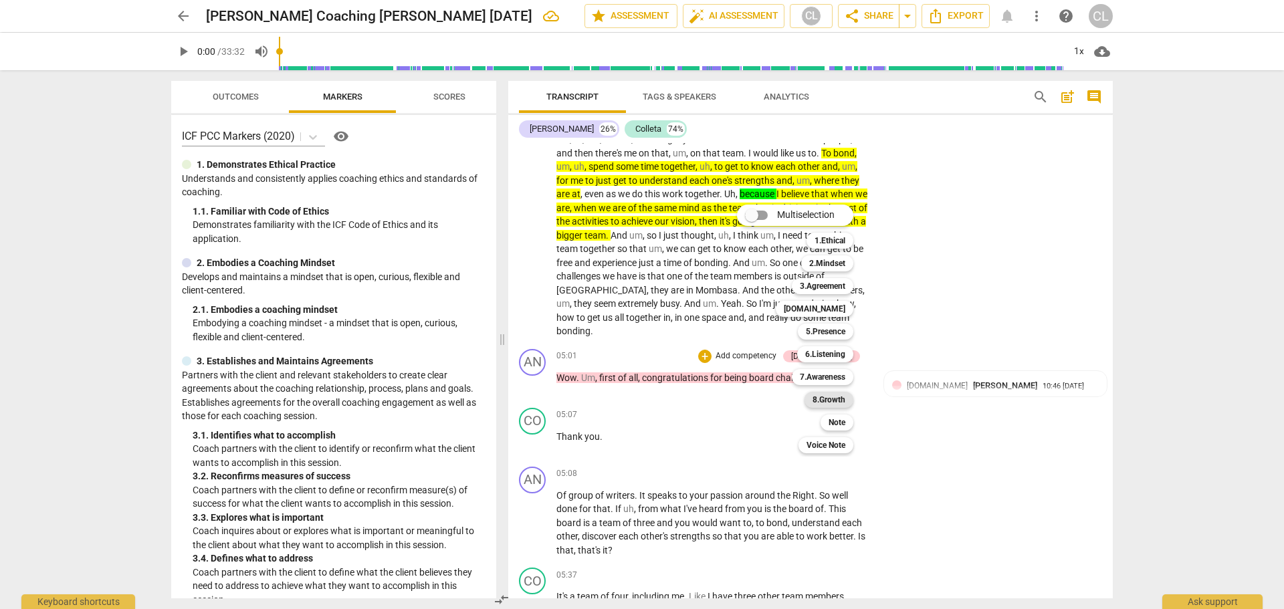
click at [837, 401] on b "8.Growth" at bounding box center [829, 400] width 33 height 16
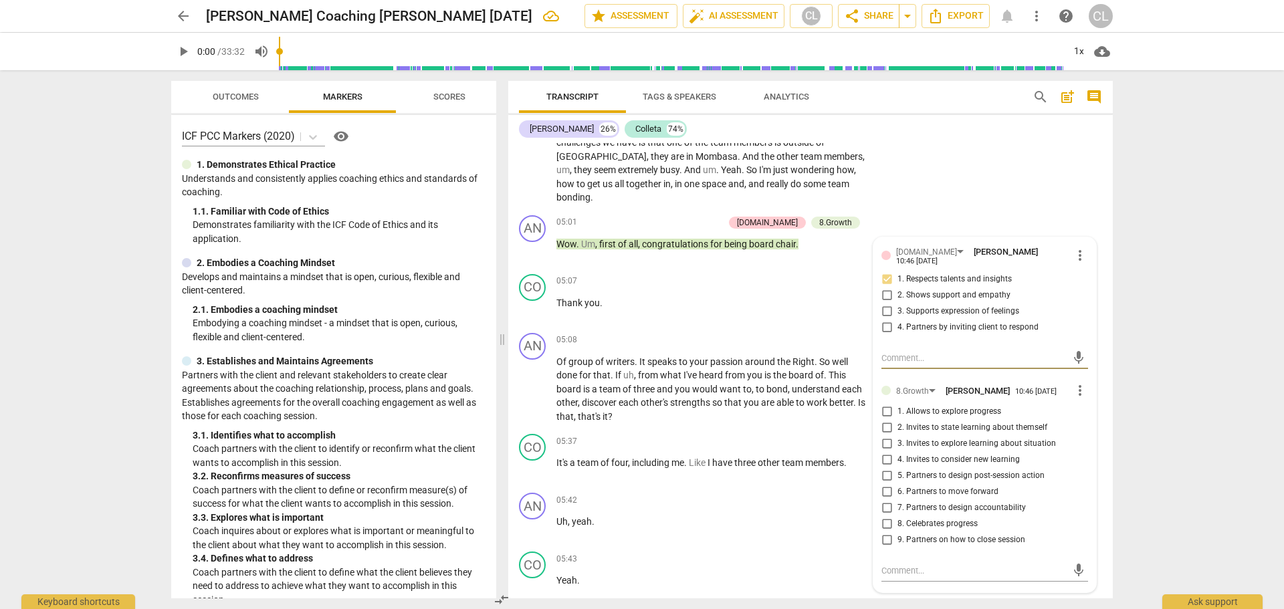
scroll to position [1173, 0]
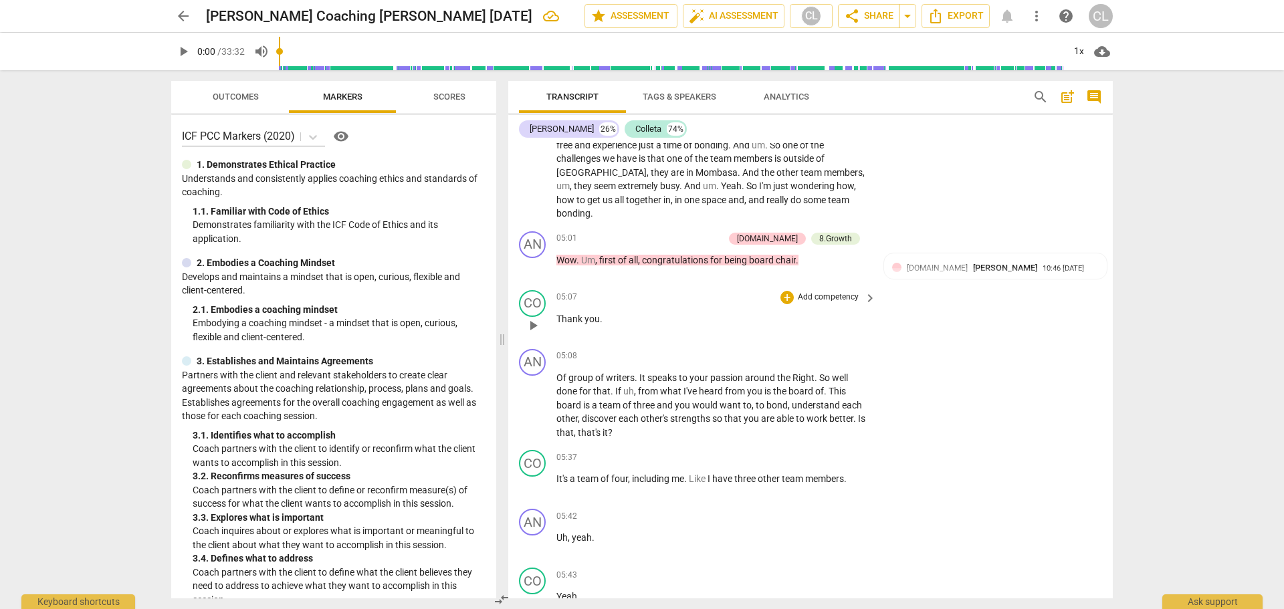
click at [736, 312] on p "Thank you ." at bounding box center [713, 319] width 313 height 14
drag, startPoint x: 536, startPoint y: 379, endPoint x: 546, endPoint y: 378, distance: 9.4
click at [537, 397] on span "play_arrow" at bounding box center [533, 405] width 16 height 16
click at [1075, 56] on div "1x" at bounding box center [1078, 51] width 25 height 21
click at [1084, 129] on li "1.5x" at bounding box center [1088, 128] width 45 height 25
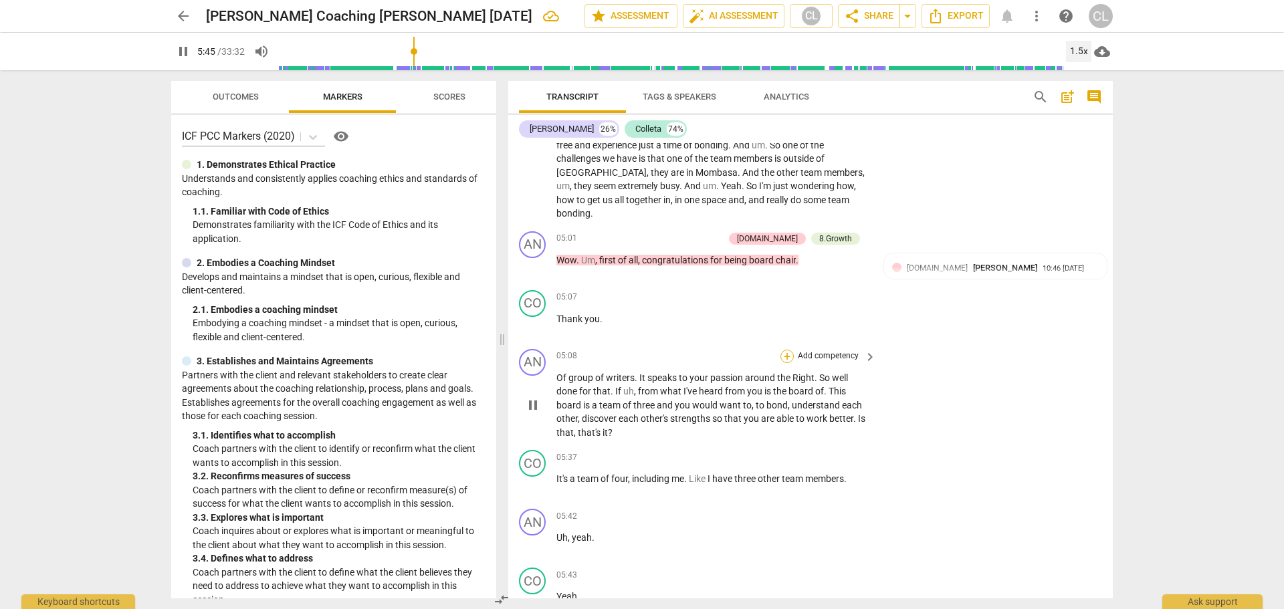
scroll to position [1652, 0]
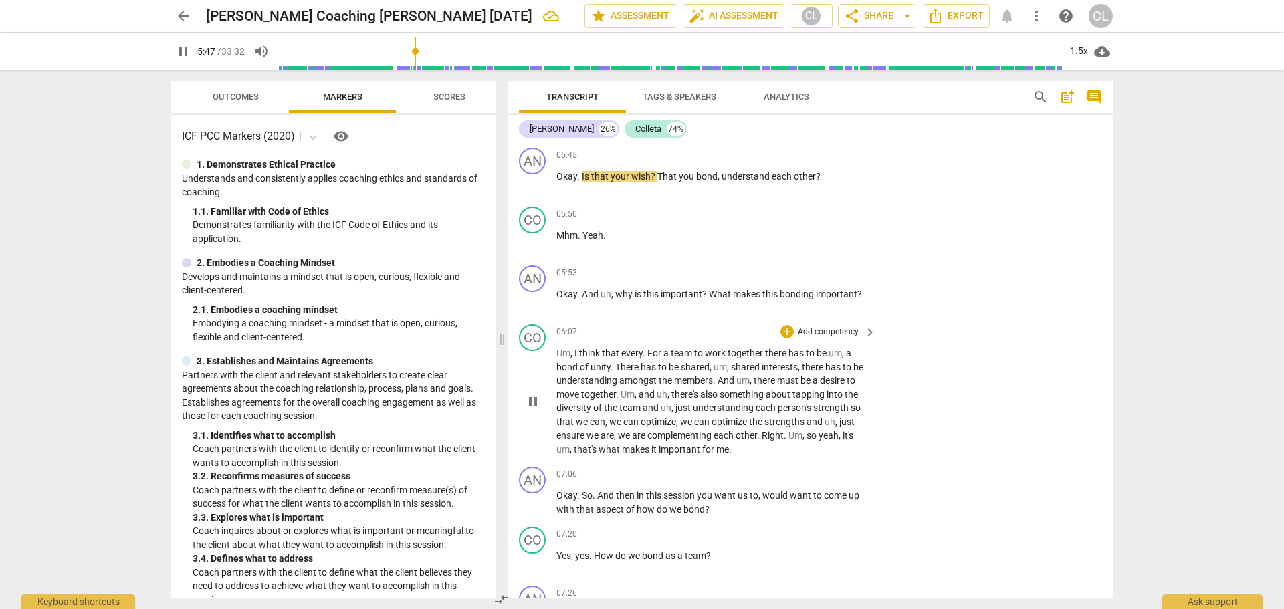
click at [529, 394] on span "pause" at bounding box center [533, 402] width 16 height 16
type input "348"
click at [781, 325] on div "+" at bounding box center [787, 331] width 13 height 13
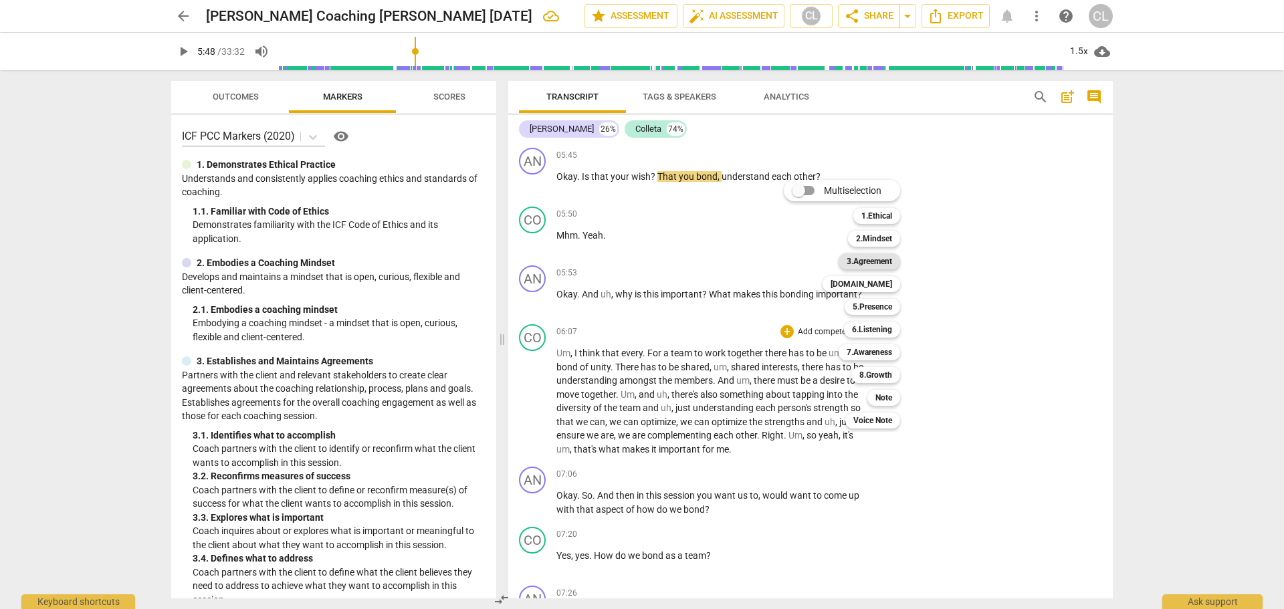
click at [883, 257] on b "3.Agreement" at bounding box center [869, 262] width 45 height 16
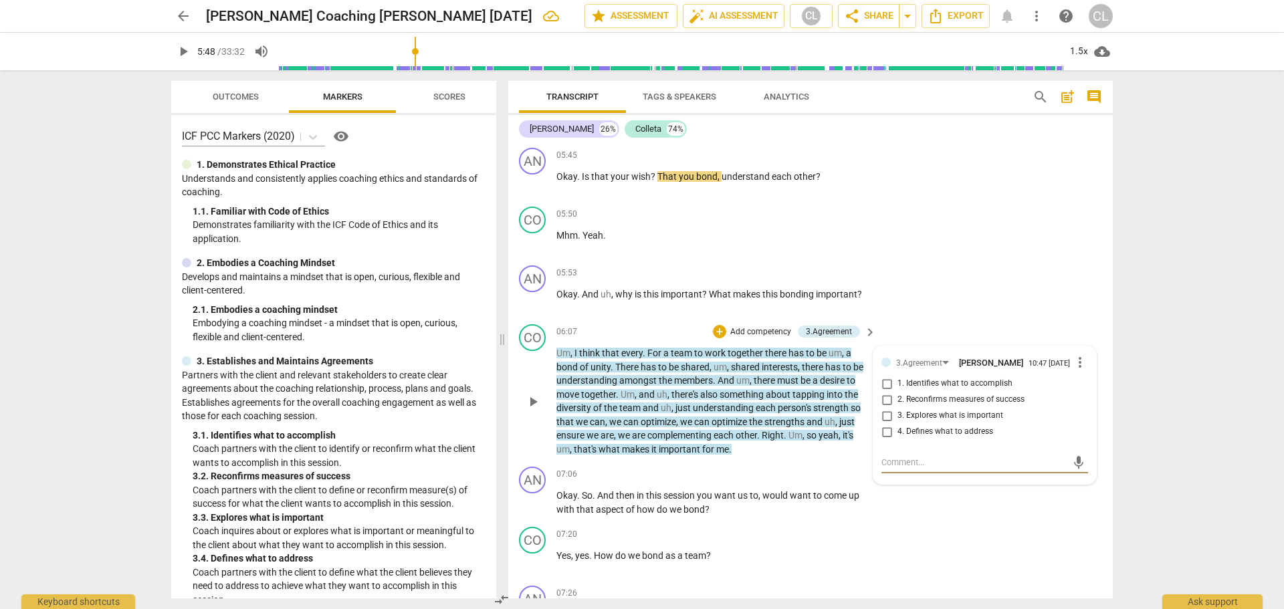
click at [1075, 355] on span "more_vert" at bounding box center [1080, 363] width 16 height 16
click at [1086, 365] on li "Delete" at bounding box center [1091, 362] width 46 height 25
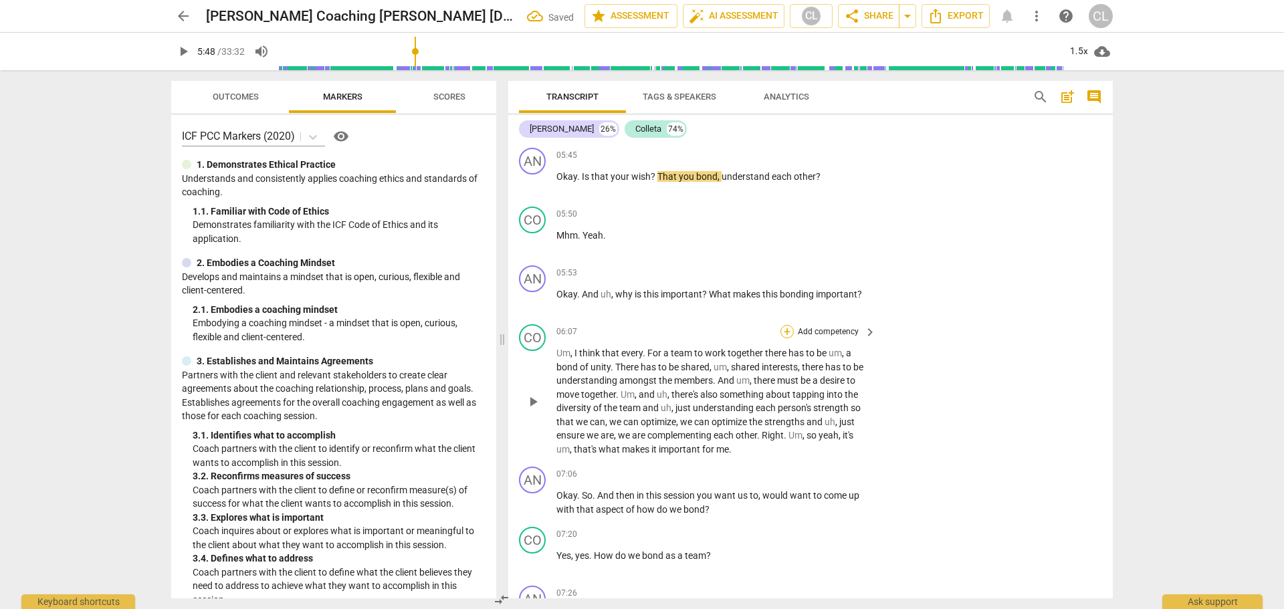
click at [784, 325] on div "+" at bounding box center [787, 331] width 13 height 13
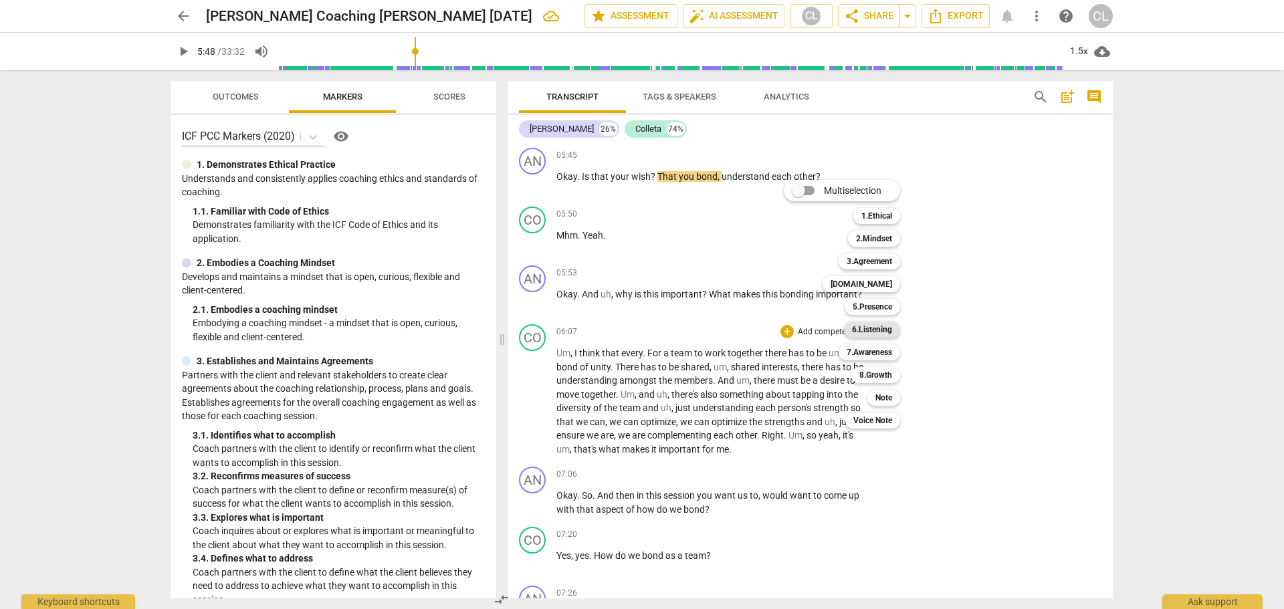
click at [888, 334] on b "6.Listening" at bounding box center [872, 330] width 40 height 16
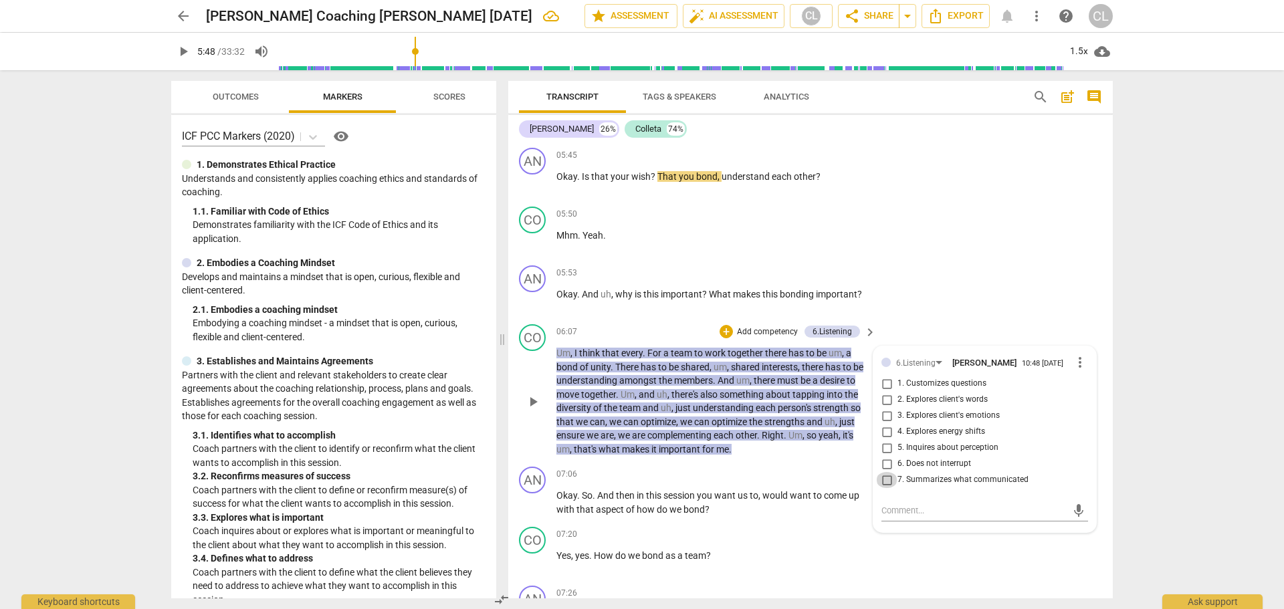
click at [883, 472] on input "7. Summarizes what communicated" at bounding box center [886, 480] width 21 height 16
checkbox input "true"
click at [909, 504] on textarea at bounding box center [974, 510] width 185 height 13
type textarea "you"
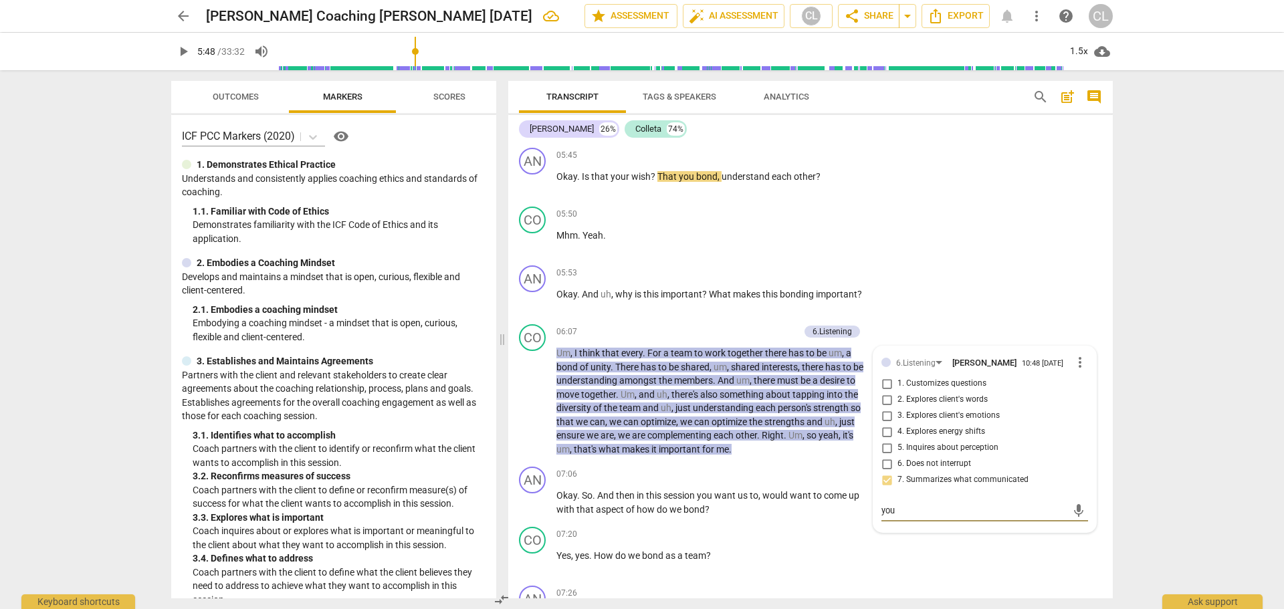
type textarea "you have"
type textarea "you have list"
type textarea "you have listed"
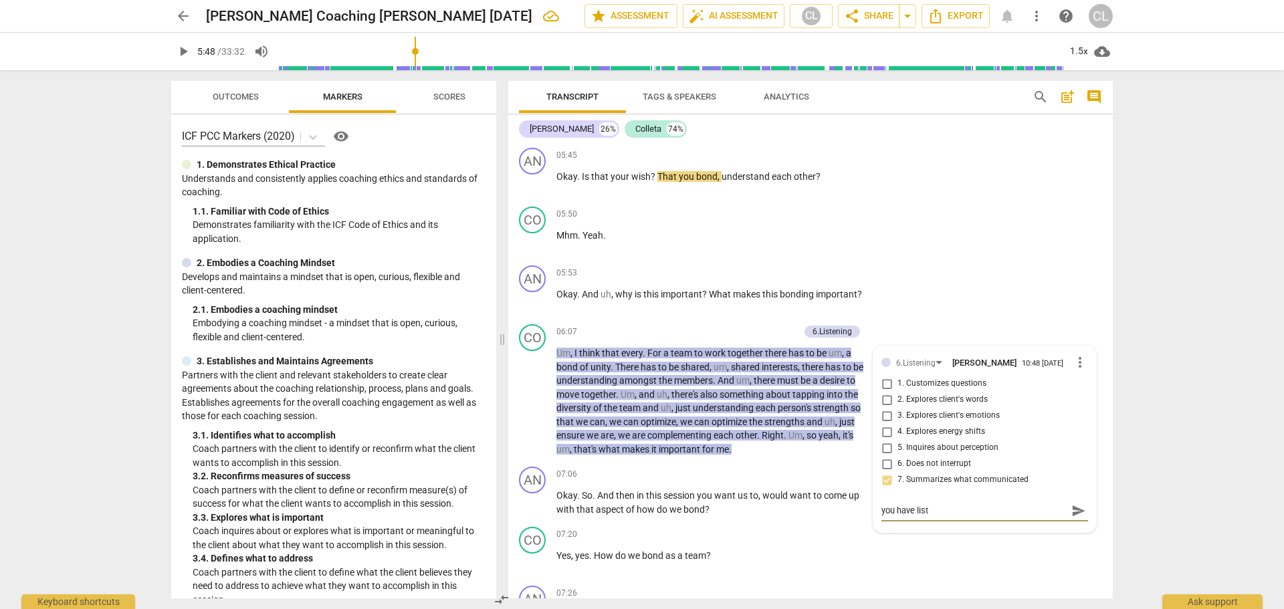
type textarea "you have listed"
type textarea "You have listed off"
type textarea "you have listed off some"
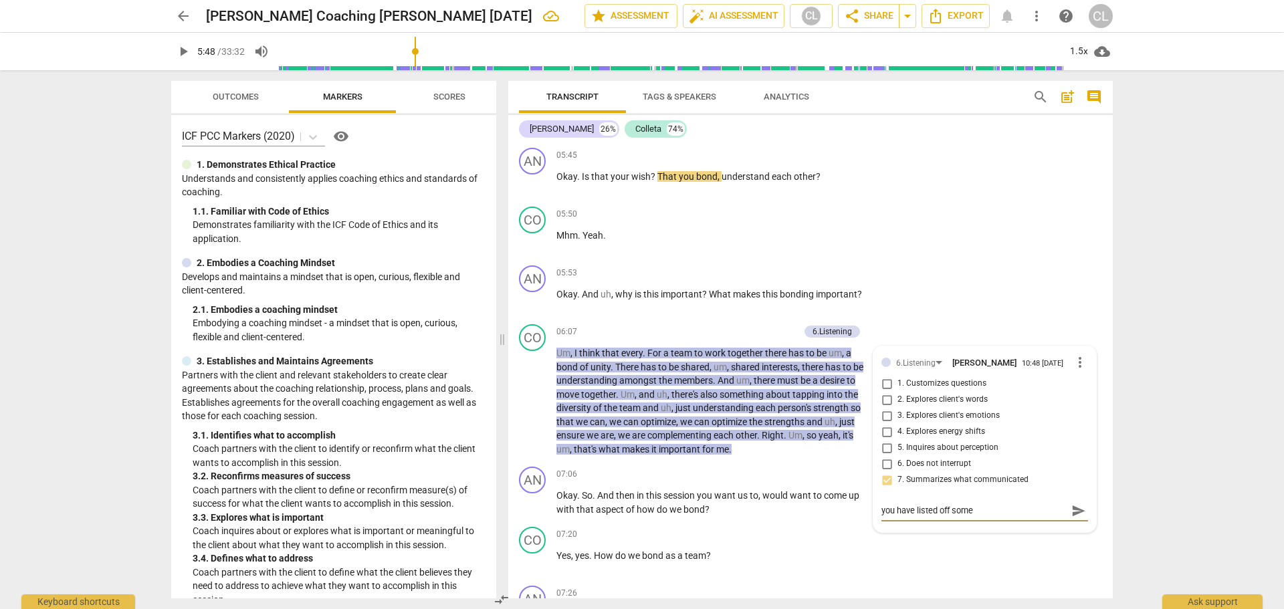
type textarea "you have listed off some of"
type textarea "you have listed off some of the"
type textarea "You have listed off some of the things"
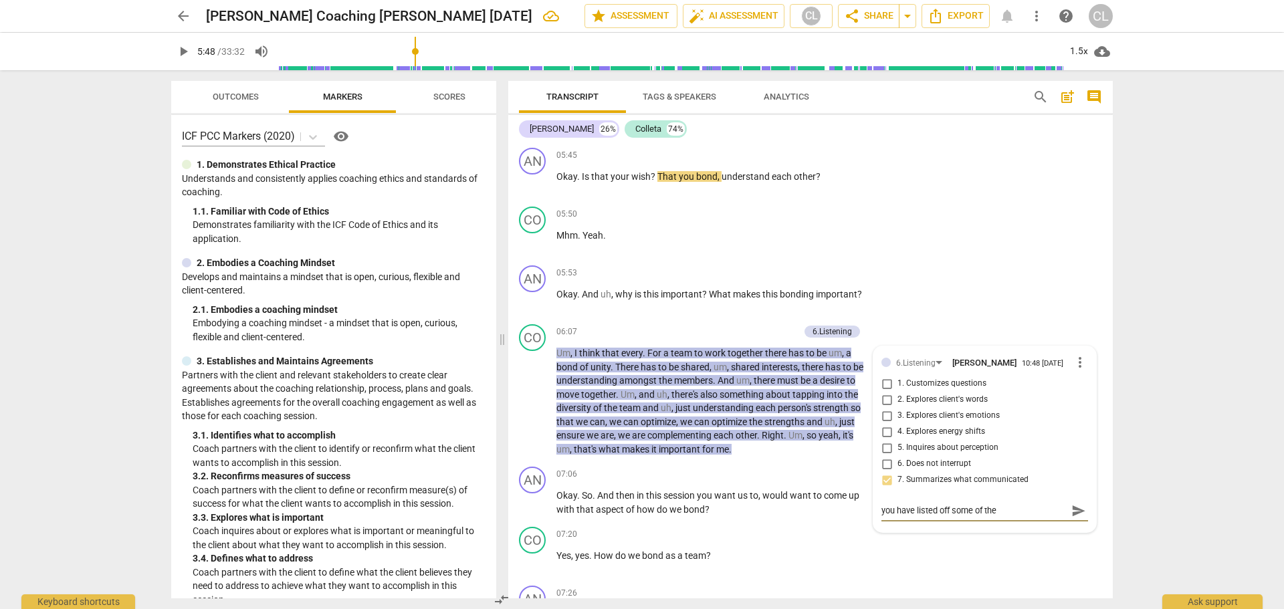
type textarea "You have listed off some of the things"
type textarea "you have listed off some of the things that"
type textarea "you have listed off some of the things that she"
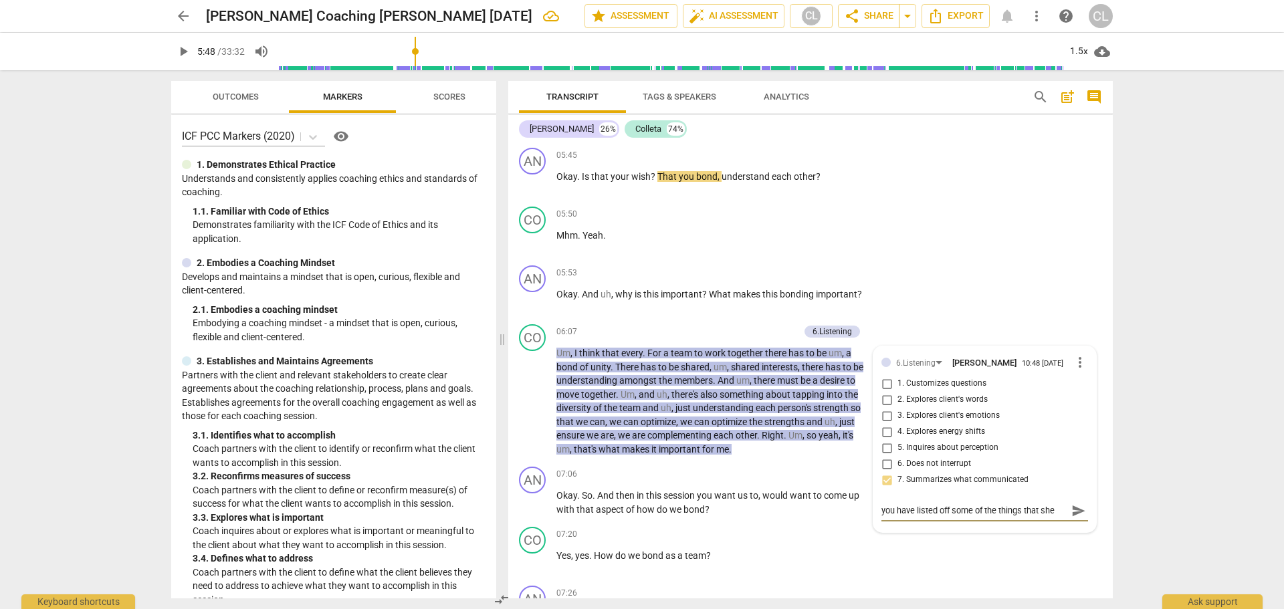
type textarea "you have listed off some of the things that she said"
type textarea "You have listed off some of the things that she said"
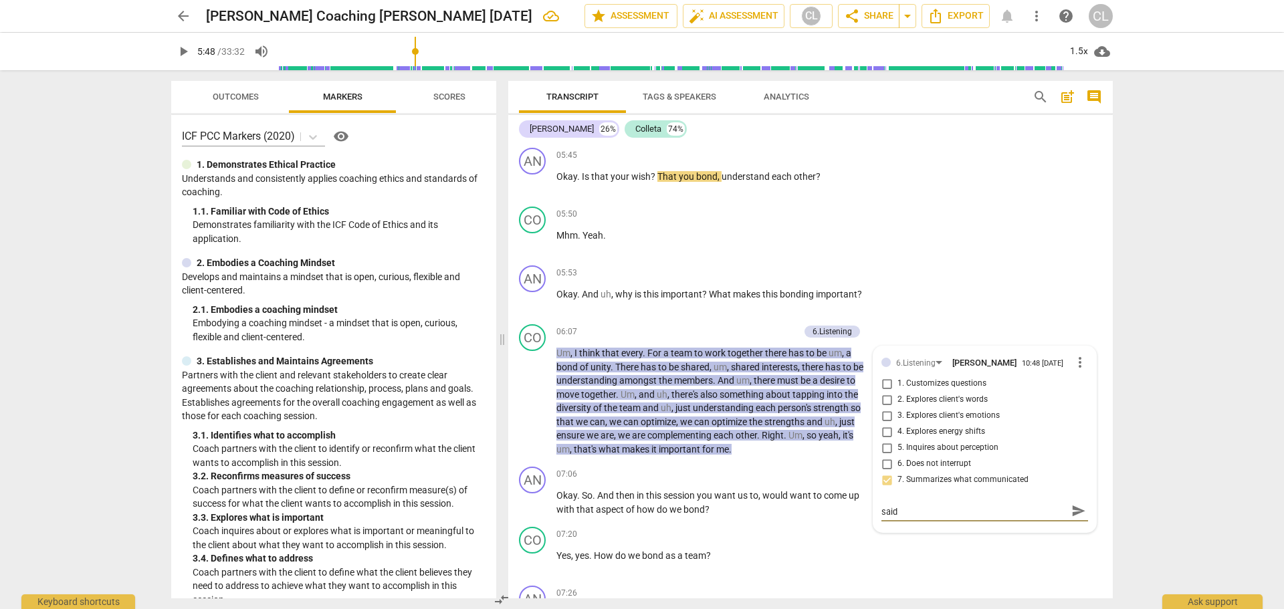
scroll to position [0, 0]
type textarea "You have listed off some of the things that she said in order to"
type textarea "You have listed off some of the things that she said In order to check"
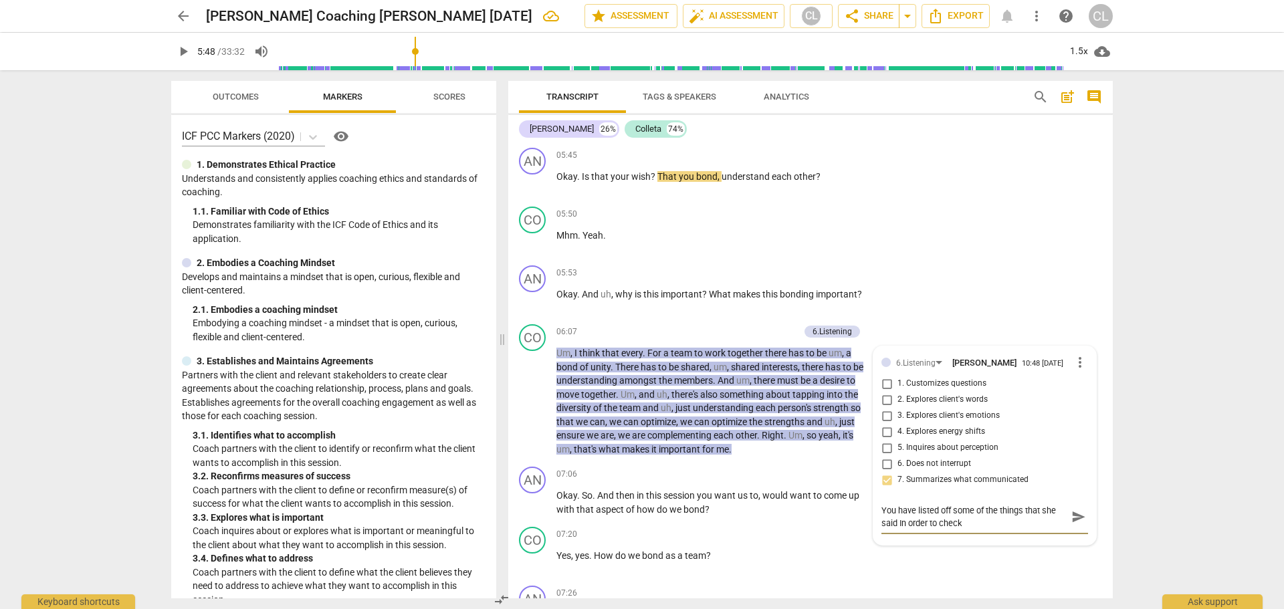
type textarea "You have listed off some of the things that she said in order to check this"
type textarea "You have listed off some of the things that she said in order to check this box"
type textarea "You have listed off some of the things that she said in order to check this box."
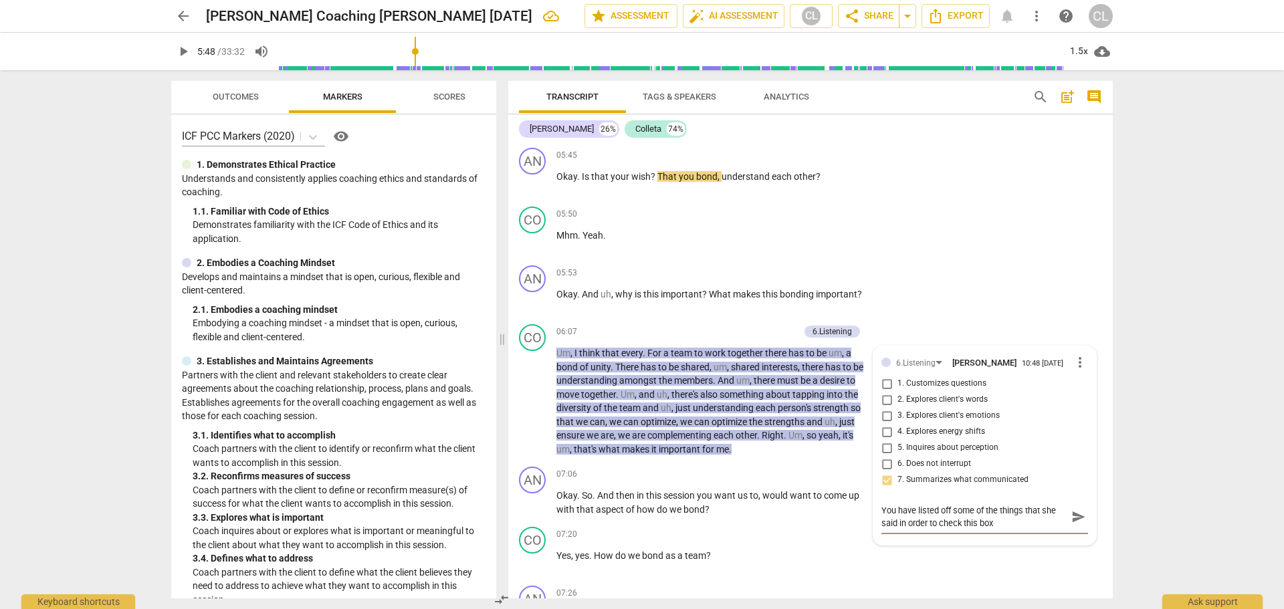
type textarea "You have listed off some of the things that she said in order to check this box."
type textarea "You have listed off some of the things that she said in order to check this box…"
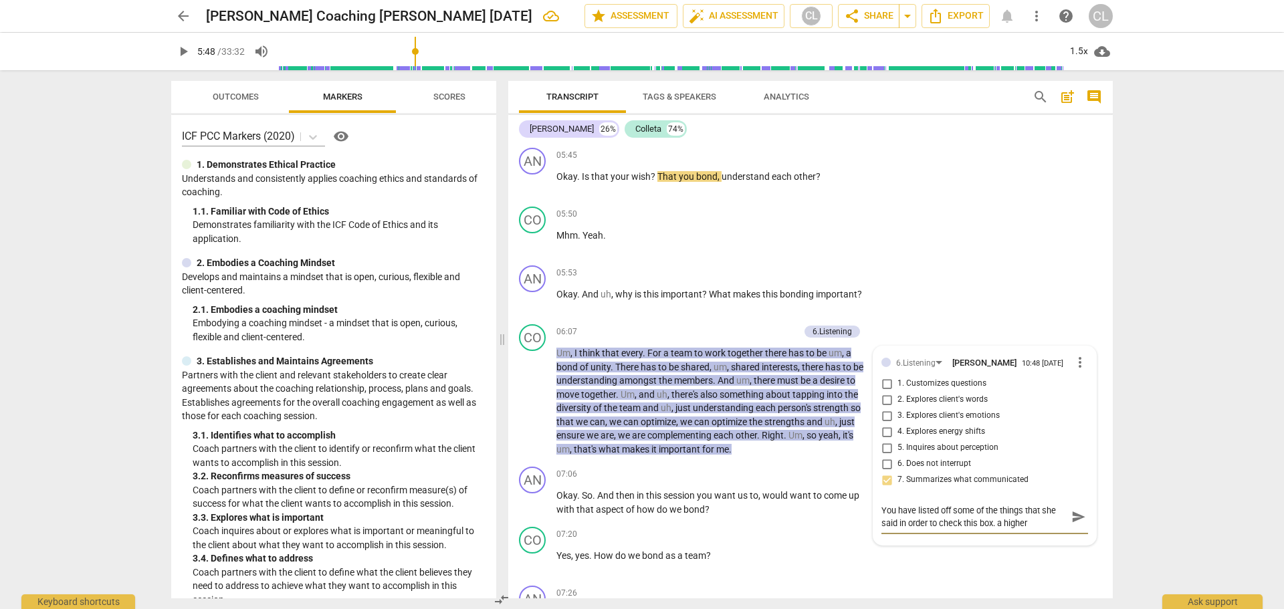
type textarea "You have listed off some of the things that she said in order to check this box…"
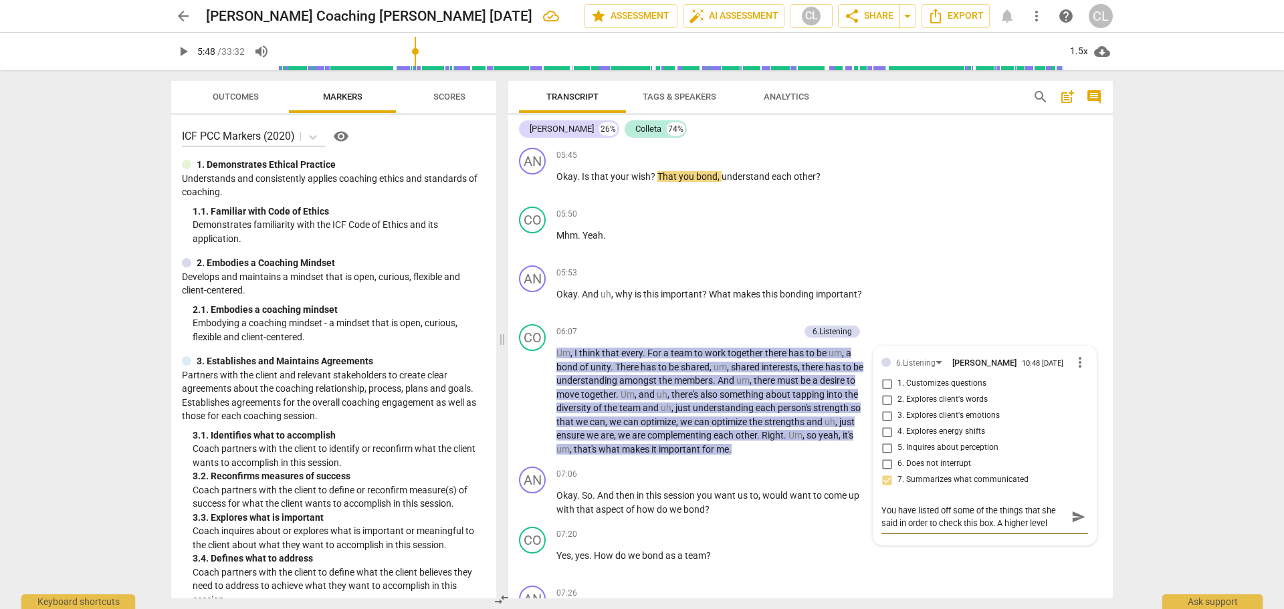
type textarea "You have listed off some of the things that she said in order to check this box…"
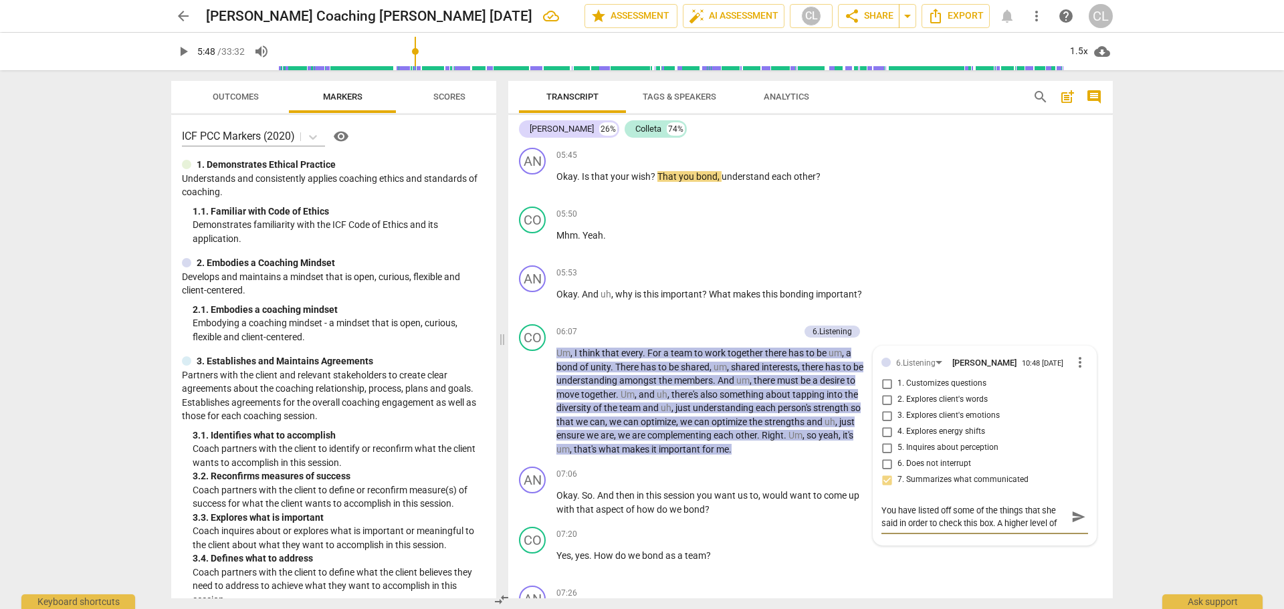
type textarea "You have listed off some of the things that she said in order to check this box…"
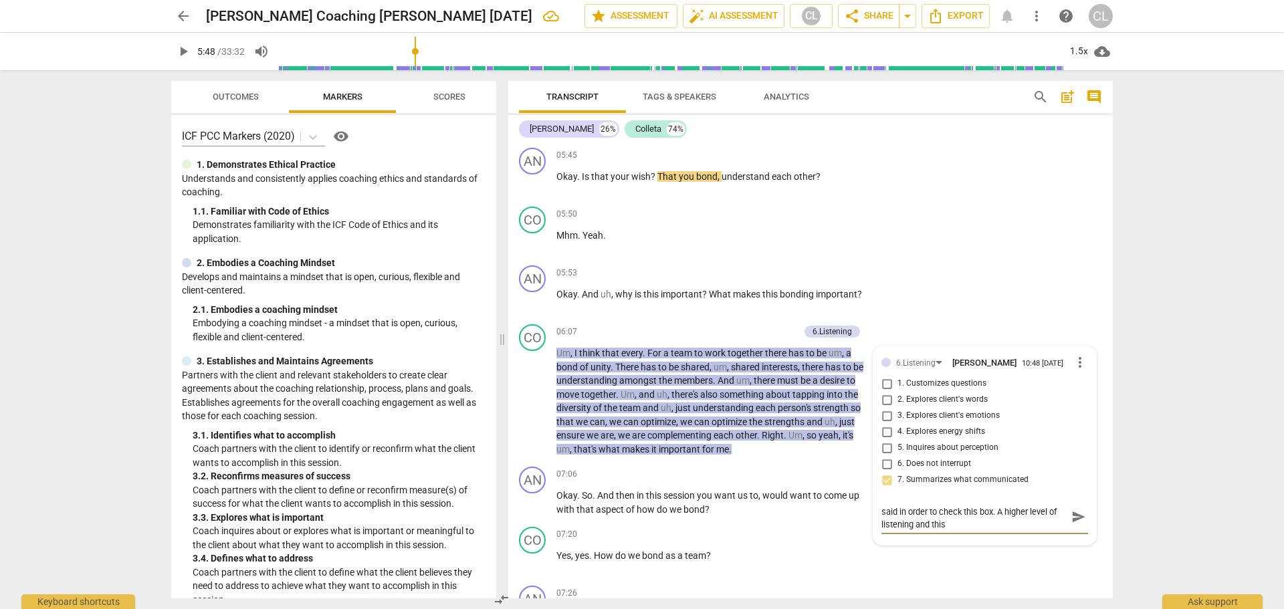
scroll to position [0, 0]
type textarea "You have listed off some of the things that she said in order to check this box…"
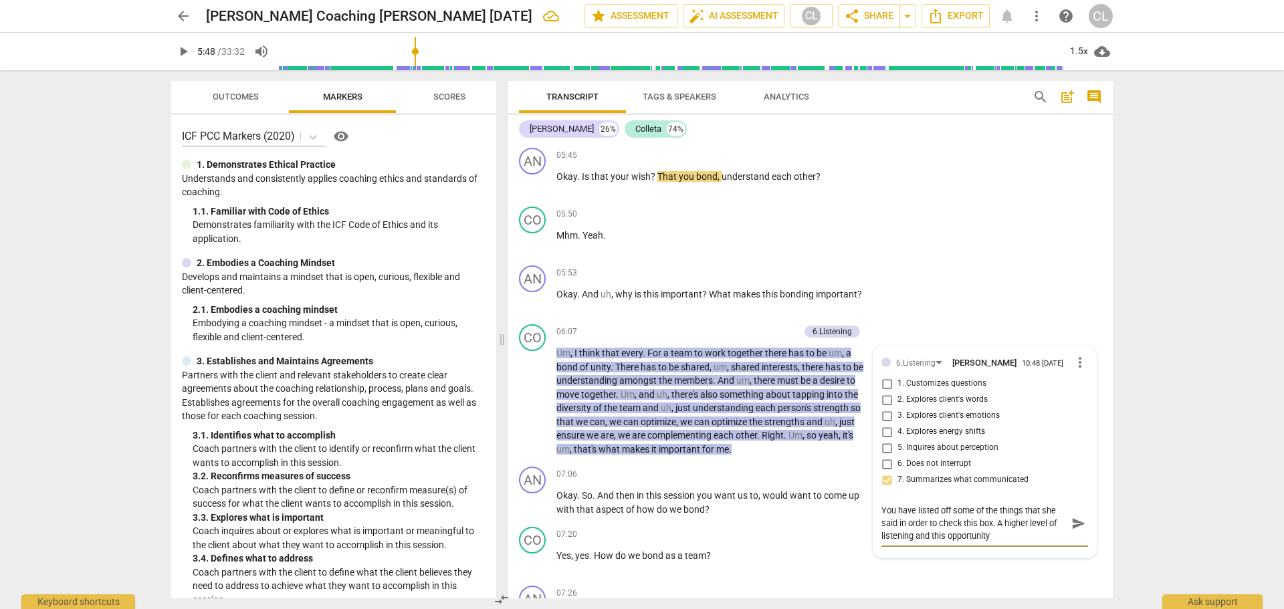
type textarea "You have listed off some of the things that she said in order to check this box…"
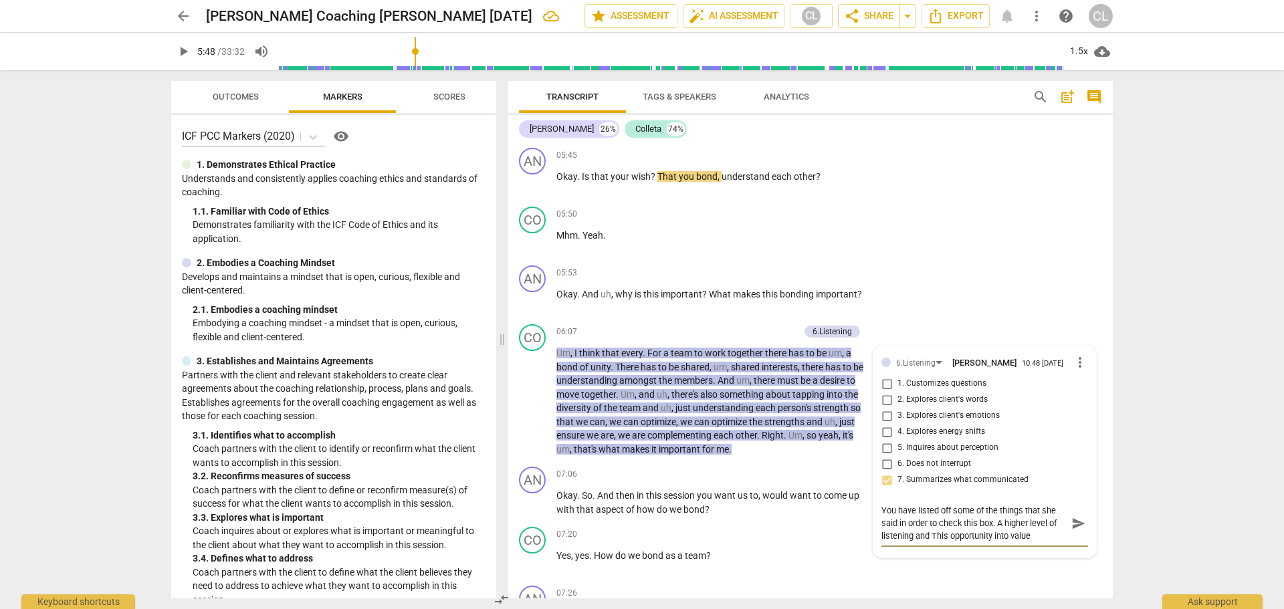
type textarea "You have listed off some of the things that she said in order to check this box…"
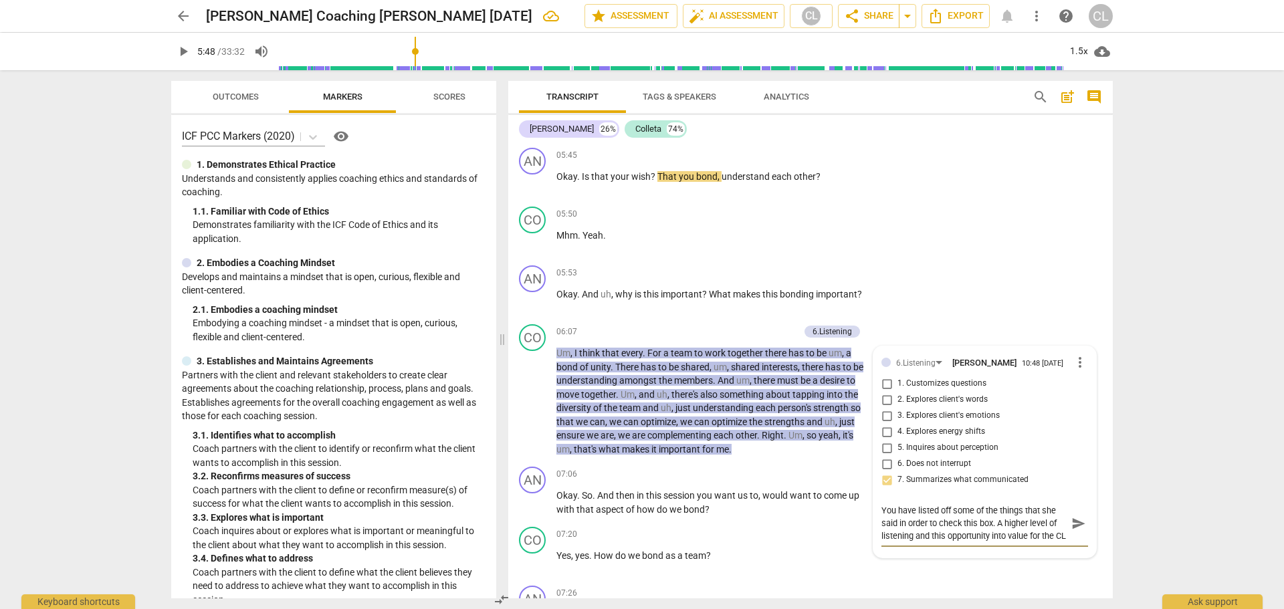
type textarea "You have listed off some of the things that she said in order to check this box…"
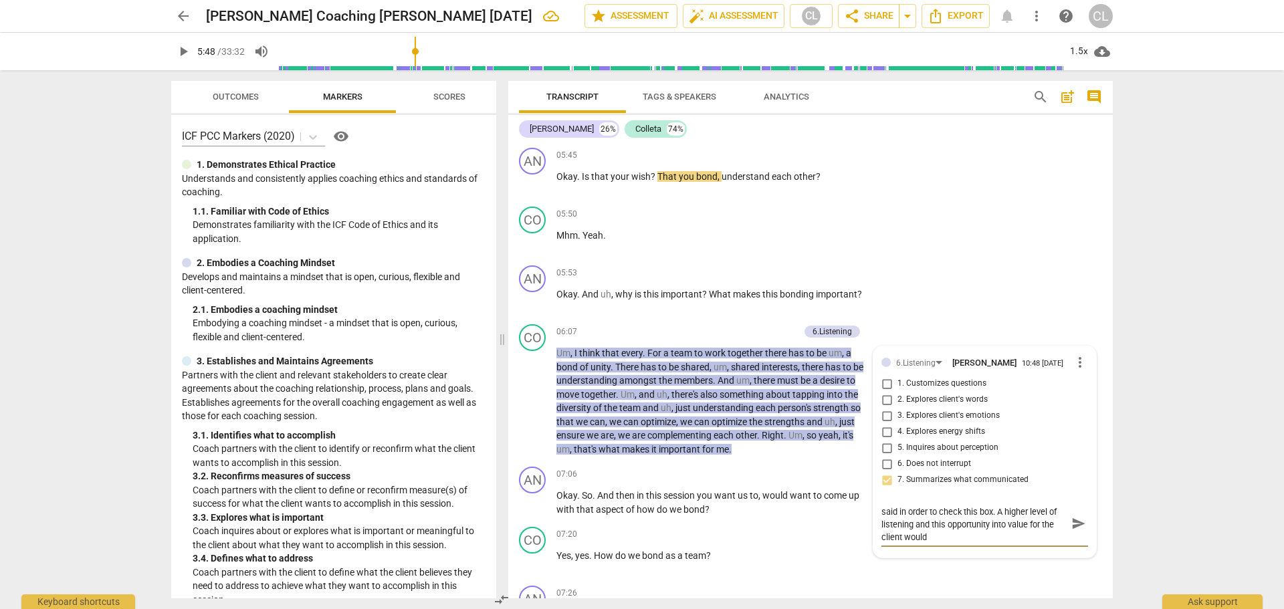
type textarea "You have listed off some of the things that she said in order to check this box…"
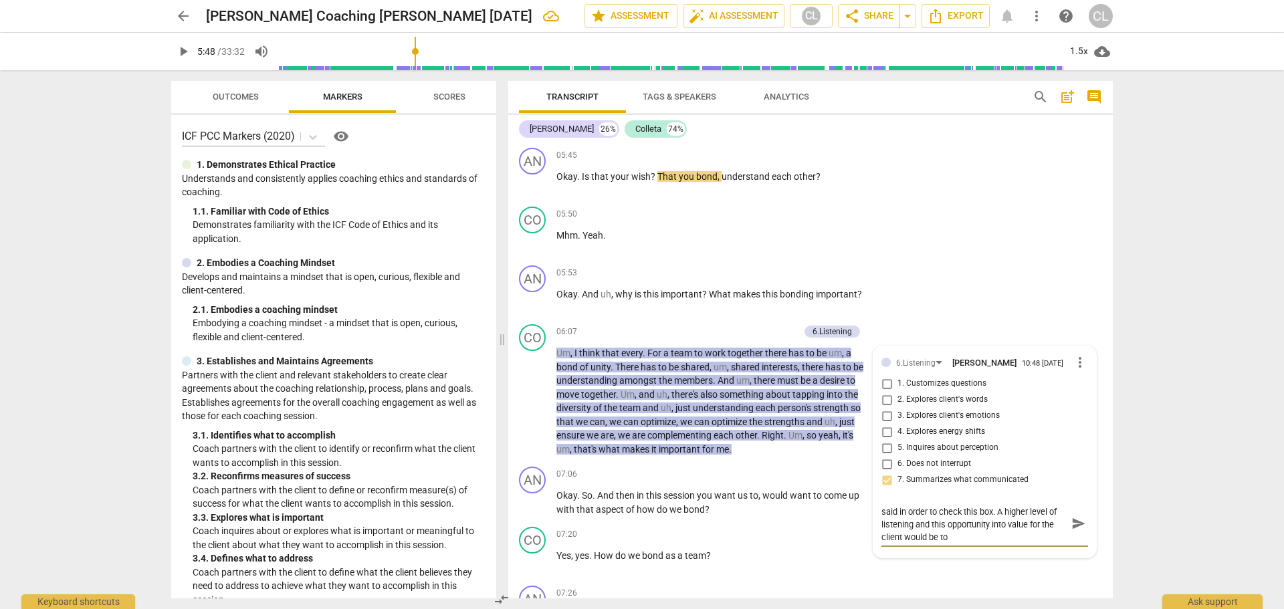
type textarea "You have listed off some of the things that she said in order to check this box…"
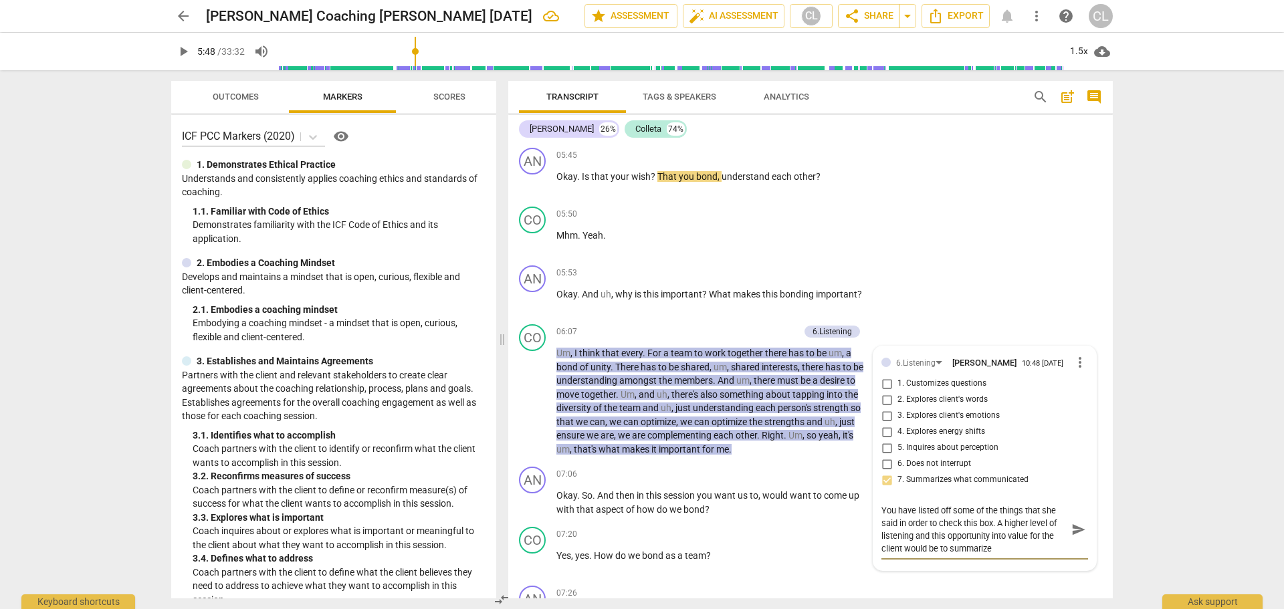
scroll to position [0, 0]
type textarea "You have listed off some of the things that she said in order to check this box…"
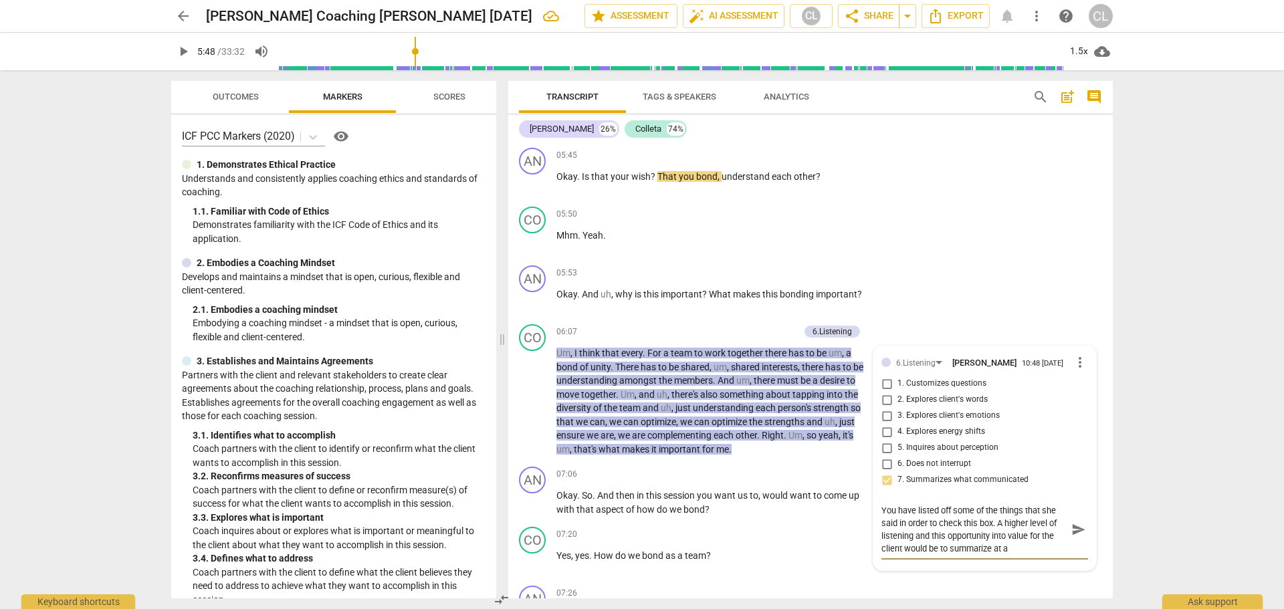
type textarea "You have listed off some of the things that she said in order to check this box…"
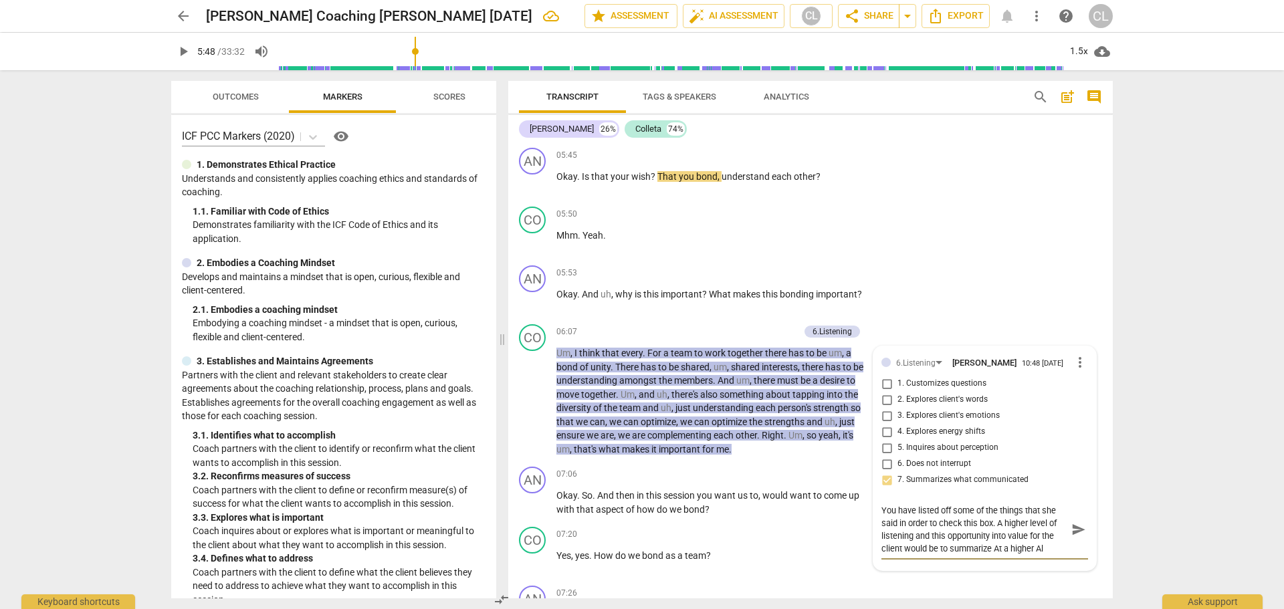
type textarea "You have listed off some of the things that she said in order to check this box…"
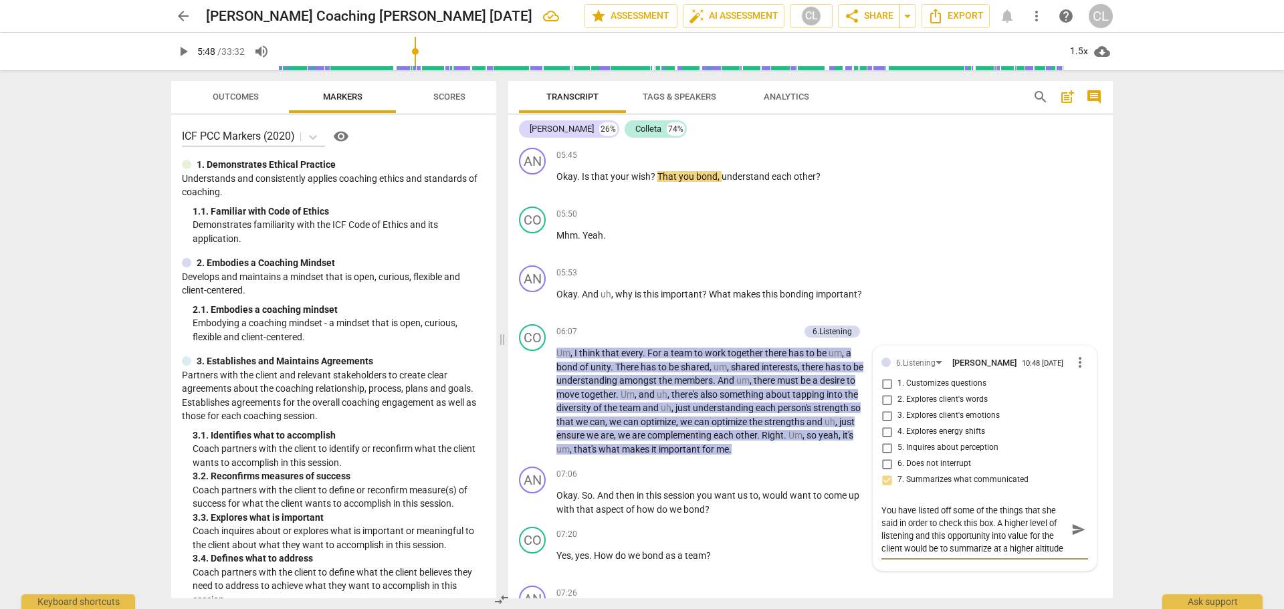
type textarea "You have listed off some of the things that she said in order to check this box…"
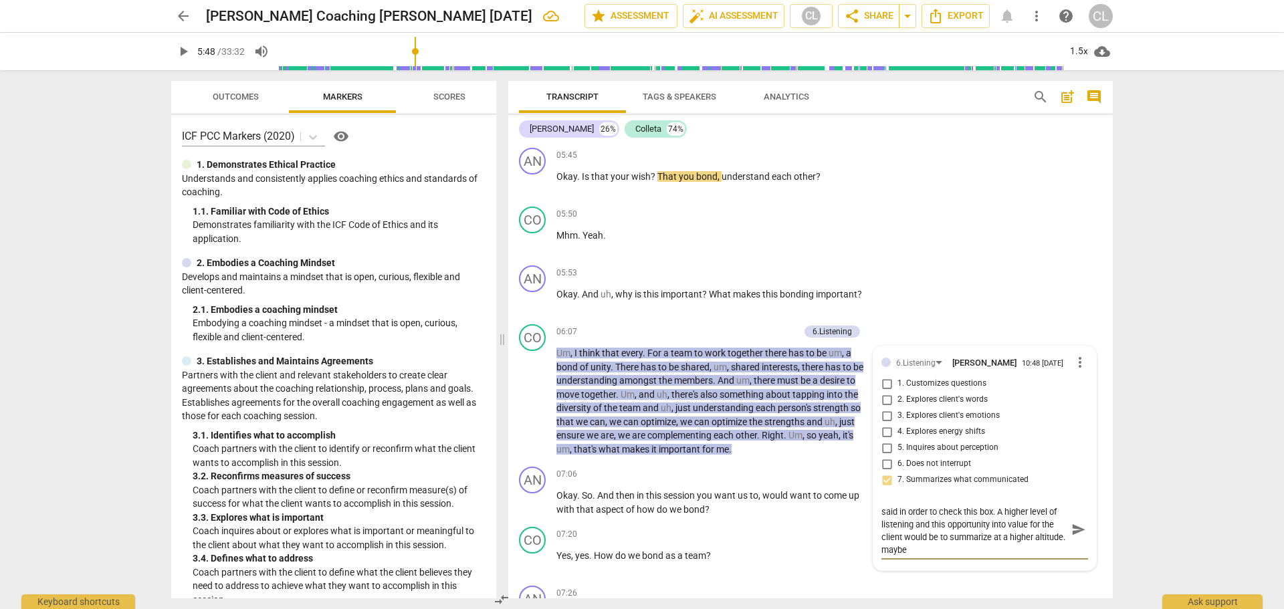
type textarea "You have listed off some of the things that she said in order to check this box…"
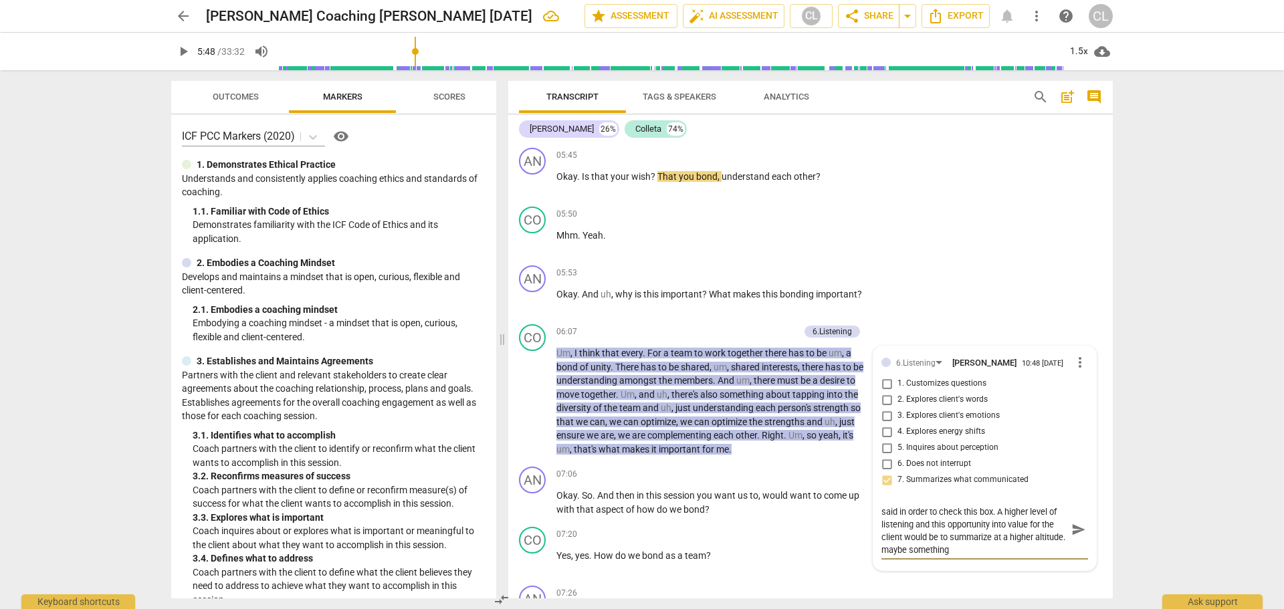
type textarea "You have listed off some of the things that she said in order to check this box…"
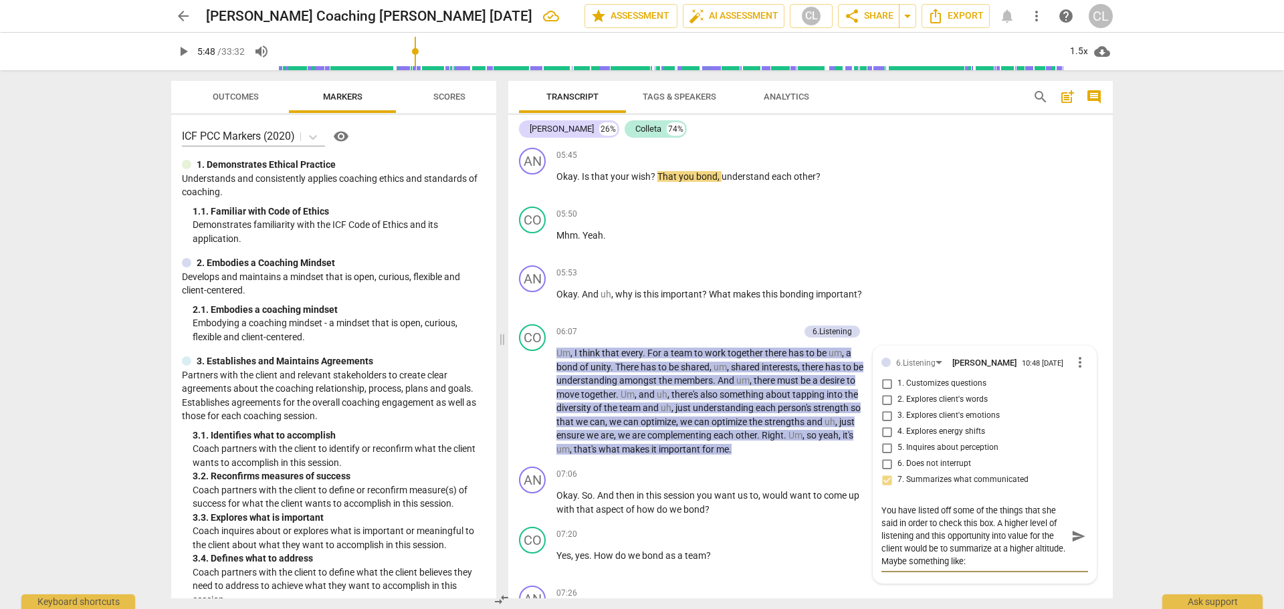
scroll to position [0, 0]
type textarea "You have listed off some of the things that she said in order to check this box…"
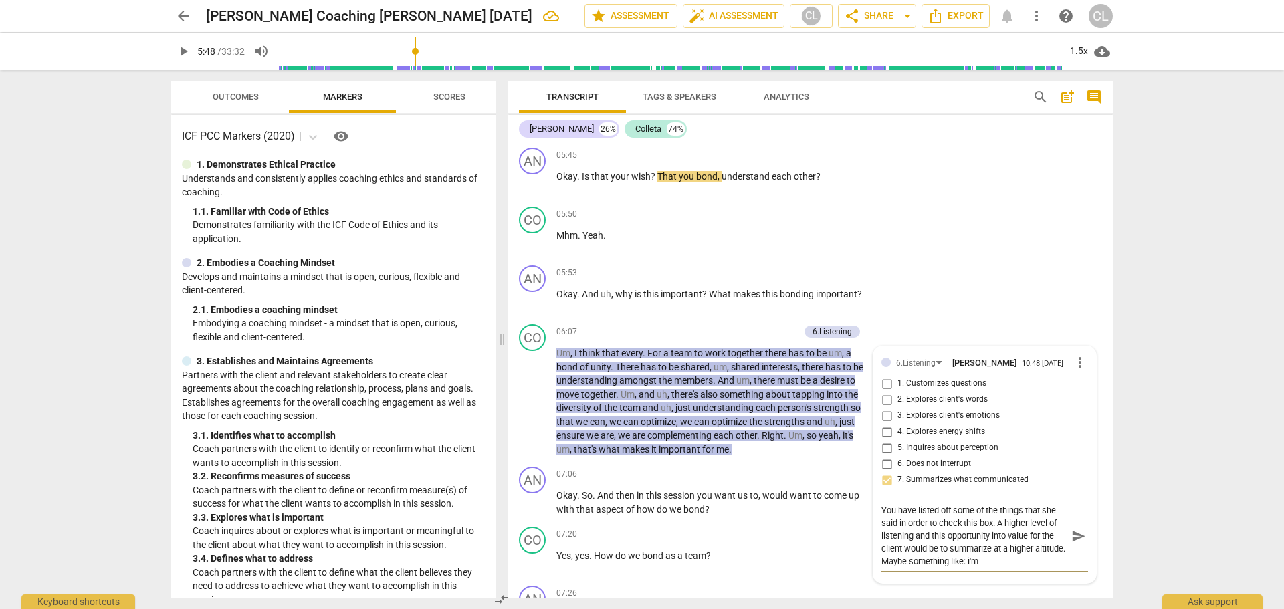
type textarea "You have listed off some of the things that she said in order to check this box…"
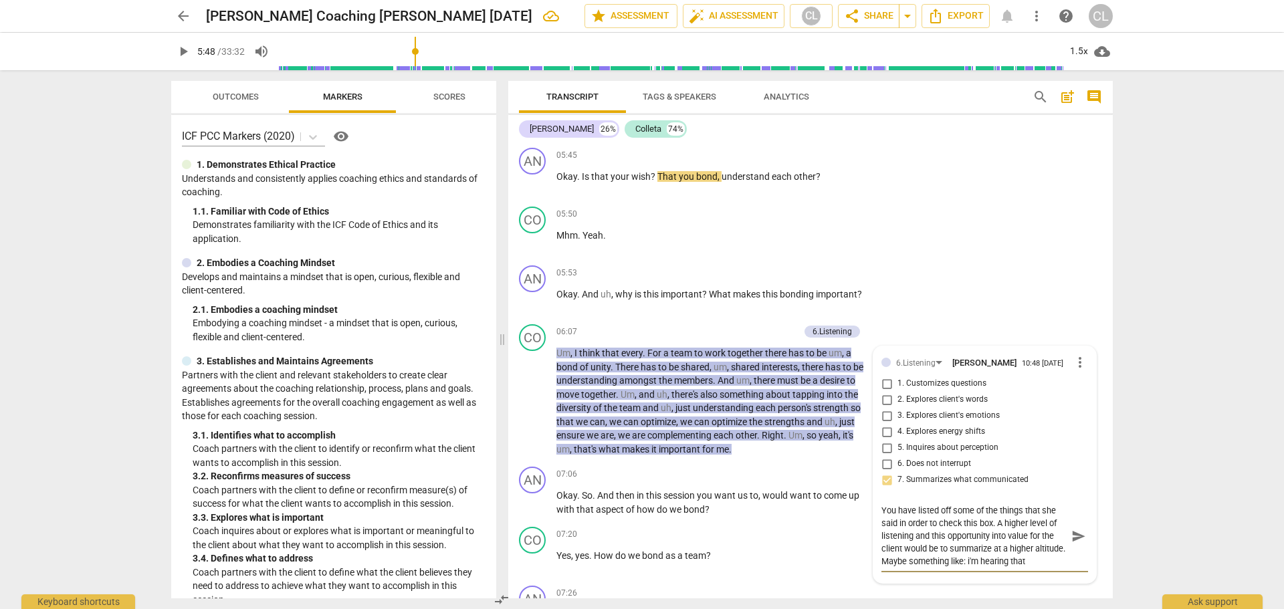
type textarea "You have listed off some of the things that she said in order to check this box…"
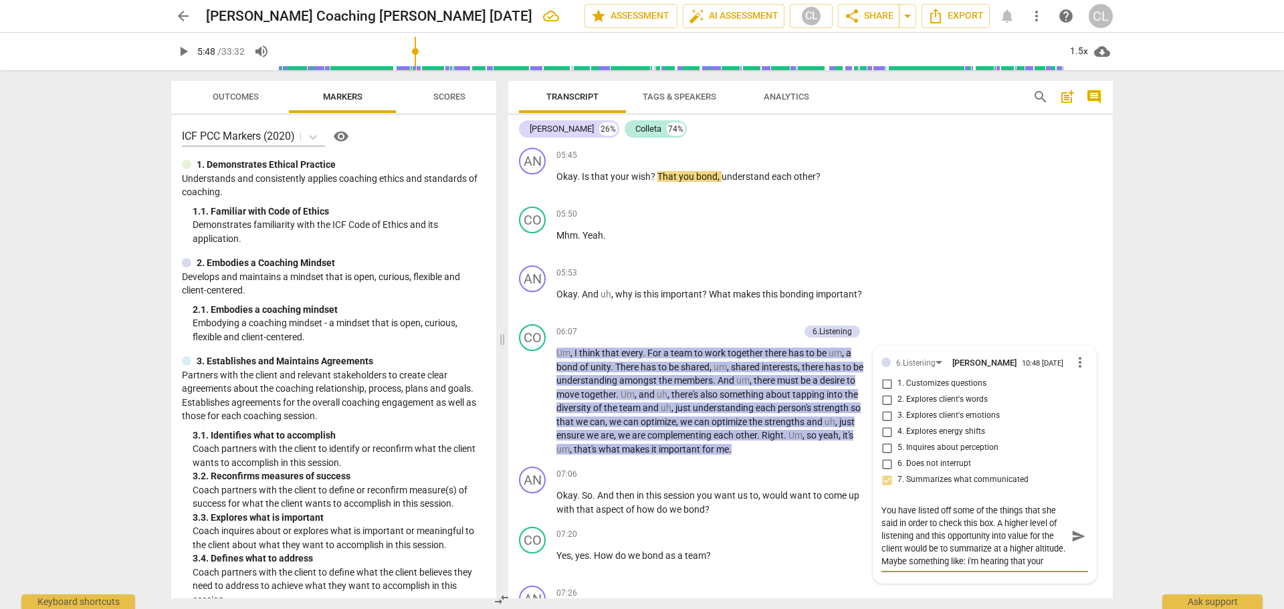
scroll to position [11, 0]
type textarea "You have listed off some of the things that she said in order to check this box…"
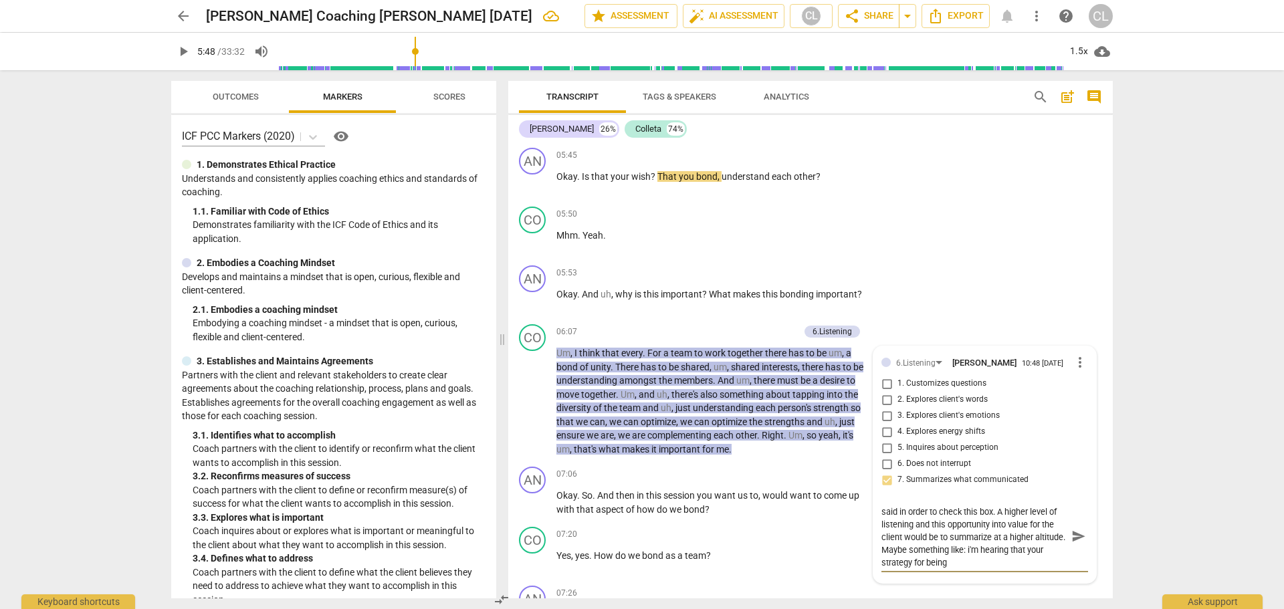
type textarea "You have listed off some of the things that she said in order to check this box…"
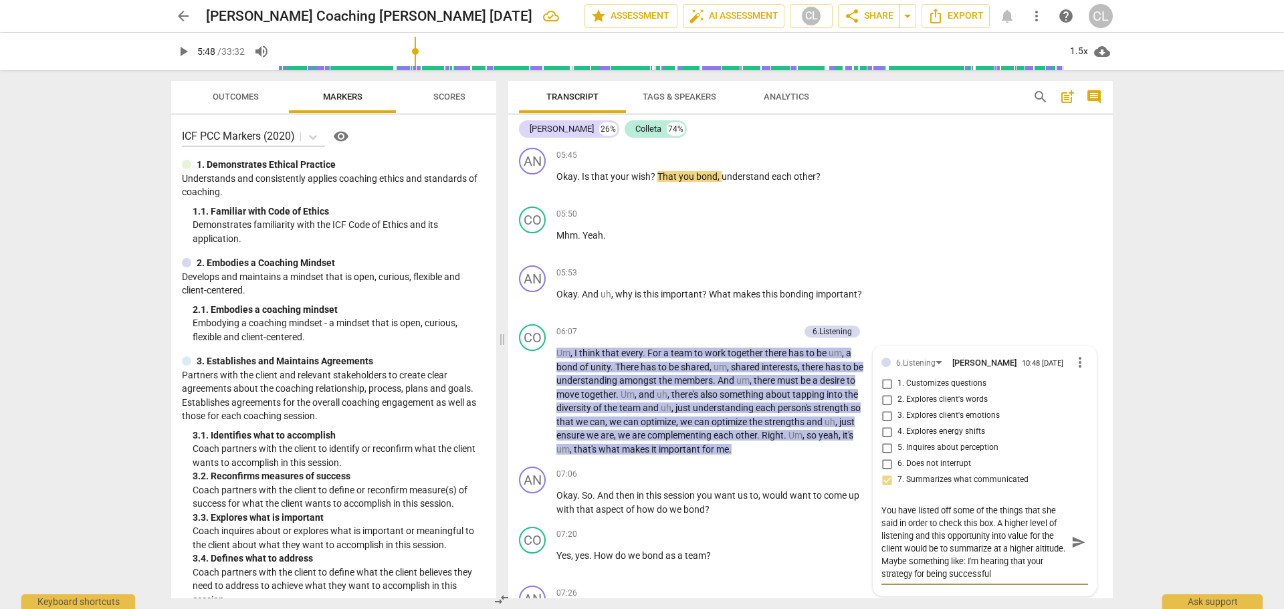
type textarea "You have listed off some of the things that she said in order to check this box…"
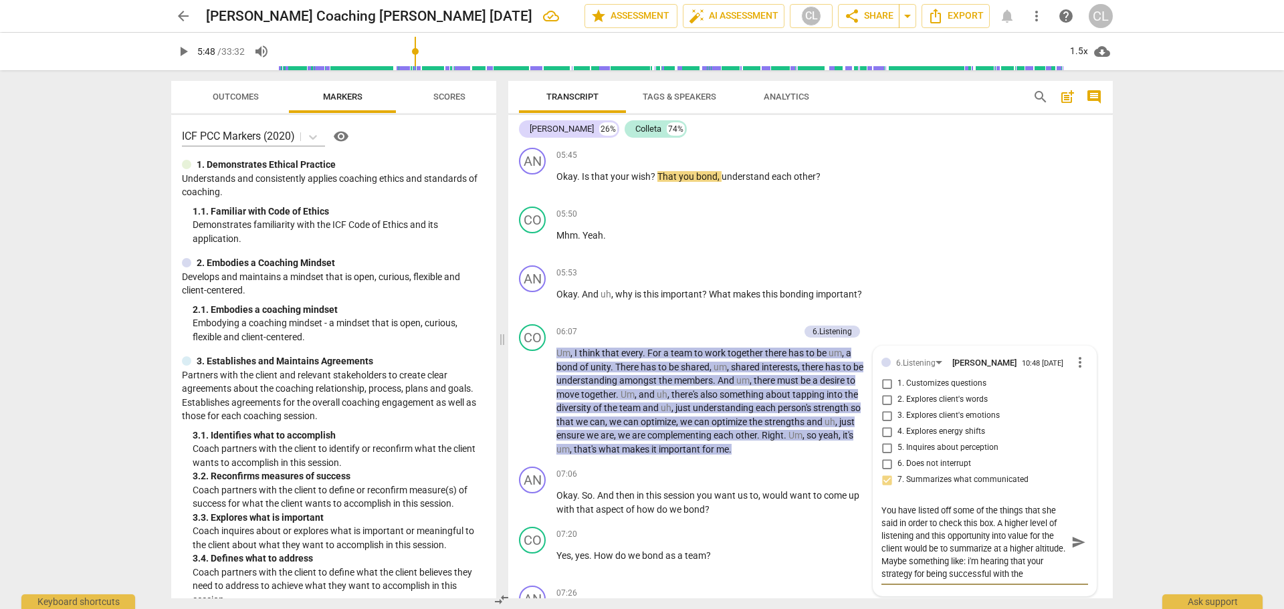
type textarea "You have listed off some of the things that she said in order to check this box…"
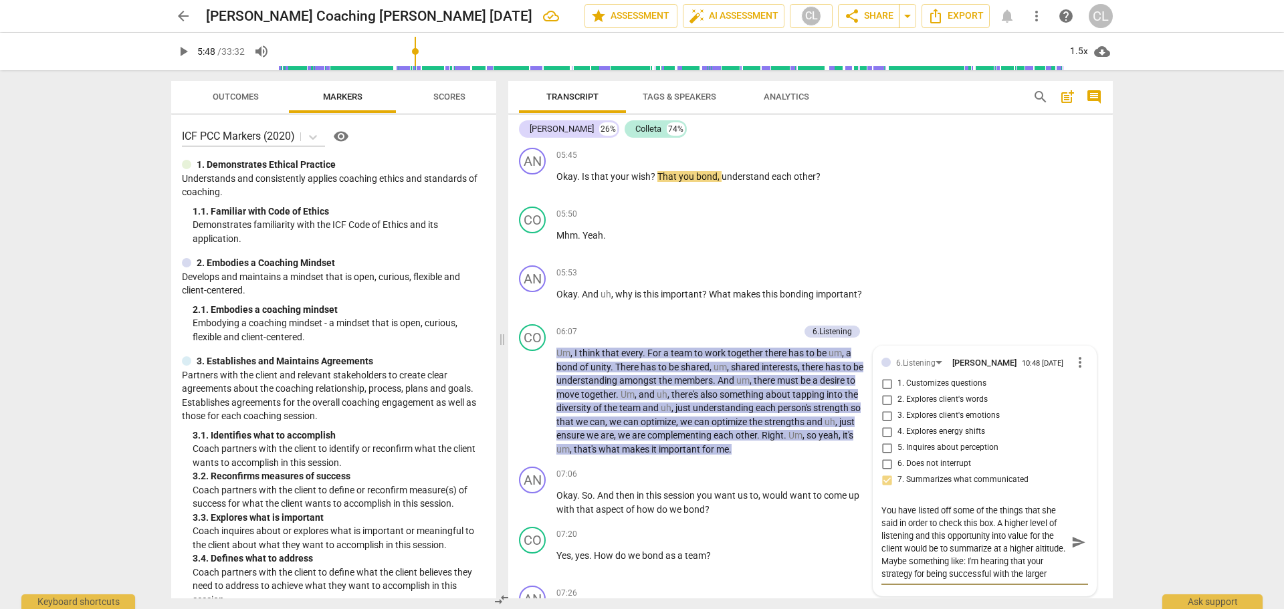
type textarea "You have listed off some of the things that she said in order to check this box…"
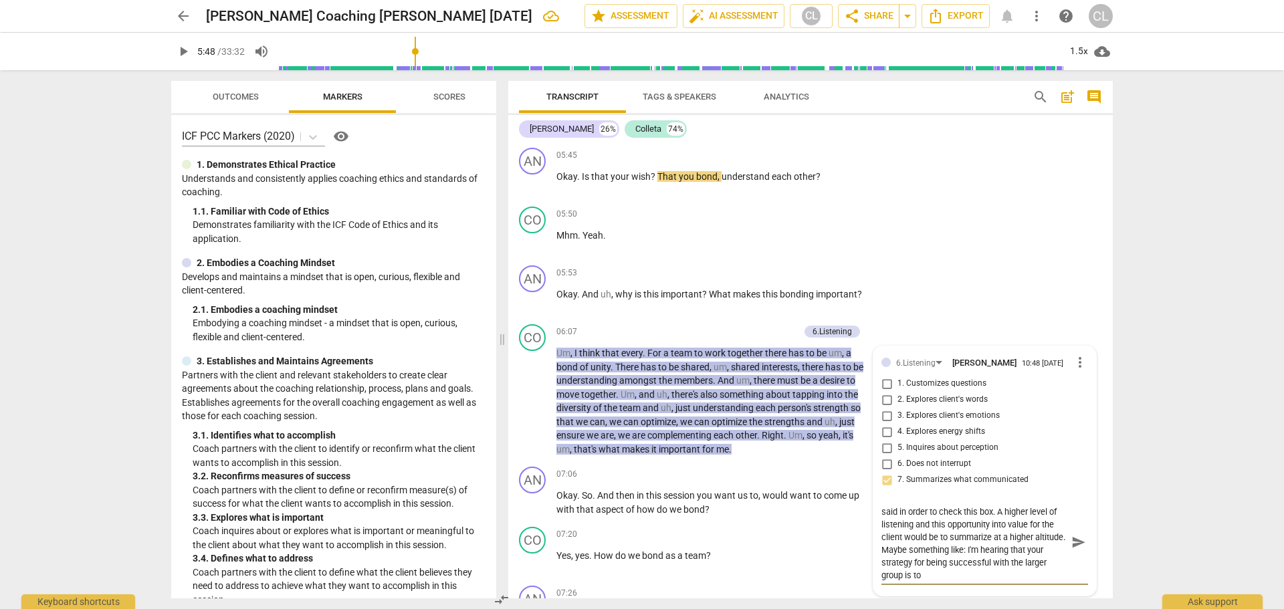
type textarea "You have listed off some of the things that she said in order to check this box…"
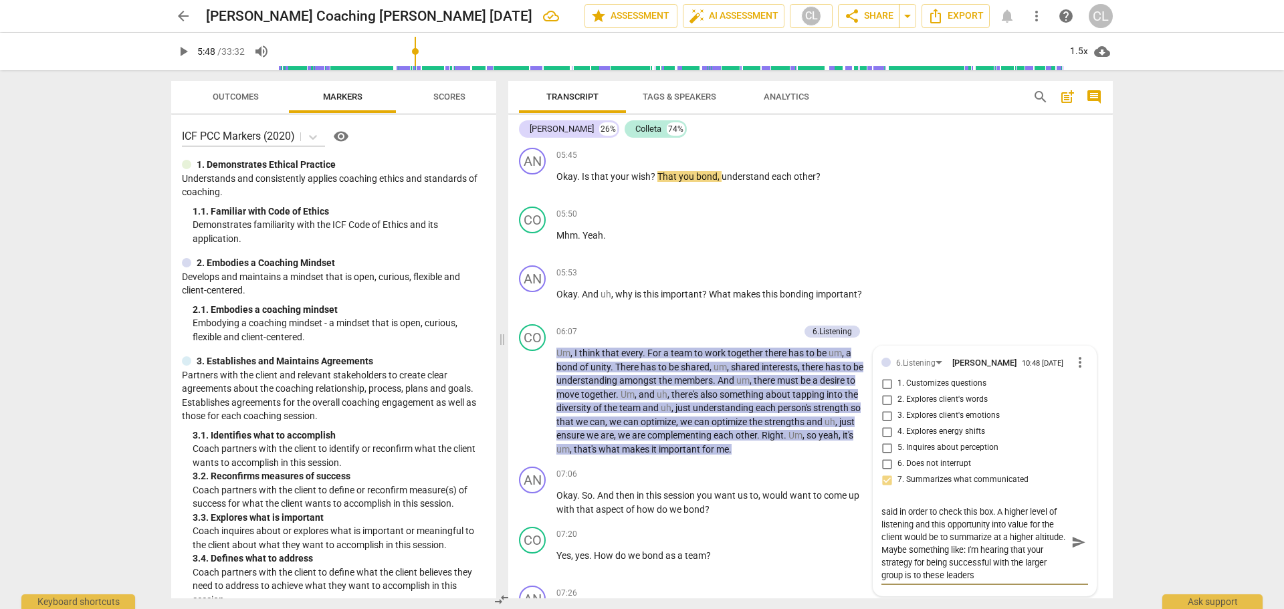
type textarea "You have listed off some of the things that she said in order to check this box…"
click at [956, 560] on textarea "You have listed off some of the things that she said in order to check this box…" at bounding box center [974, 548] width 185 height 89
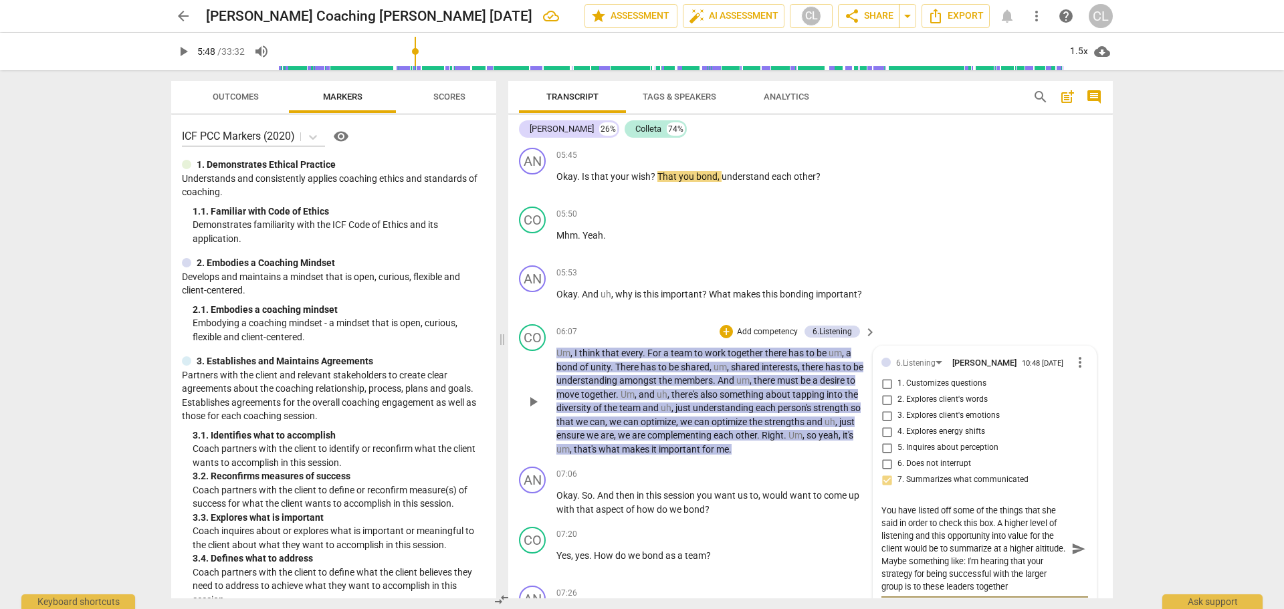
drag, startPoint x: 944, startPoint y: 560, endPoint x: 1037, endPoint y: 558, distance: 92.3
click at [1037, 558] on textarea "You have listed off some of the things that she said in order to check this box…" at bounding box center [974, 548] width 185 height 89
type textarea "You have listed off some of the things that she said in order to check this box…"
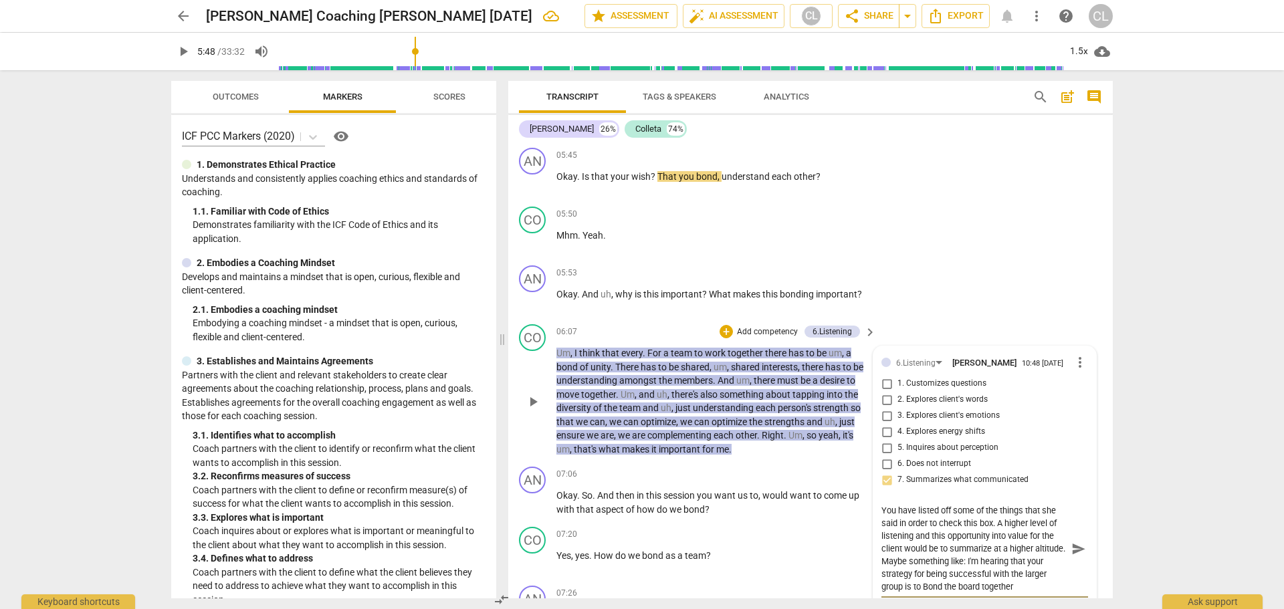
type textarea "You have listed off some of the things that she said in order to check this box…"
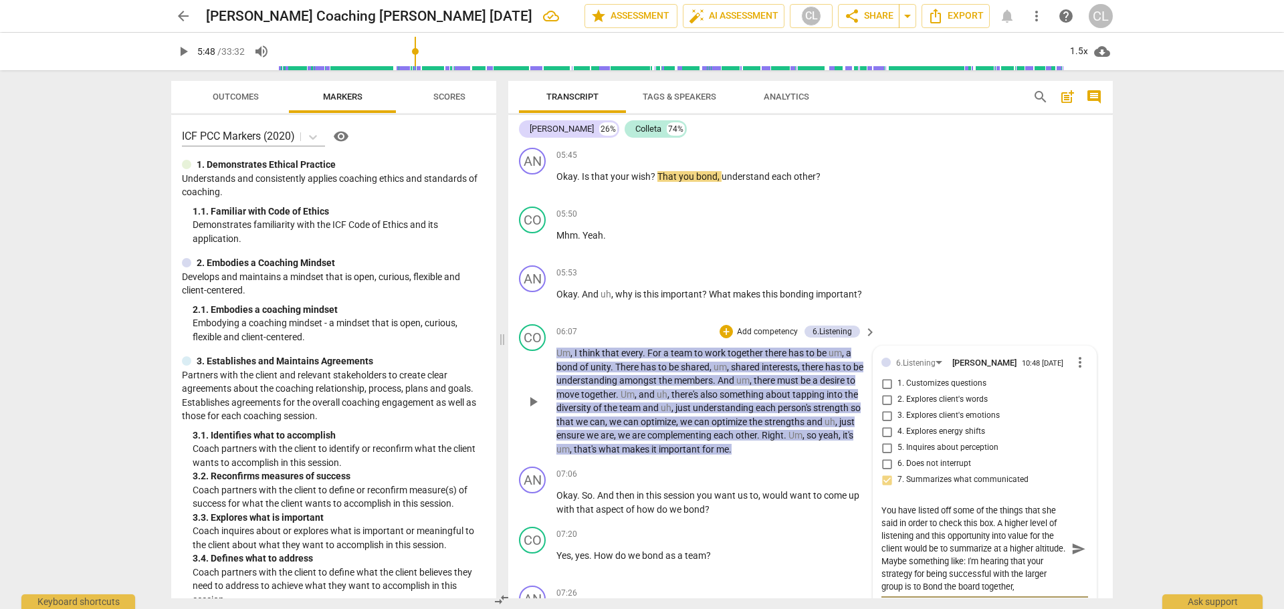
type textarea "You have listed off some of the things that she said in order to check this box…"
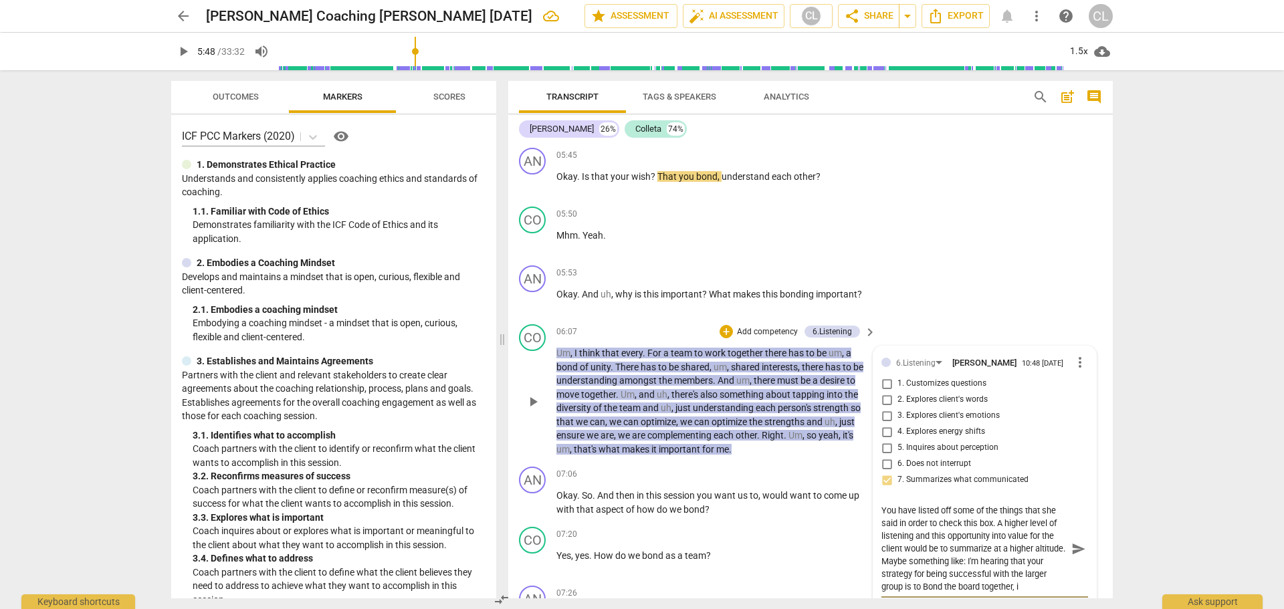
type textarea "You have listed off some of the things that she said in order to check this box…"
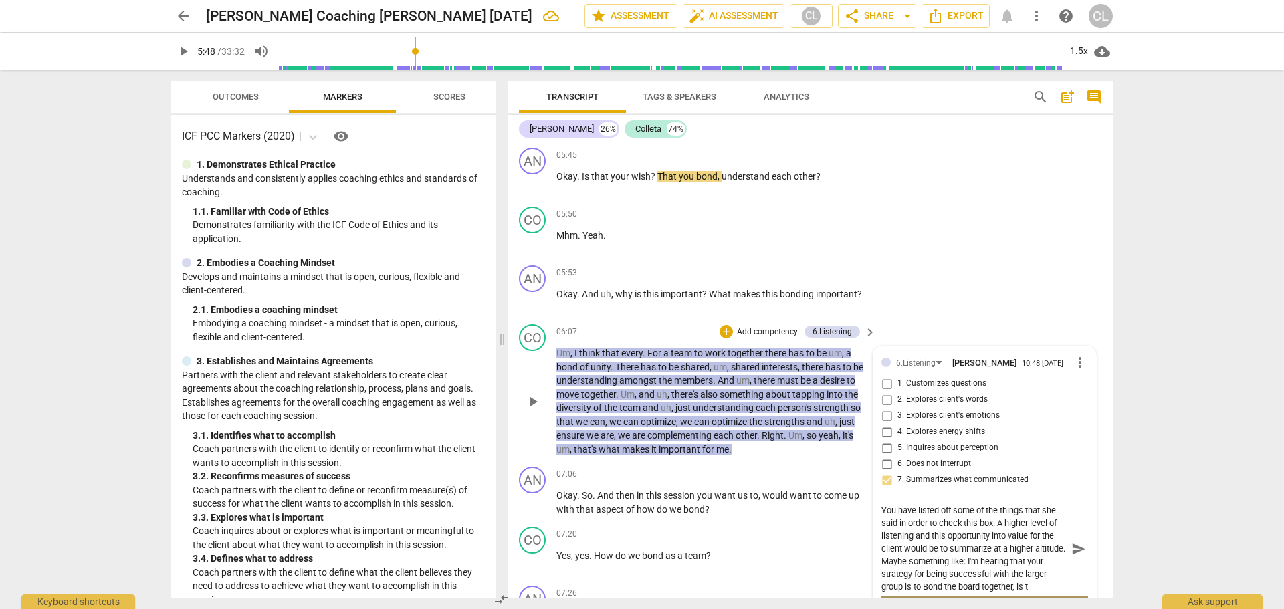
type textarea "You have listed off some of the things that she said in order to check this box…"
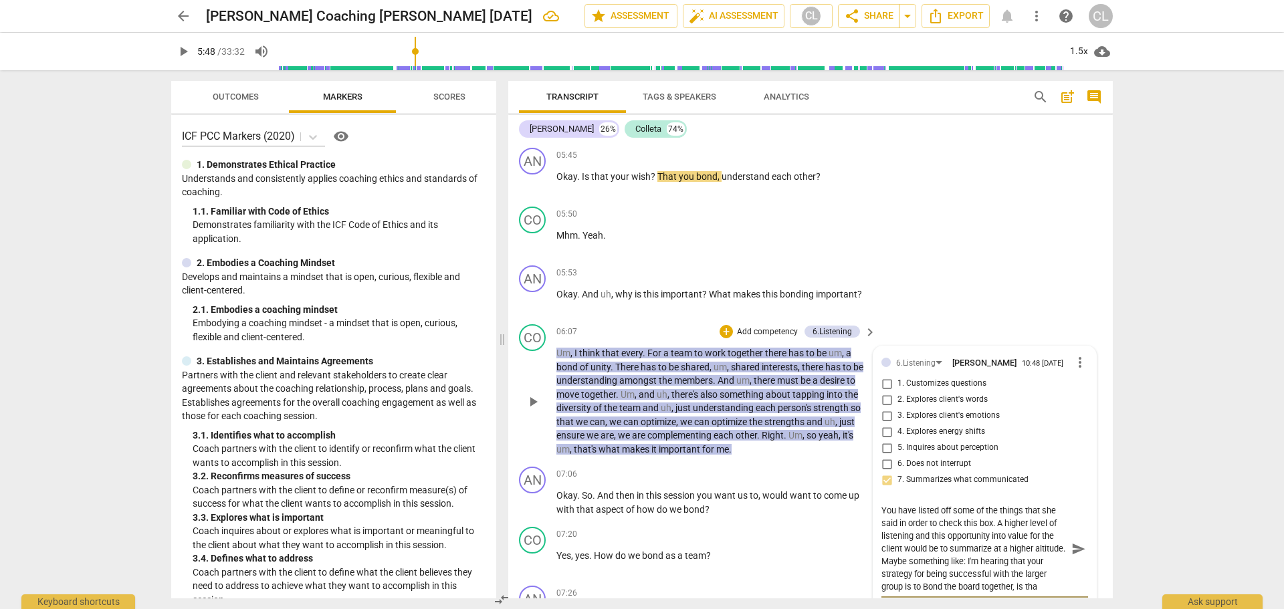
type textarea "You have listed off some of the things that she said in order to check this box…"
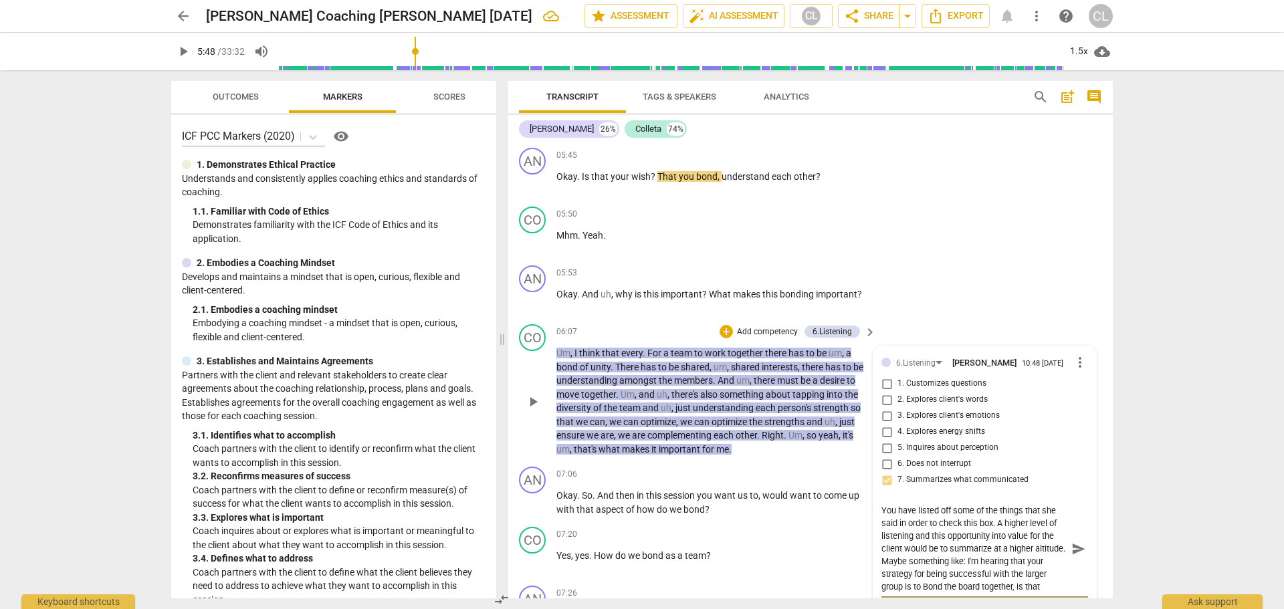
type textarea "You have listed off some of the things that she said in order to check this box…"
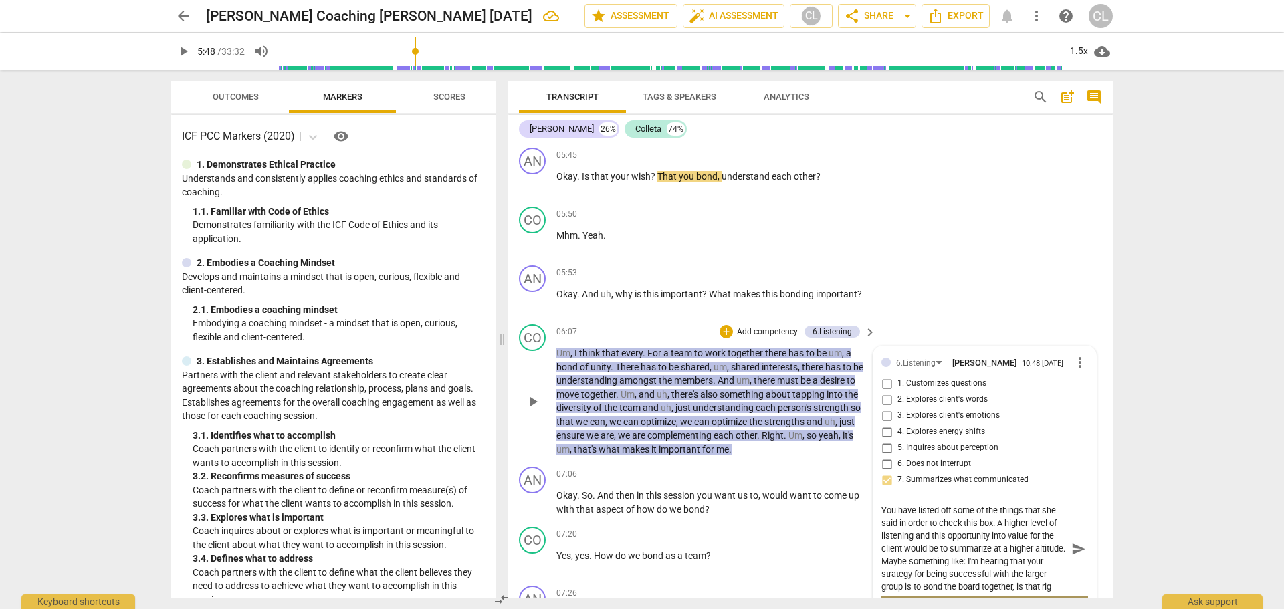
type textarea "You have listed off some of the things that she said in order to check this box…"
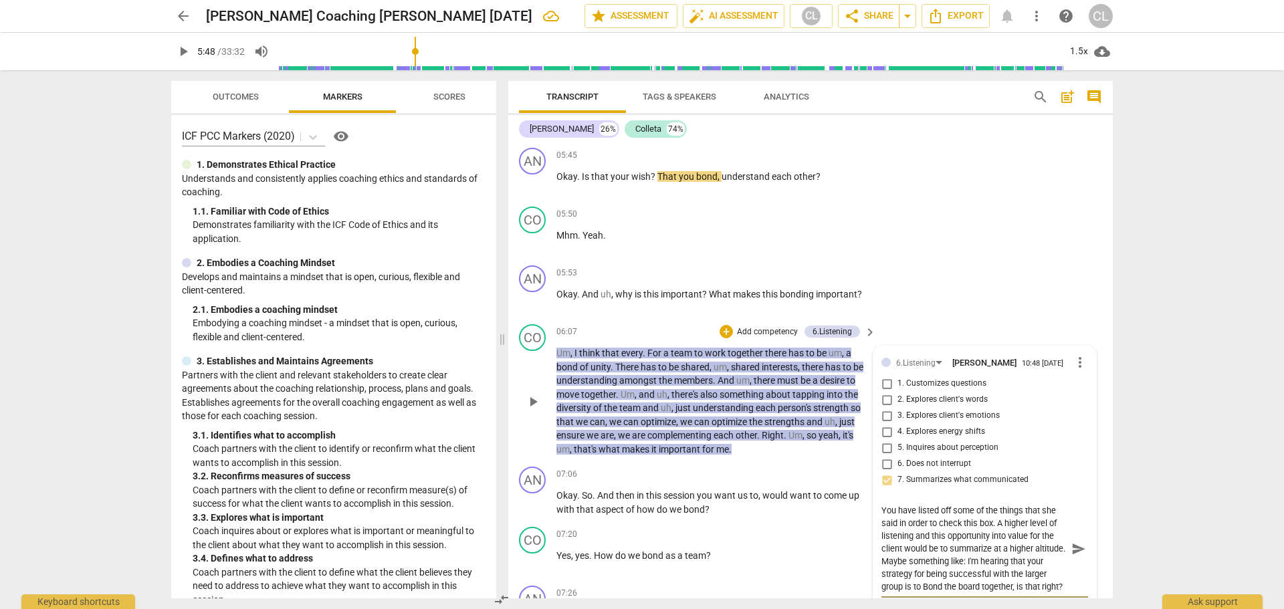
type textarea "You have listed off some of the things that she said in order to check this box…"
click at [1072, 542] on span "send" at bounding box center [1079, 549] width 15 height 15
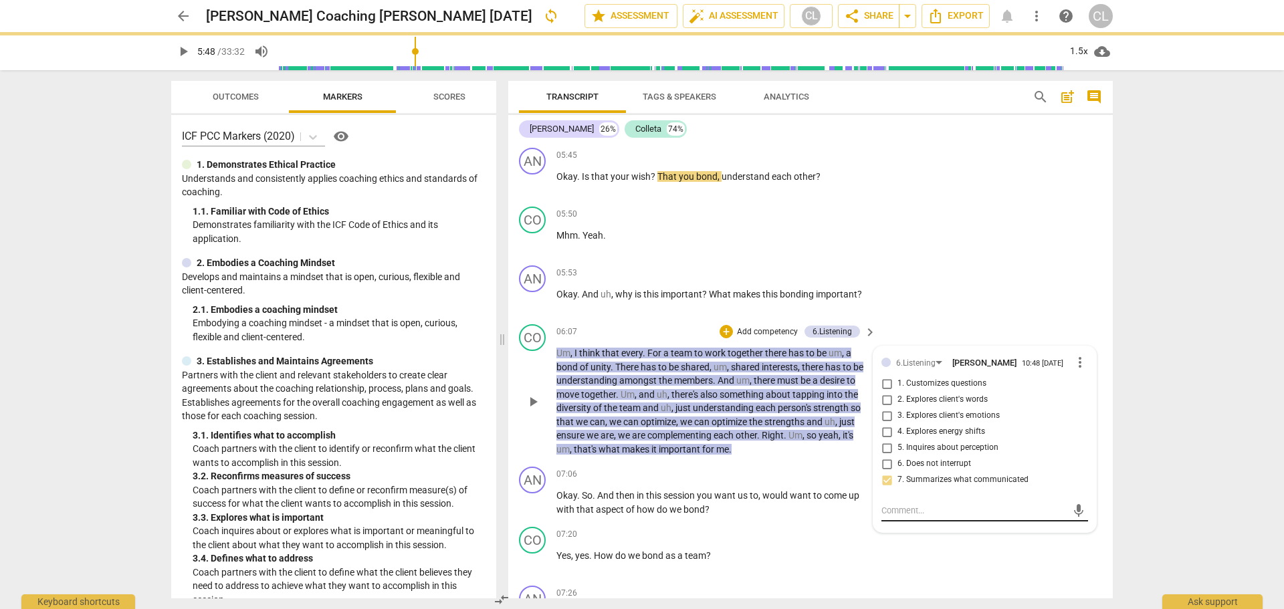
scroll to position [0, 0]
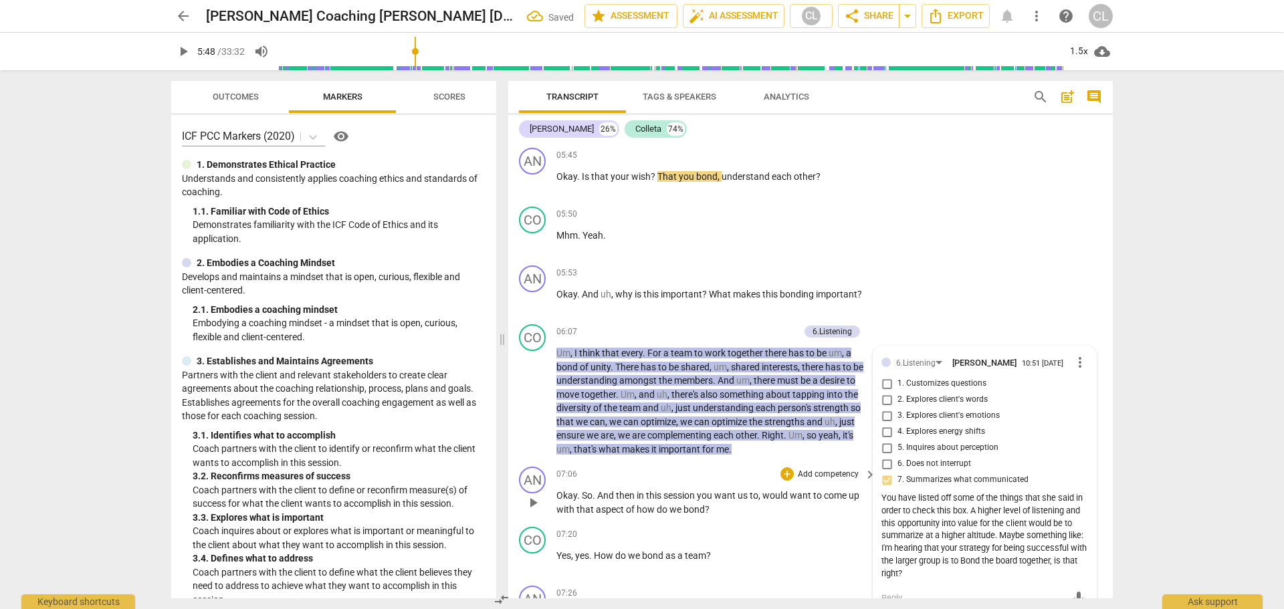
click at [756, 490] on span "to" at bounding box center [754, 495] width 9 height 11
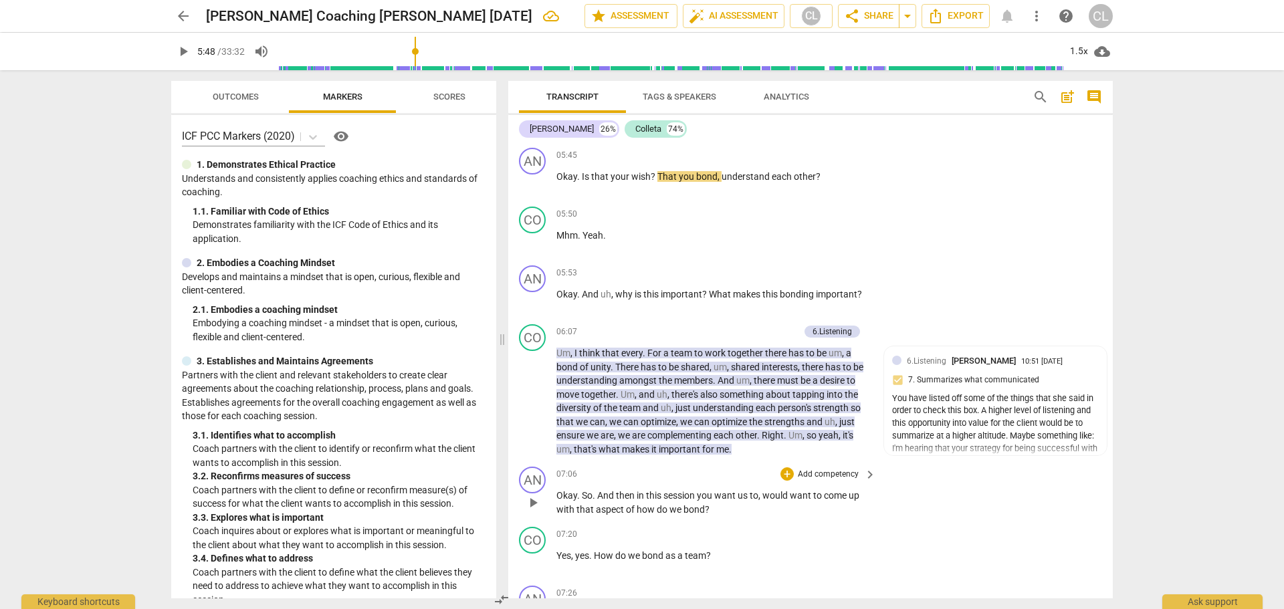
click at [528, 495] on span "play_arrow" at bounding box center [533, 503] width 16 height 16
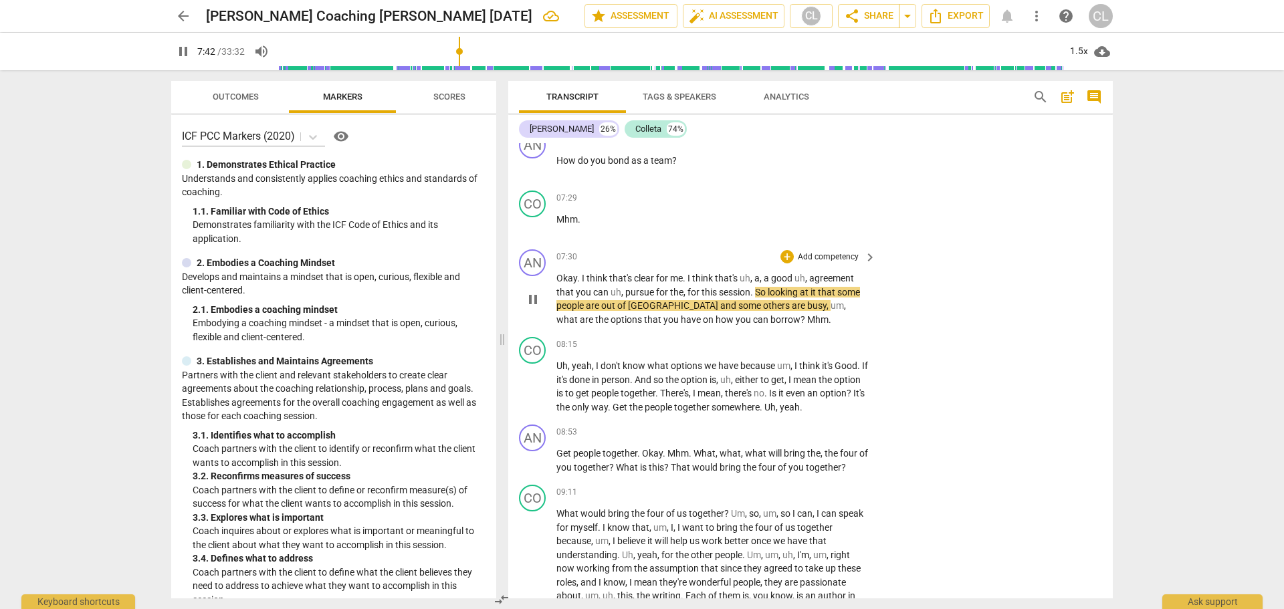
scroll to position [2082, 0]
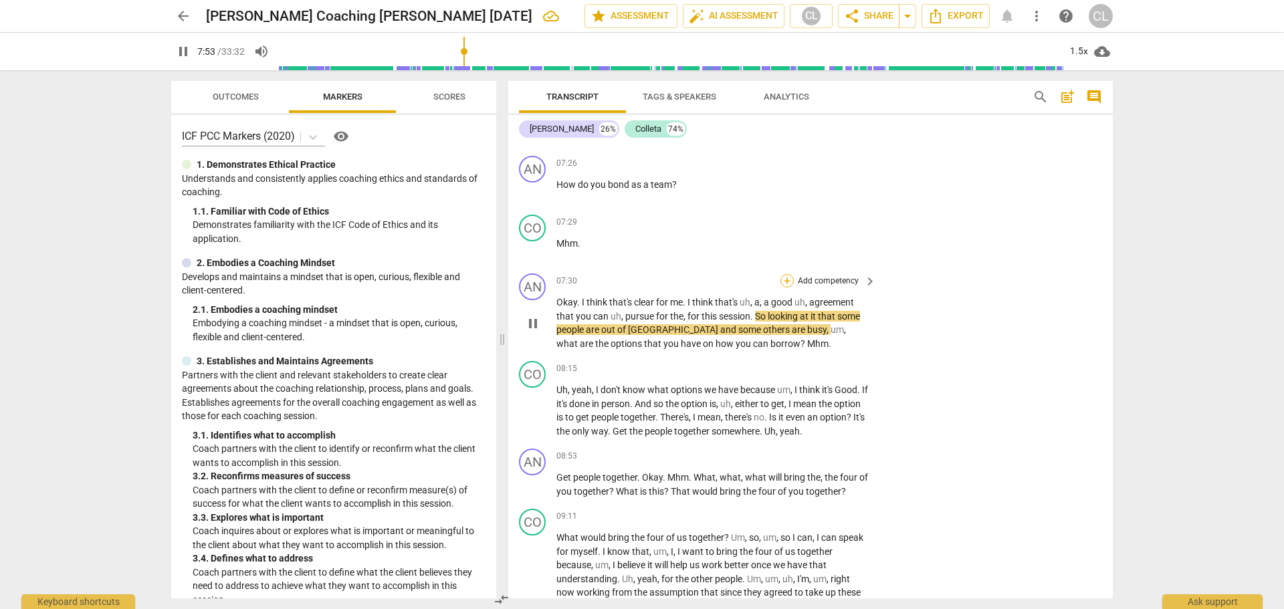
click at [783, 274] on div "+" at bounding box center [787, 280] width 13 height 13
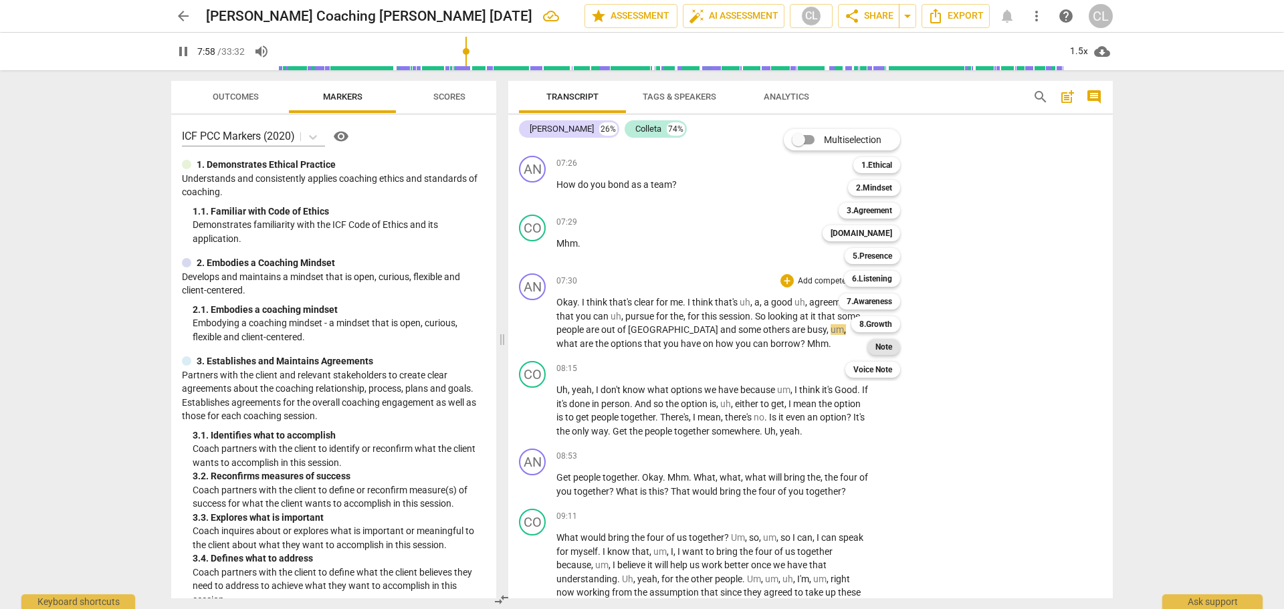
click at [882, 351] on b "Note" at bounding box center [884, 347] width 17 height 16
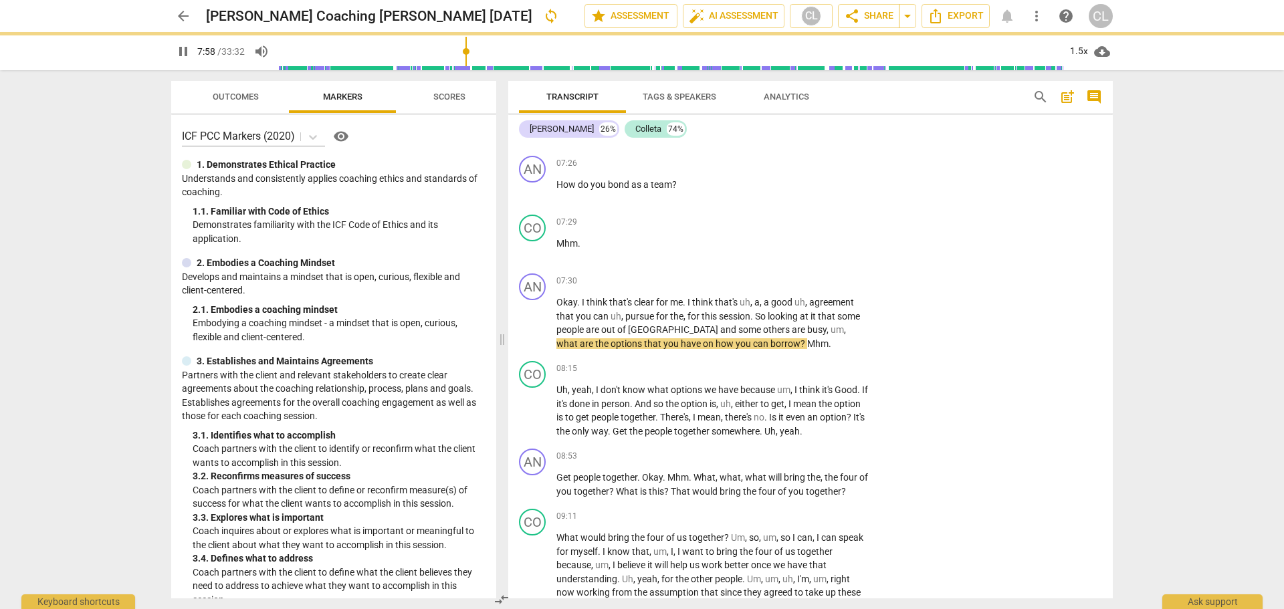
type input "479"
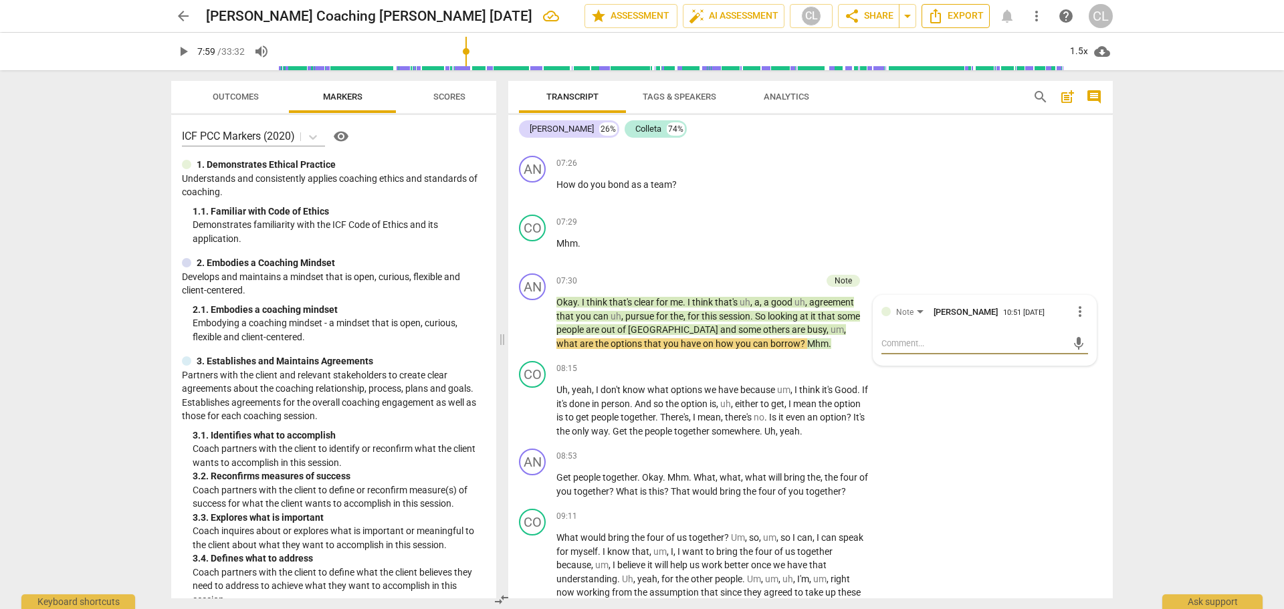
type textarea "what"
type textarea "what does"
type textarea "what does a"
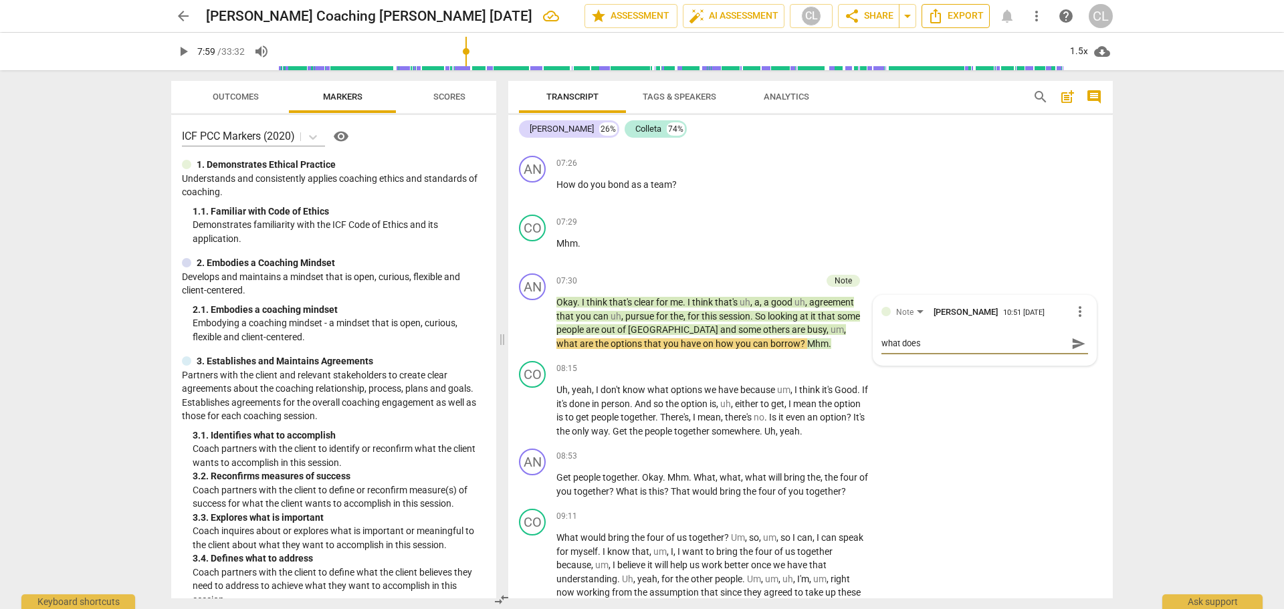
type textarea "what does a"
click at [1076, 336] on span "send" at bounding box center [1079, 343] width 15 height 15
click at [562, 385] on span "Uh" at bounding box center [562, 390] width 11 height 11
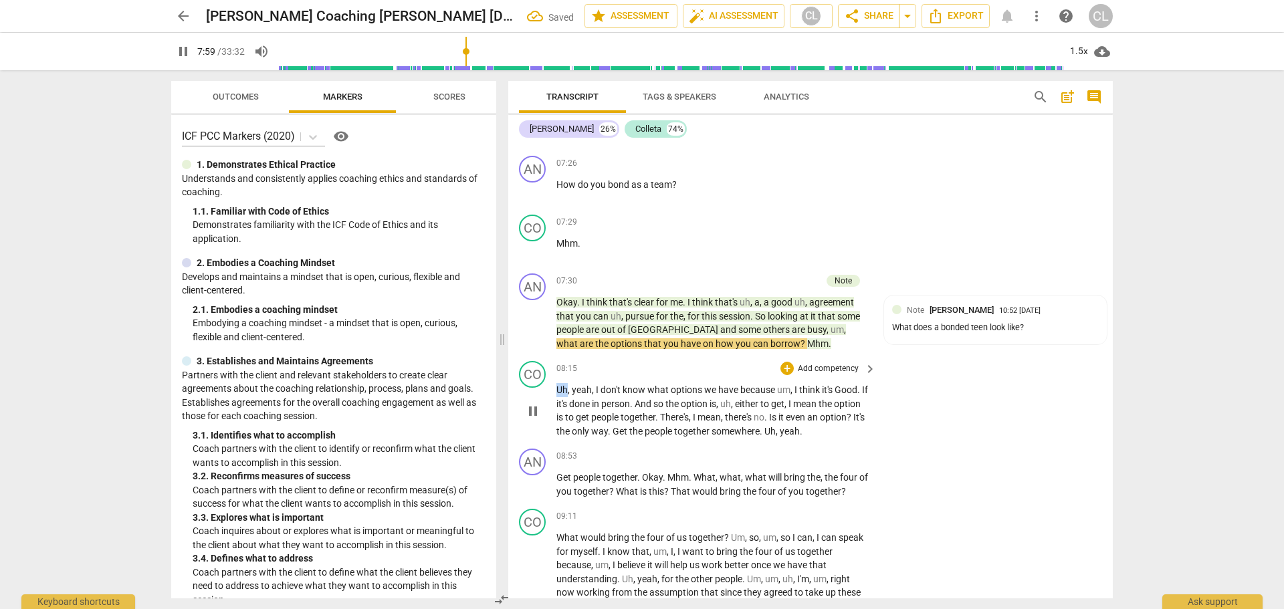
click at [562, 385] on span "Uh" at bounding box center [562, 390] width 11 height 11
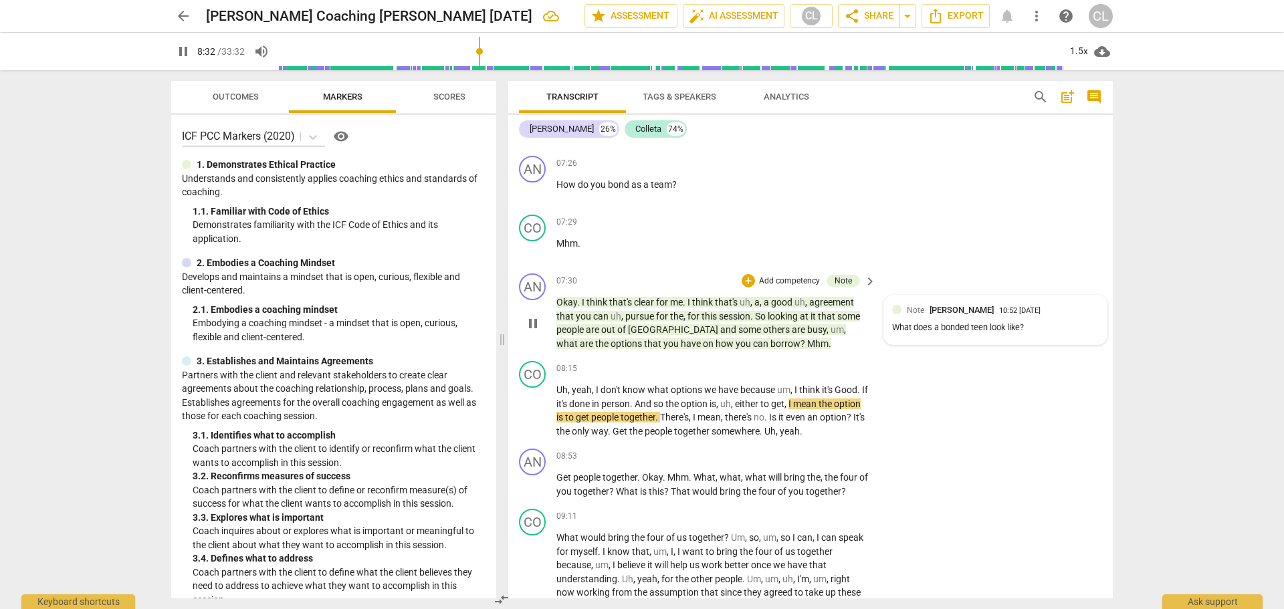
click at [1029, 322] on div "What does a bonded teen look like?" at bounding box center [995, 328] width 207 height 13
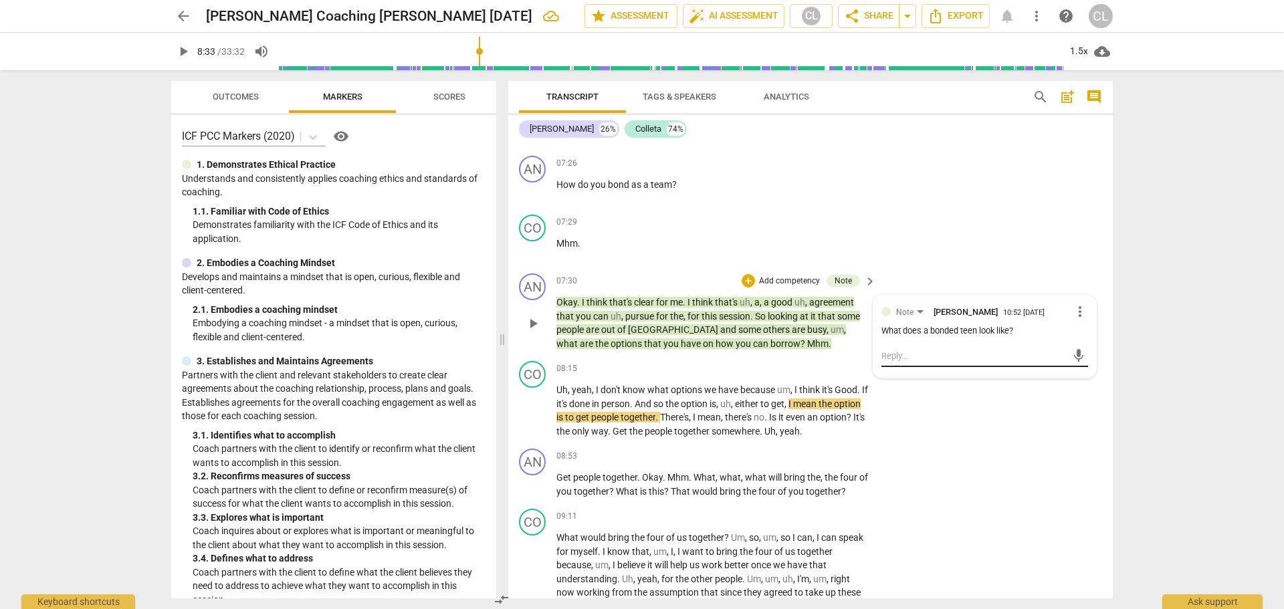
click at [979, 350] on textarea at bounding box center [974, 356] width 185 height 13
click at [966, 325] on div "What does a bonded teen look like?" at bounding box center [985, 331] width 207 height 13
click at [1074, 304] on span "more_vert" at bounding box center [1080, 312] width 16 height 16
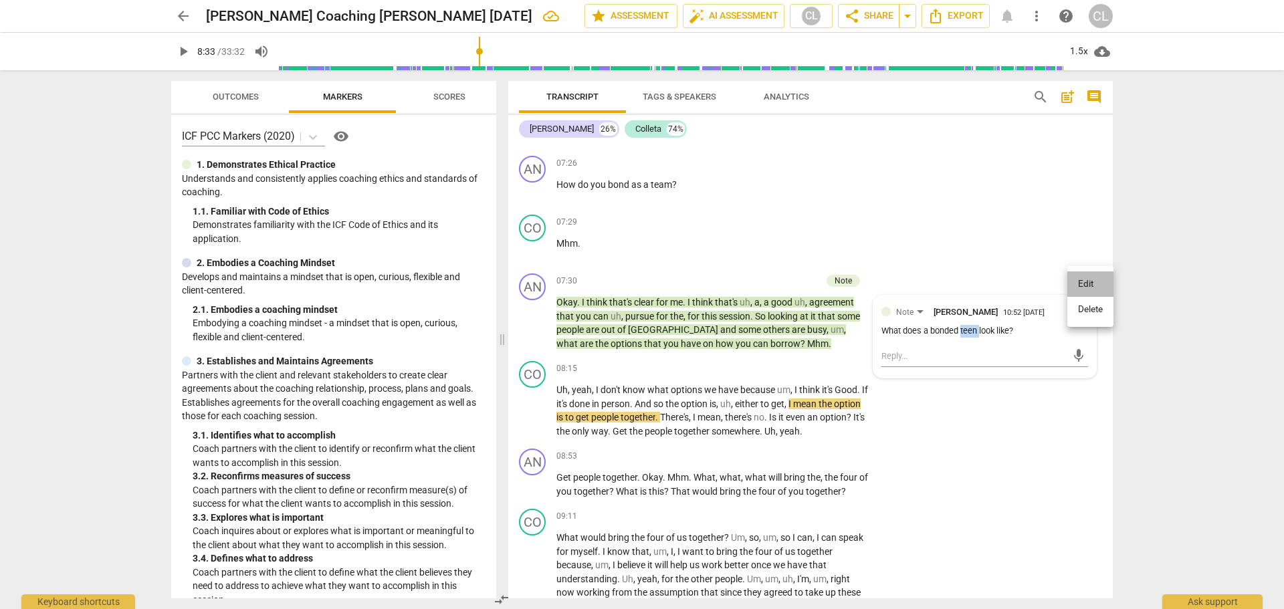
click at [1079, 289] on li "Edit" at bounding box center [1091, 284] width 46 height 25
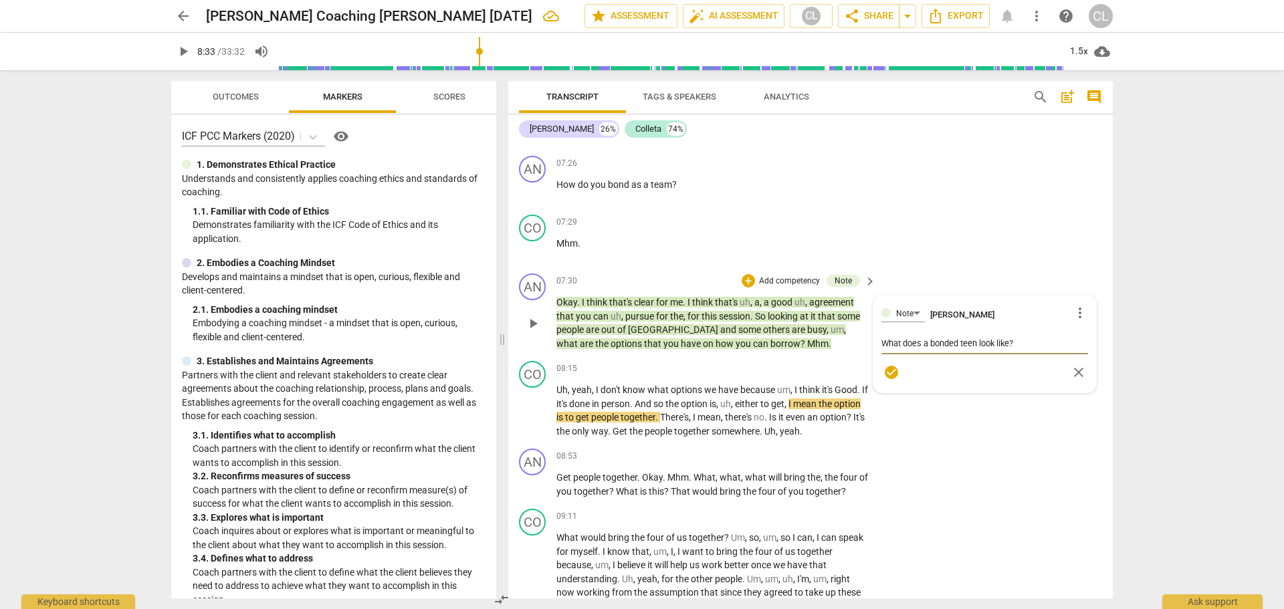
click at [967, 337] on textarea "What does a bonded teen look like?" at bounding box center [985, 343] width 207 height 13
click at [886, 365] on span "check_circle" at bounding box center [892, 373] width 16 height 16
click at [1020, 326] on icon "( edited )" at bounding box center [1030, 331] width 29 height 10
click at [940, 350] on textarea at bounding box center [974, 356] width 185 height 13
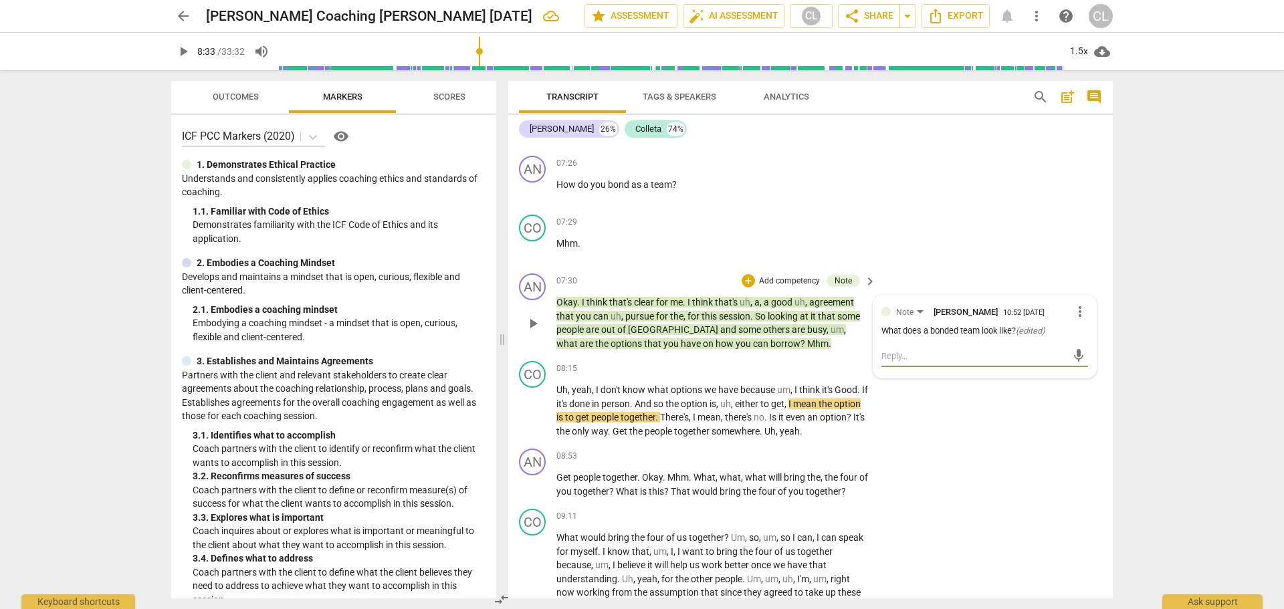
click at [1017, 326] on icon "( edited )" at bounding box center [1030, 331] width 29 height 10
click at [1078, 304] on span "more_vert" at bounding box center [1080, 312] width 16 height 16
click at [1086, 285] on li "Edit" at bounding box center [1091, 284] width 46 height 25
click at [1025, 337] on textarea "What does a bonded team look like?" at bounding box center [985, 343] width 207 height 13
drag, startPoint x: 947, startPoint y: 330, endPoint x: 967, endPoint y: 340, distance: 22.4
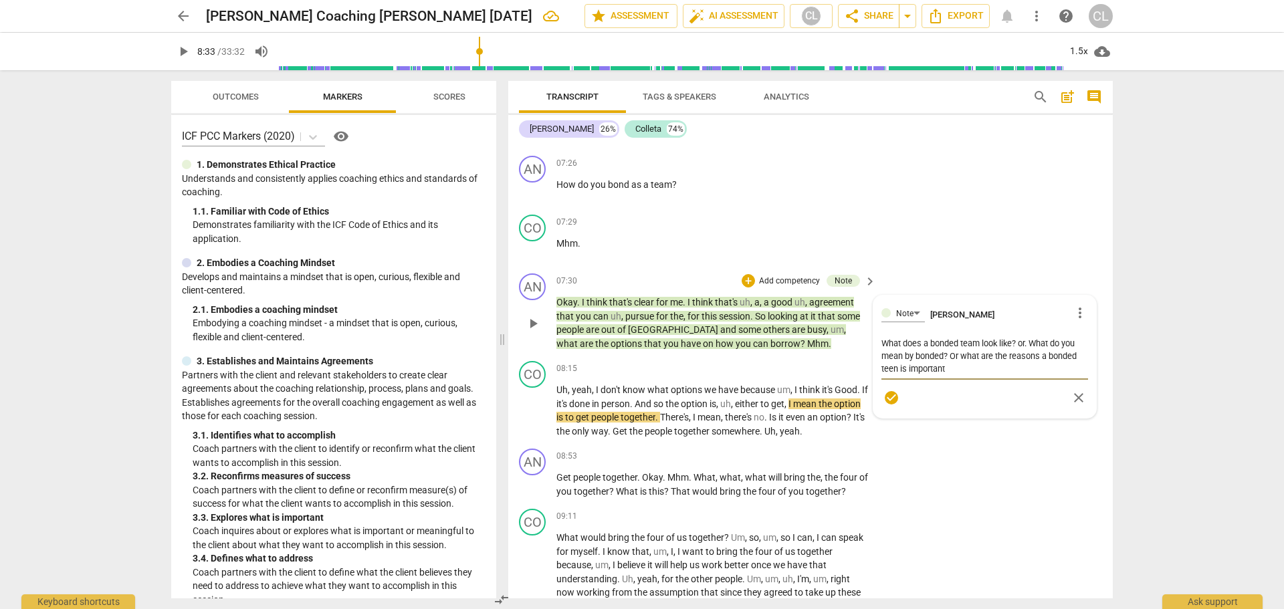
click at [967, 340] on textarea "What does a bonded team look like? or. What do you mean by bonded? Or what are …" at bounding box center [985, 356] width 207 height 38
click at [959, 337] on textarea "What does a bonded team look like? or. What do you mean by bonded? Or what are …" at bounding box center [985, 356] width 207 height 38
drag, startPoint x: 959, startPoint y: 328, endPoint x: 987, endPoint y: 342, distance: 31.1
click at [987, 342] on textarea "What does a bonded team look like? or. What do you mean by bonded? Or what are …" at bounding box center [985, 356] width 207 height 38
drag, startPoint x: 890, startPoint y: 355, endPoint x: 878, endPoint y: 355, distance: 12.1
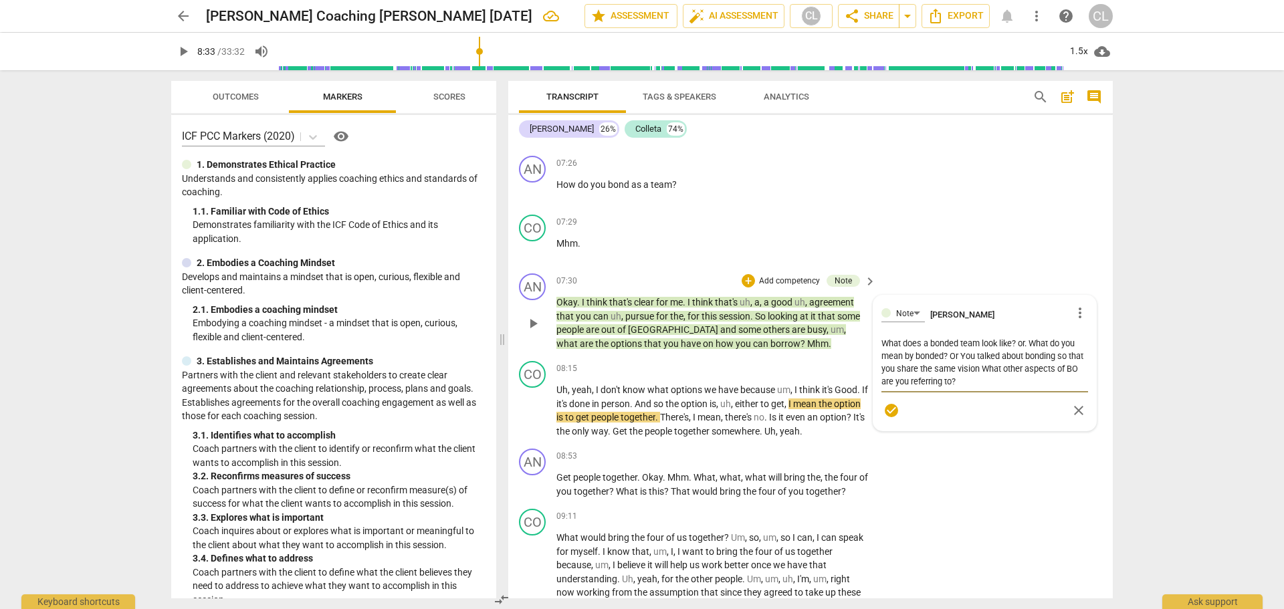
click at [878, 355] on div "Note Craig Lomax more_vert What does a bonded team look like? or. What do you m…" at bounding box center [985, 363] width 223 height 135
click at [986, 359] on textarea "What does a bonded team look like? or. What do you mean by bonded? Or You talke…" at bounding box center [985, 362] width 207 height 51
drag, startPoint x: 942, startPoint y: 355, endPoint x: 974, endPoint y: 358, distance: 32.3
click at [974, 358] on textarea "What does a bonded team look like? or. What do you mean by bonded? Or You talke…" at bounding box center [985, 362] width 207 height 51
click at [886, 403] on span "check_circle" at bounding box center [892, 411] width 16 height 16
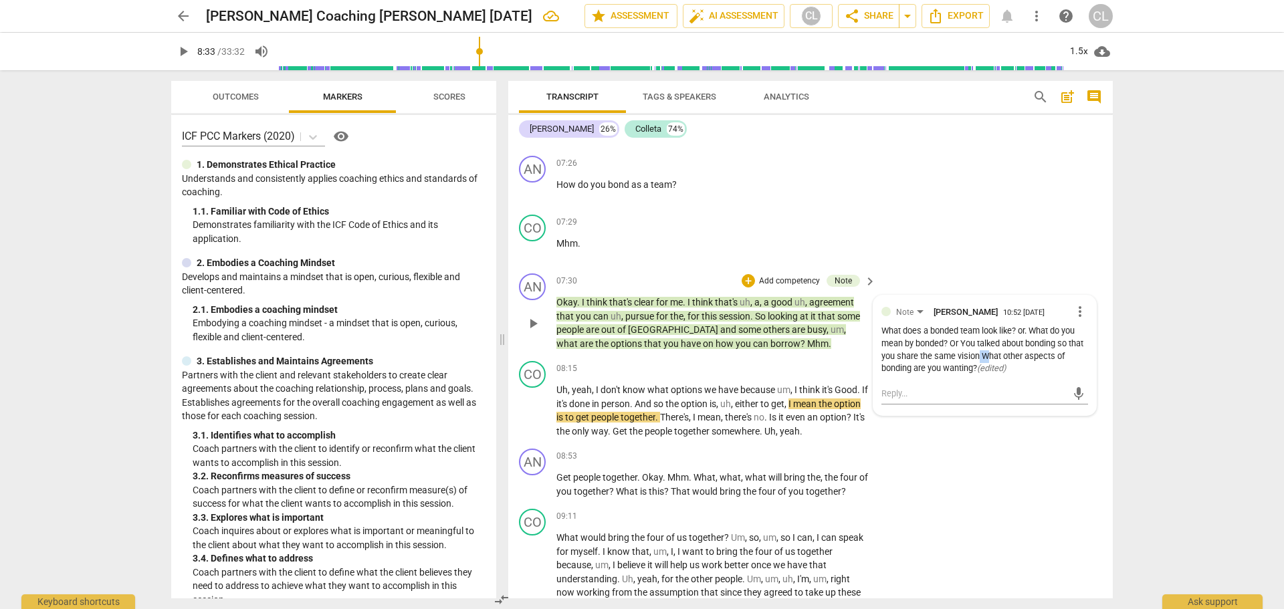
drag, startPoint x: 1005, startPoint y: 325, endPoint x: 996, endPoint y: 325, distance: 8.7
click at [996, 325] on div "What does a bonded team look like? or. What do you mean by bonded? Or You talke…" at bounding box center [985, 350] width 207 height 50
click at [532, 403] on span "pause" at bounding box center [533, 411] width 16 height 16
click at [1008, 212] on div "CO play_arrow pause 07:29 + Add competency keyboard_arrow_right Mhm ." at bounding box center [810, 238] width 605 height 59
